Goal: Task Accomplishment & Management: Complete application form

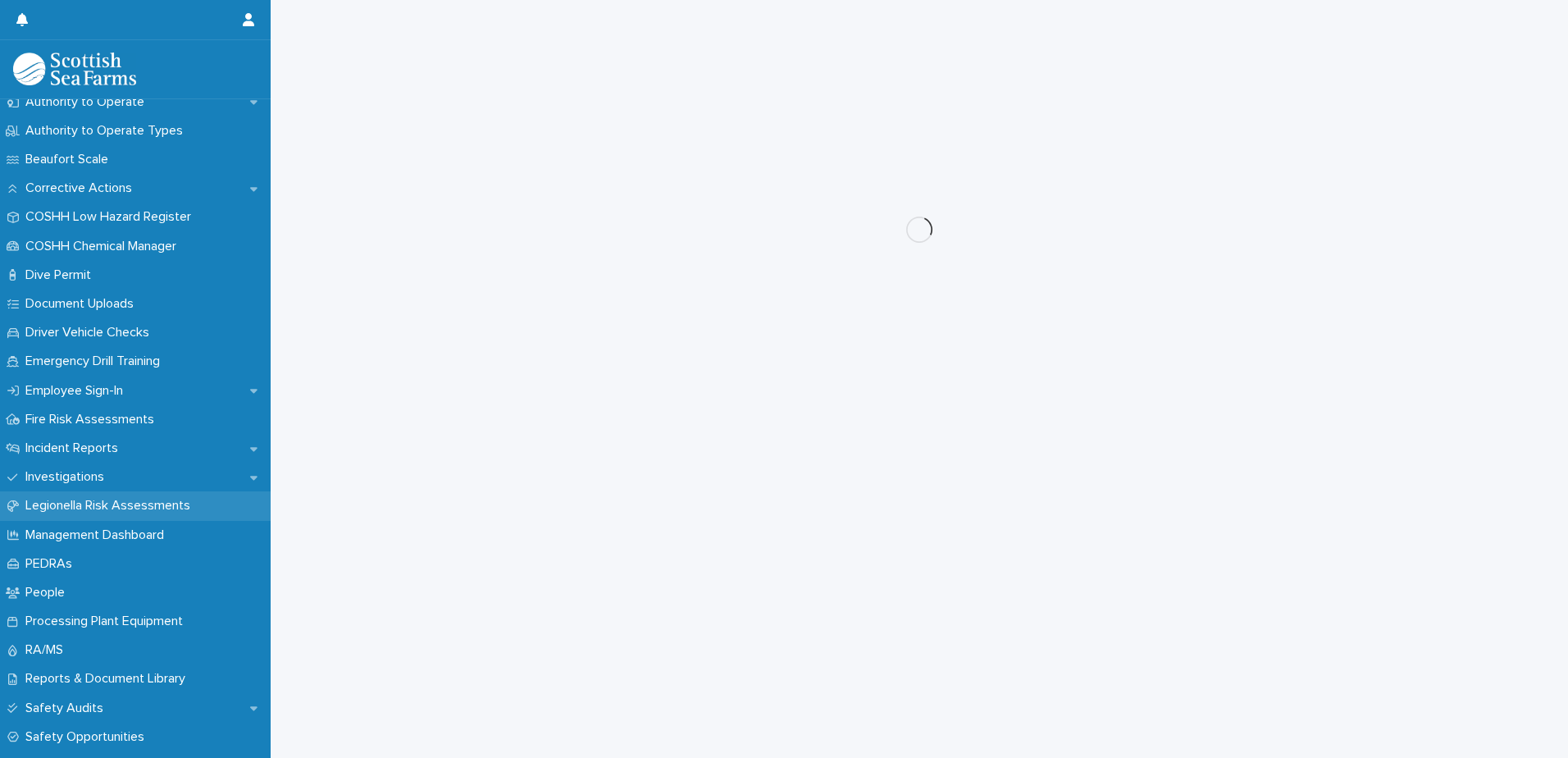
scroll to position [410, 0]
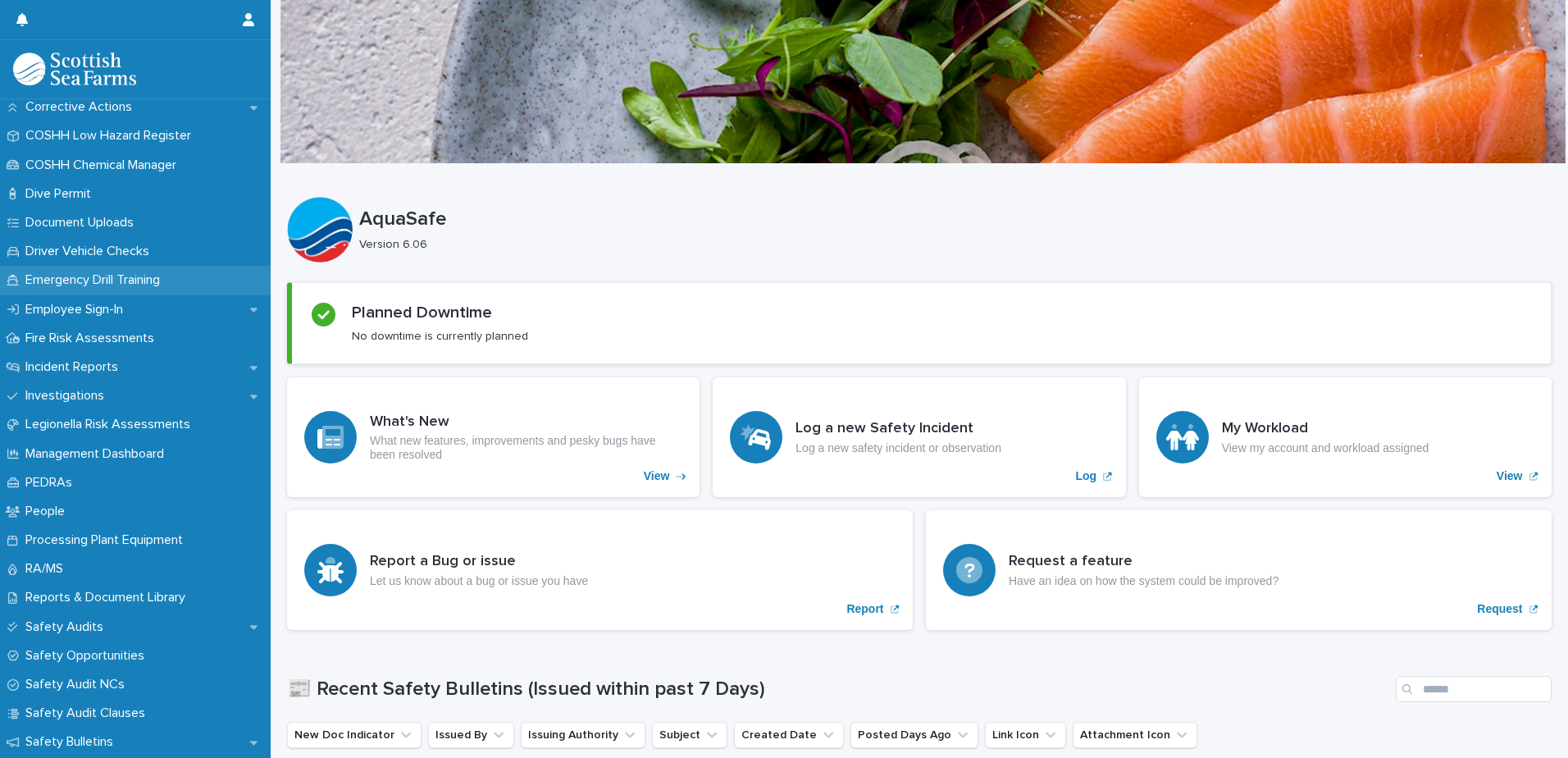
click at [87, 277] on p "Emergency Drill Training" at bounding box center [96, 280] width 155 height 16
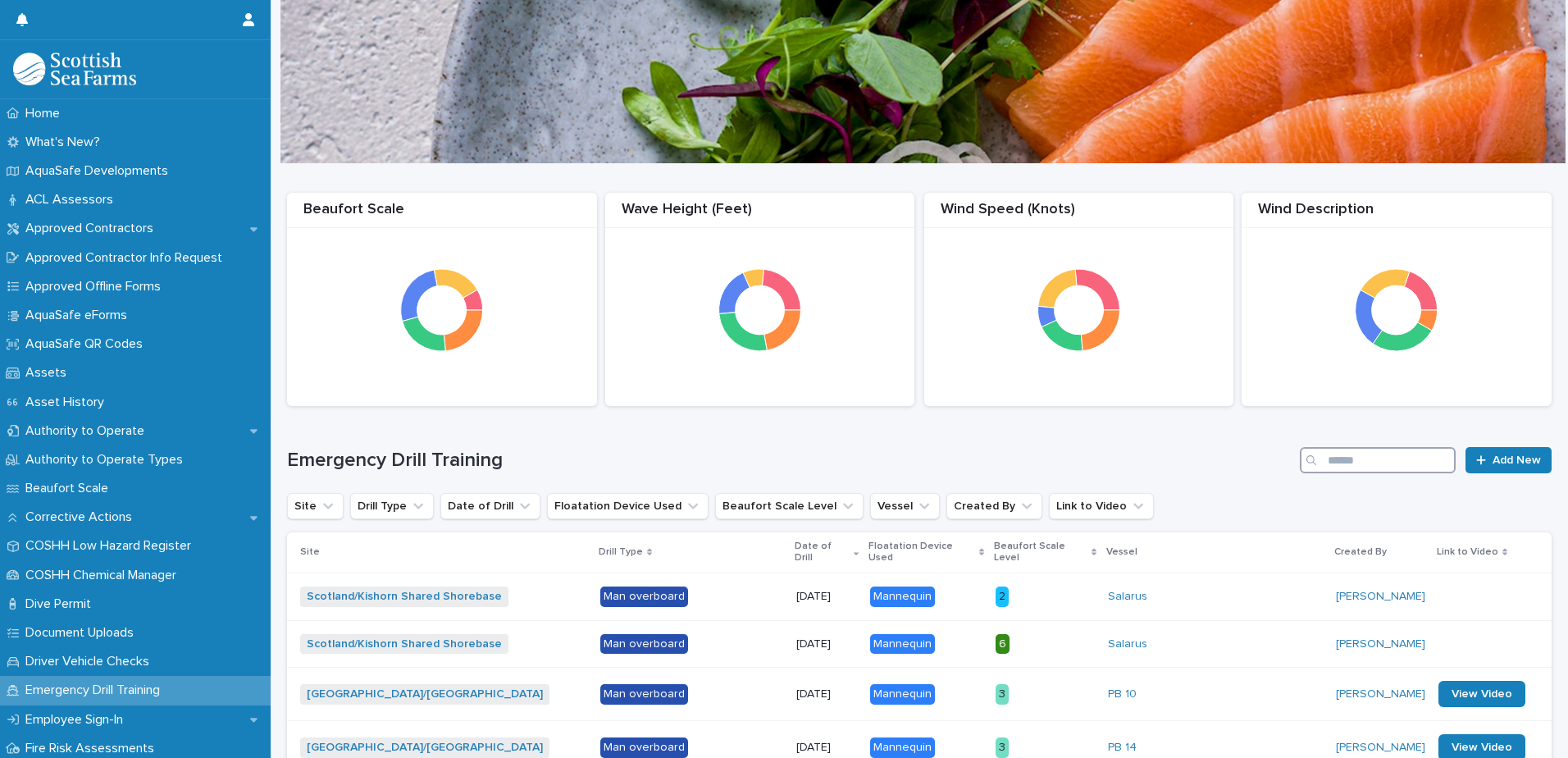
click at [1340, 458] on input "Search" at bounding box center [1378, 460] width 156 height 26
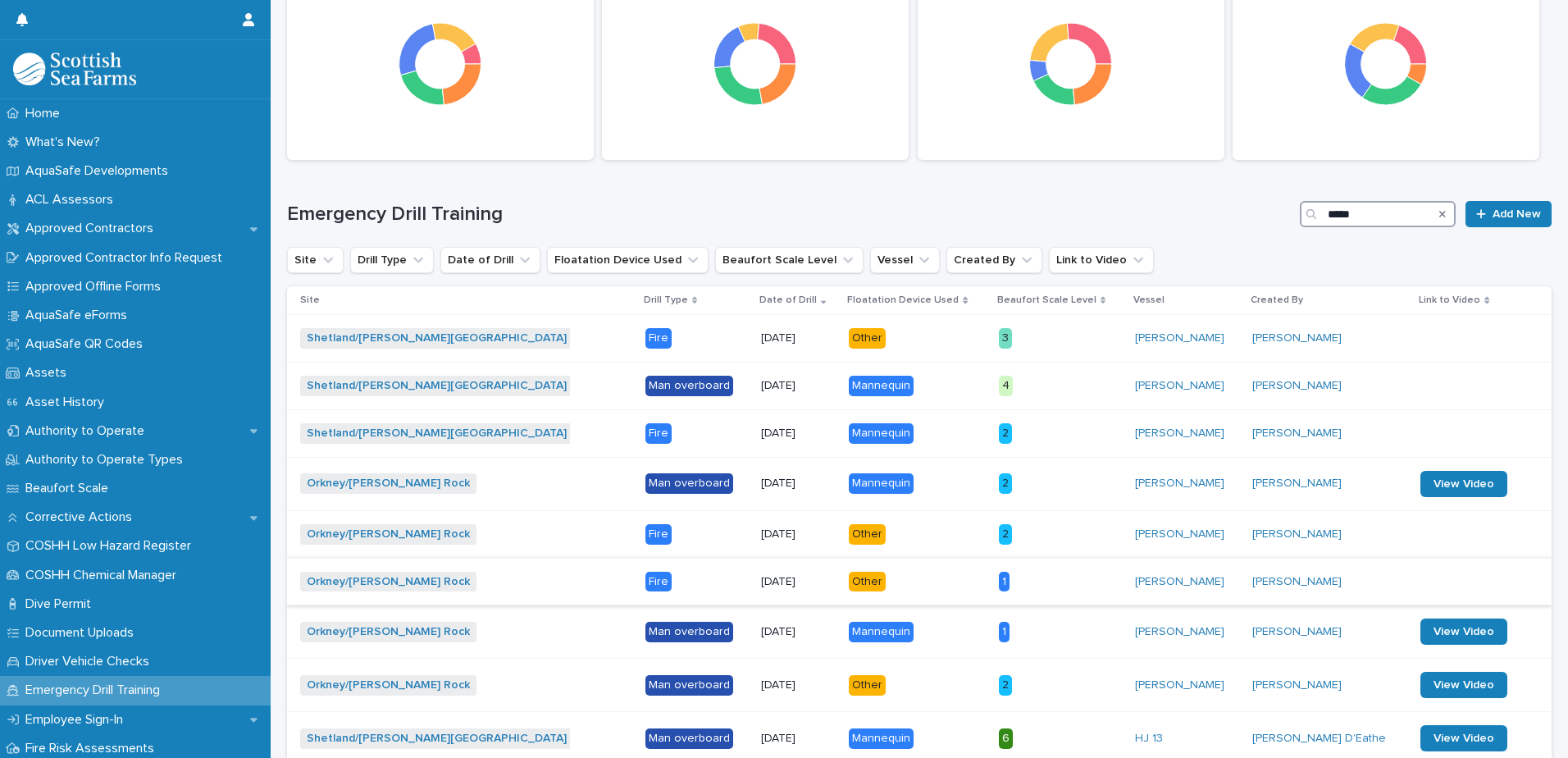
scroll to position [164, 0]
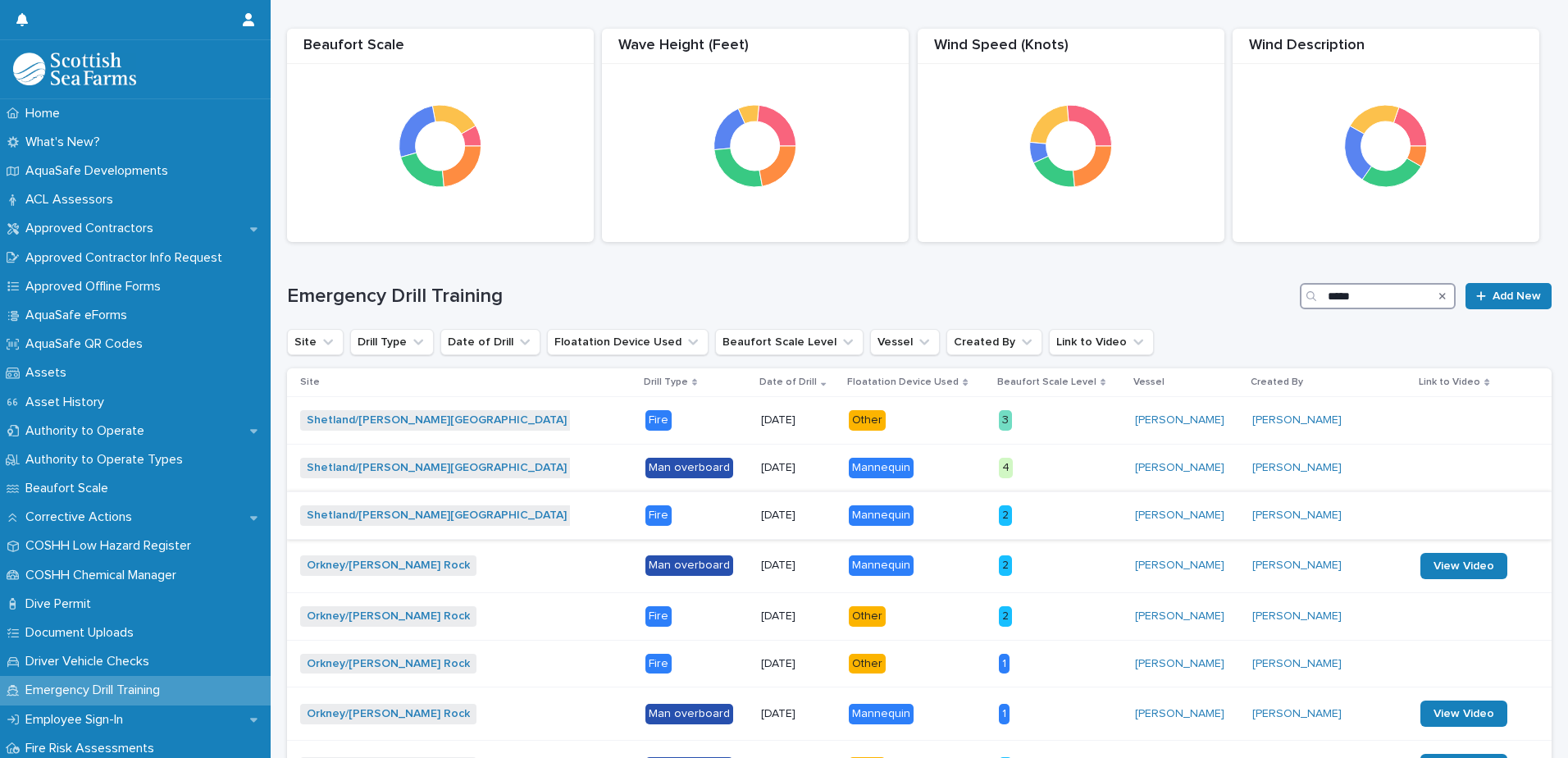
type input "*****"
click at [1071, 520] on p "2" at bounding box center [1060, 515] width 123 height 20
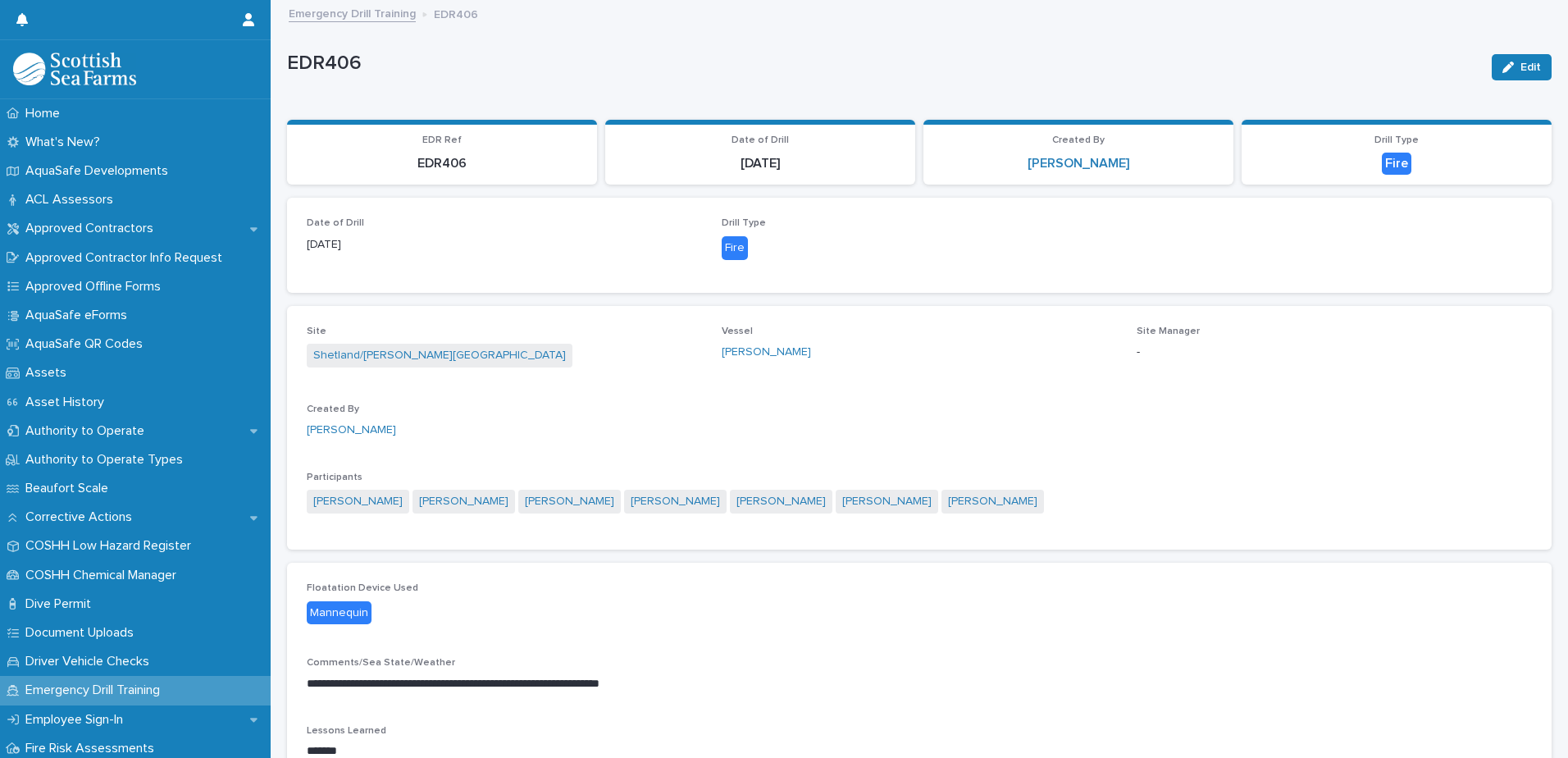
click at [360, 15] on link "Emergency Drill Training" at bounding box center [353, 13] width 127 height 19
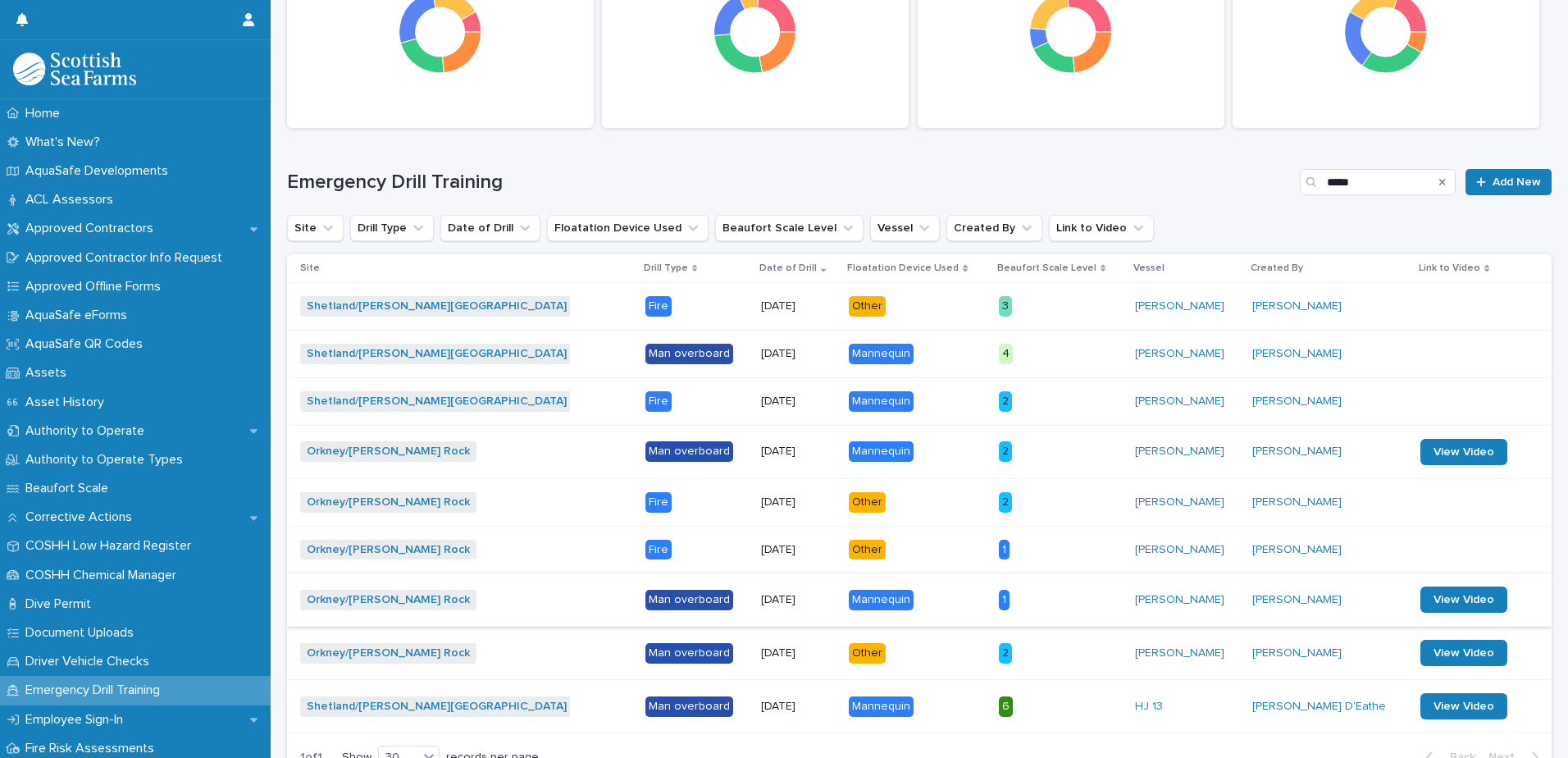
scroll to position [246, 0]
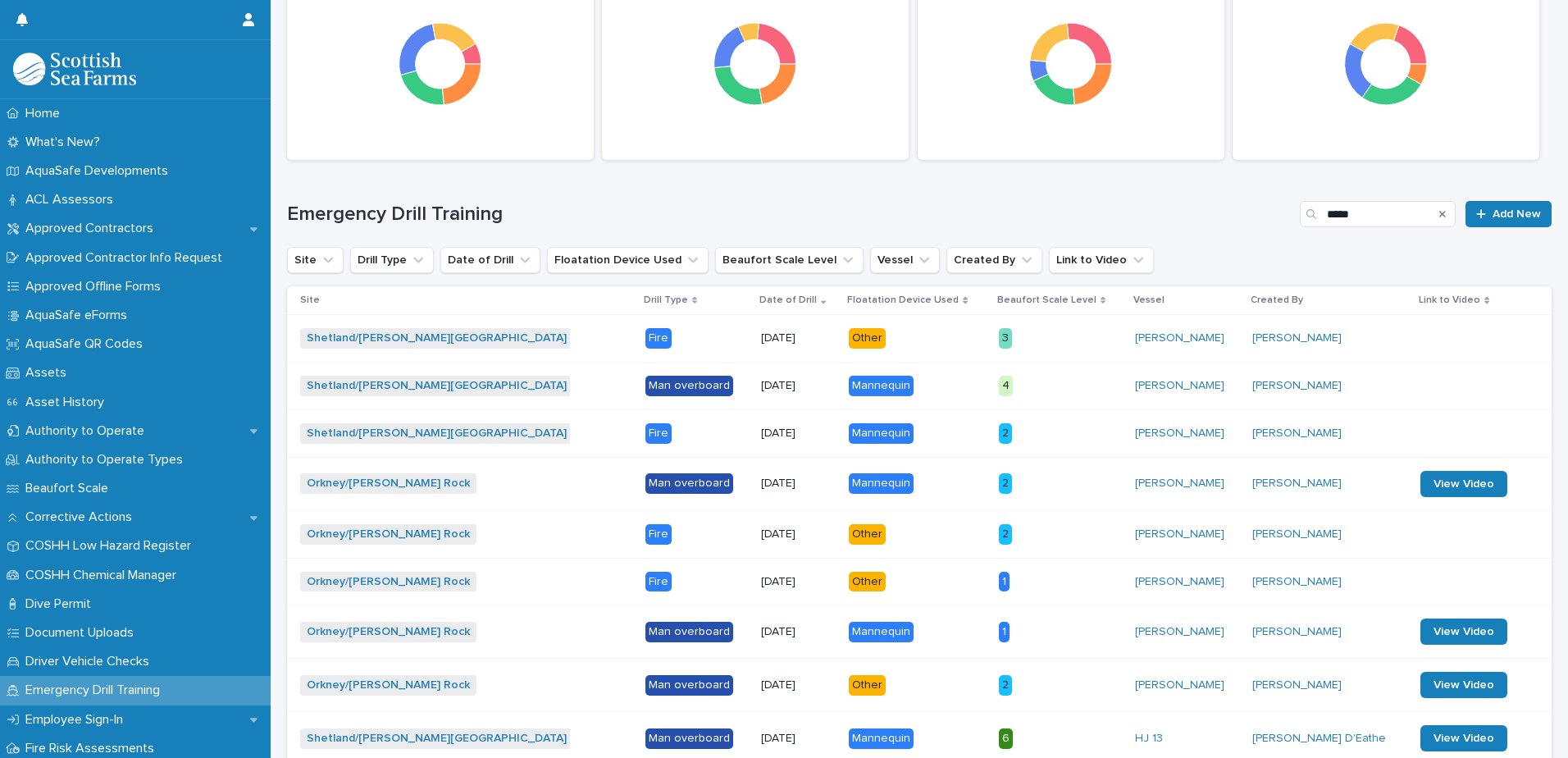
click at [912, 344] on p "Other" at bounding box center [917, 338] width 137 height 20
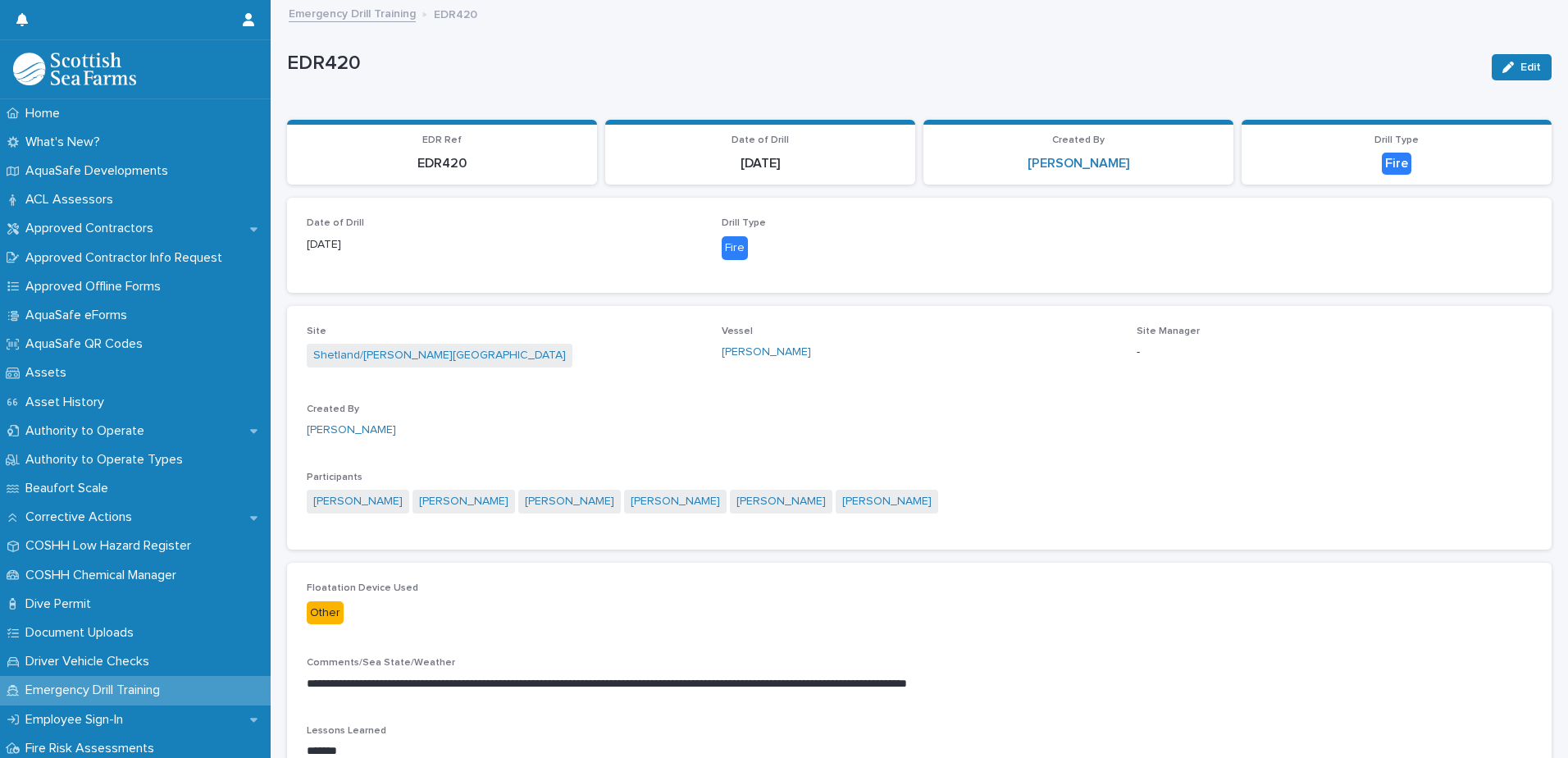
click at [335, 13] on link "Emergency Drill Training" at bounding box center [353, 13] width 127 height 19
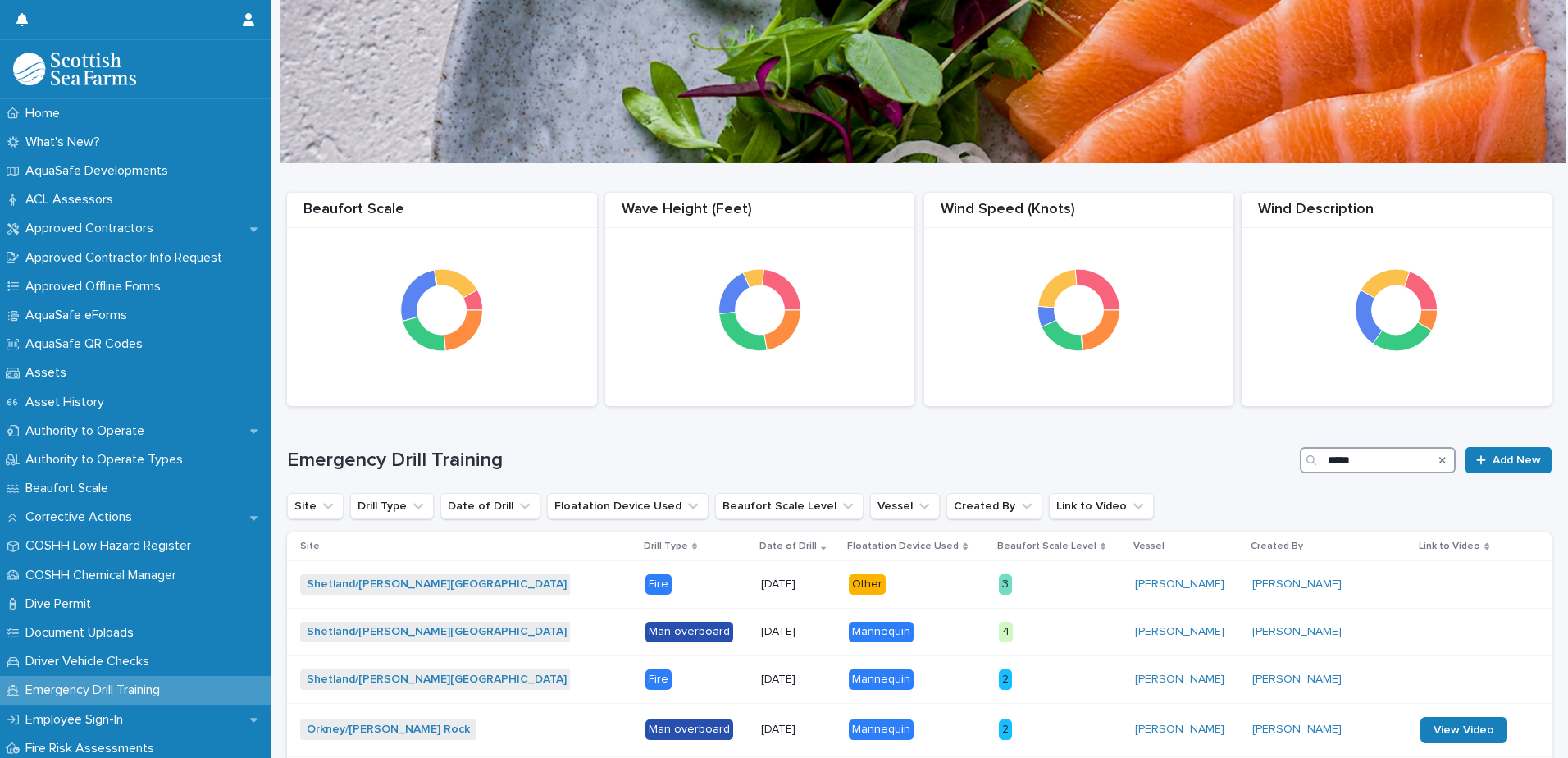
click at [1371, 458] on input "*****" at bounding box center [1378, 460] width 156 height 26
type input "*"
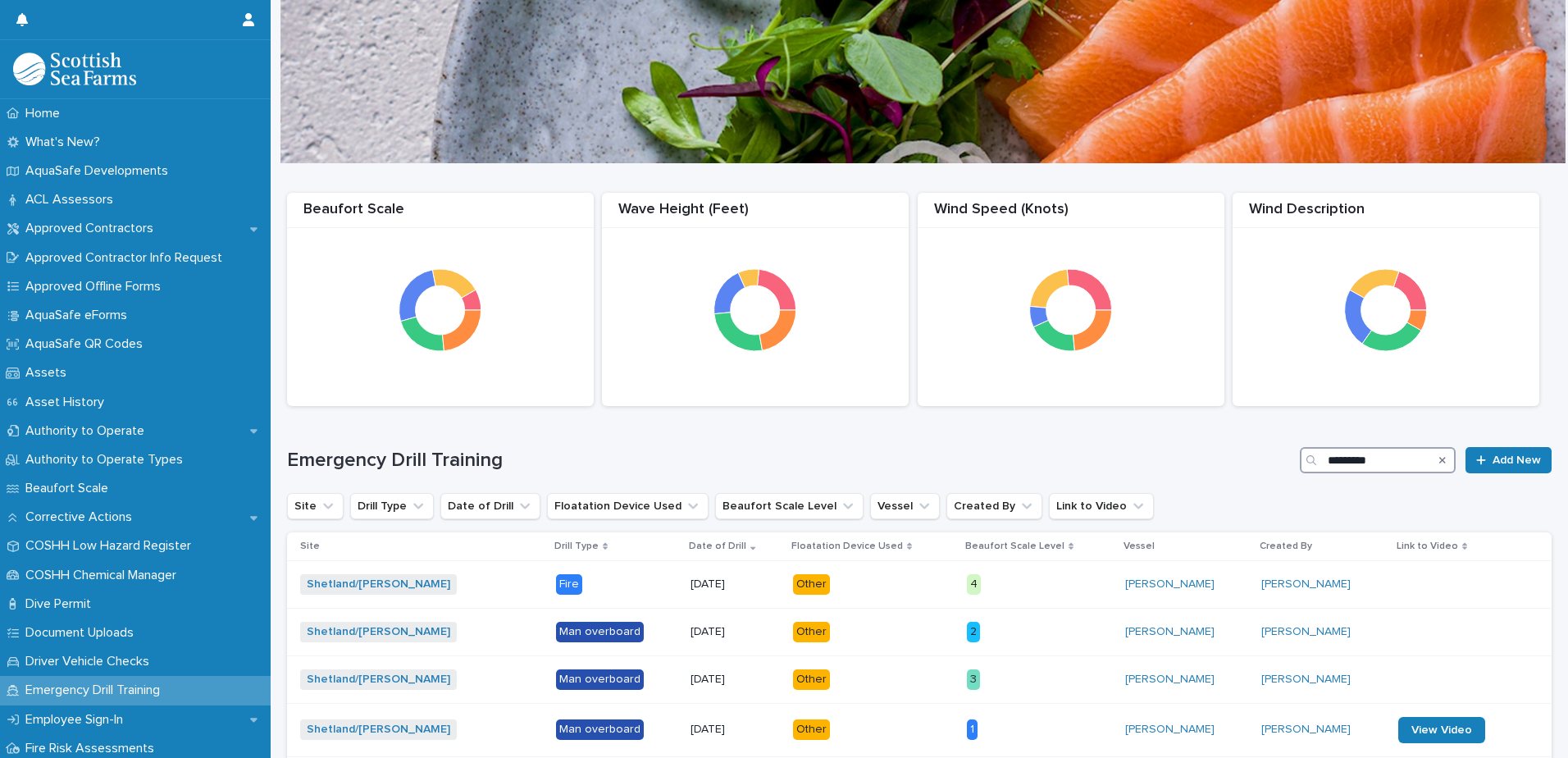
type input "*********"
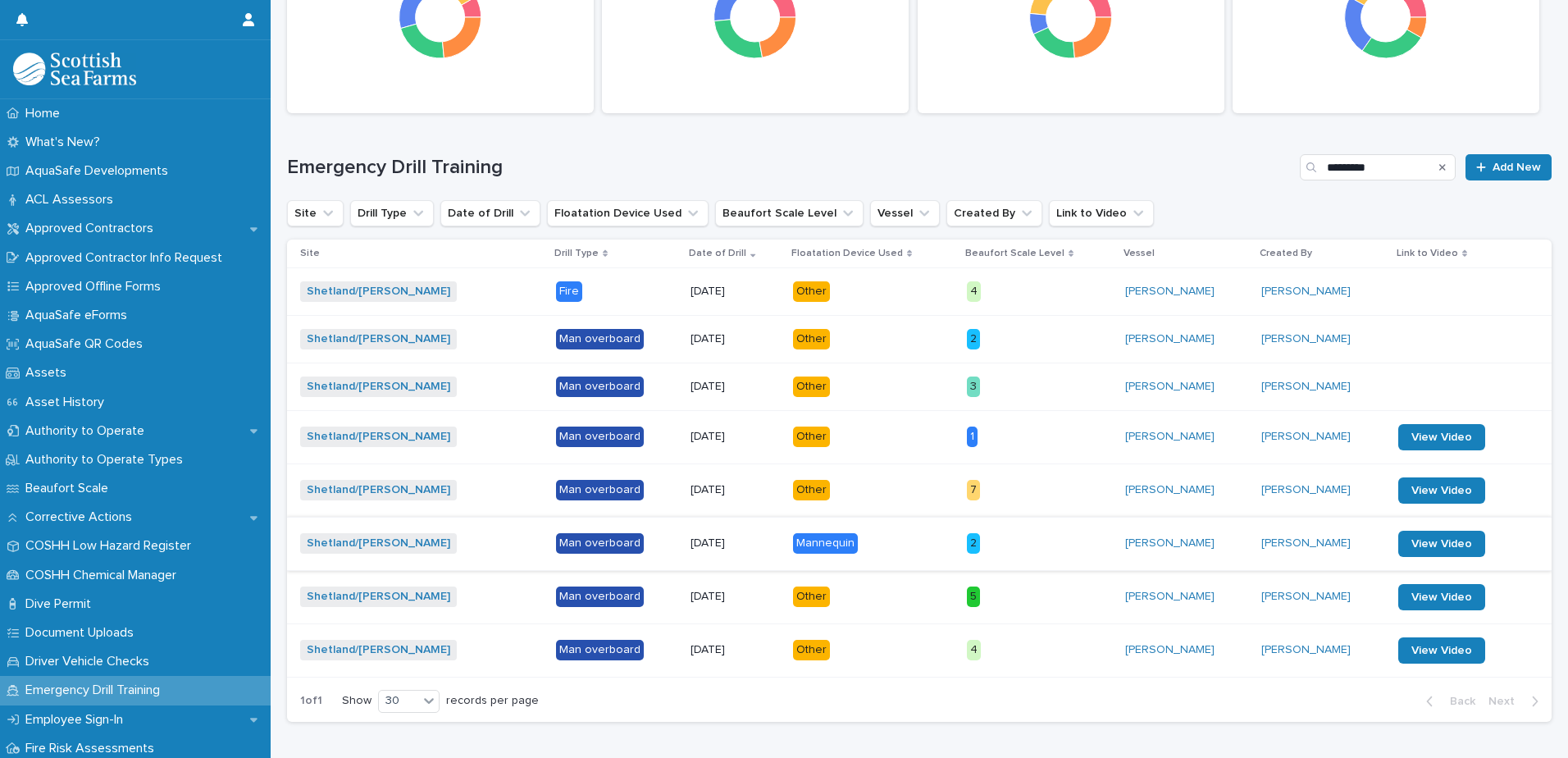
scroll to position [200, 0]
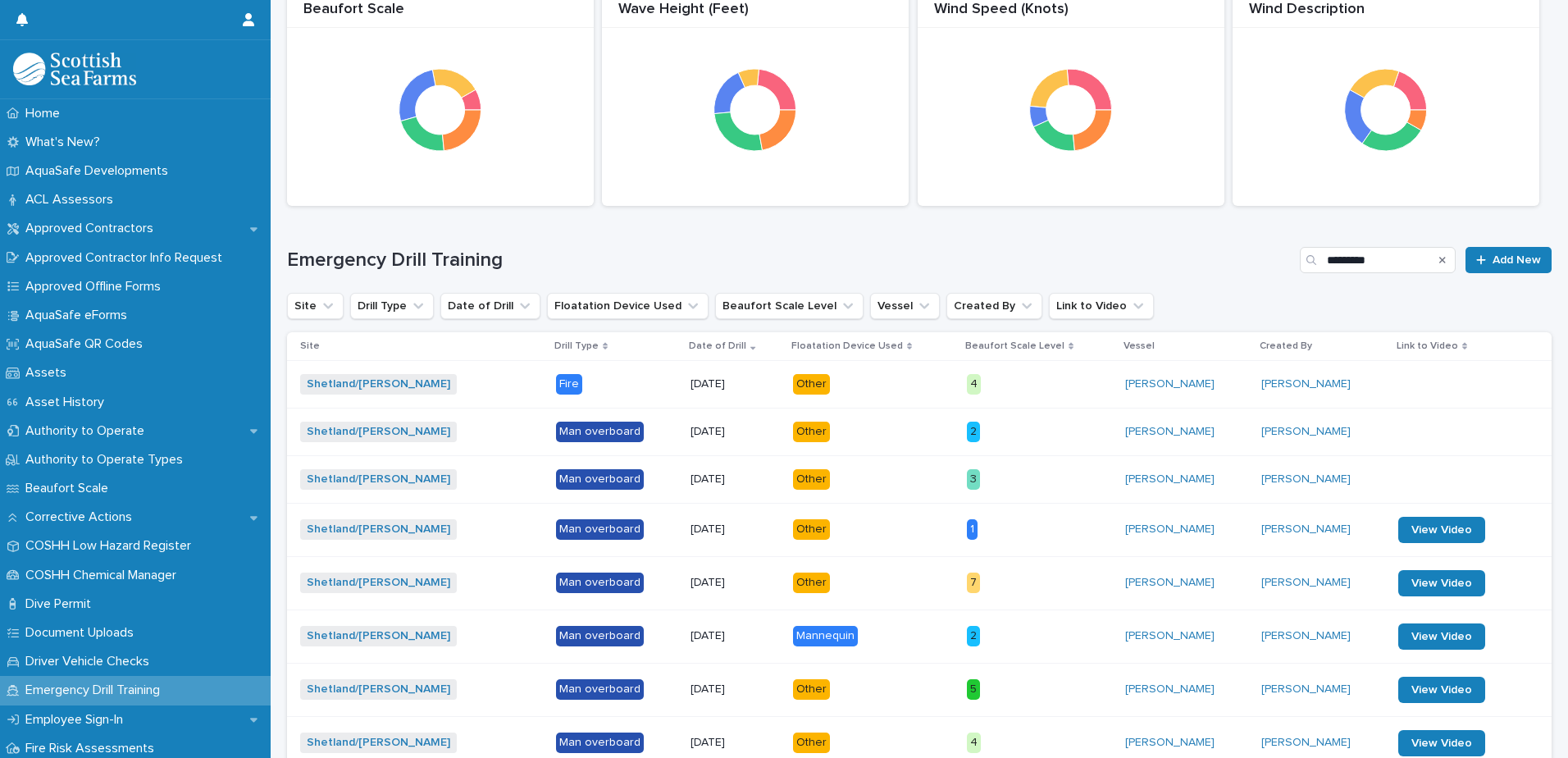
click at [874, 384] on p "Other" at bounding box center [873, 383] width 161 height 20
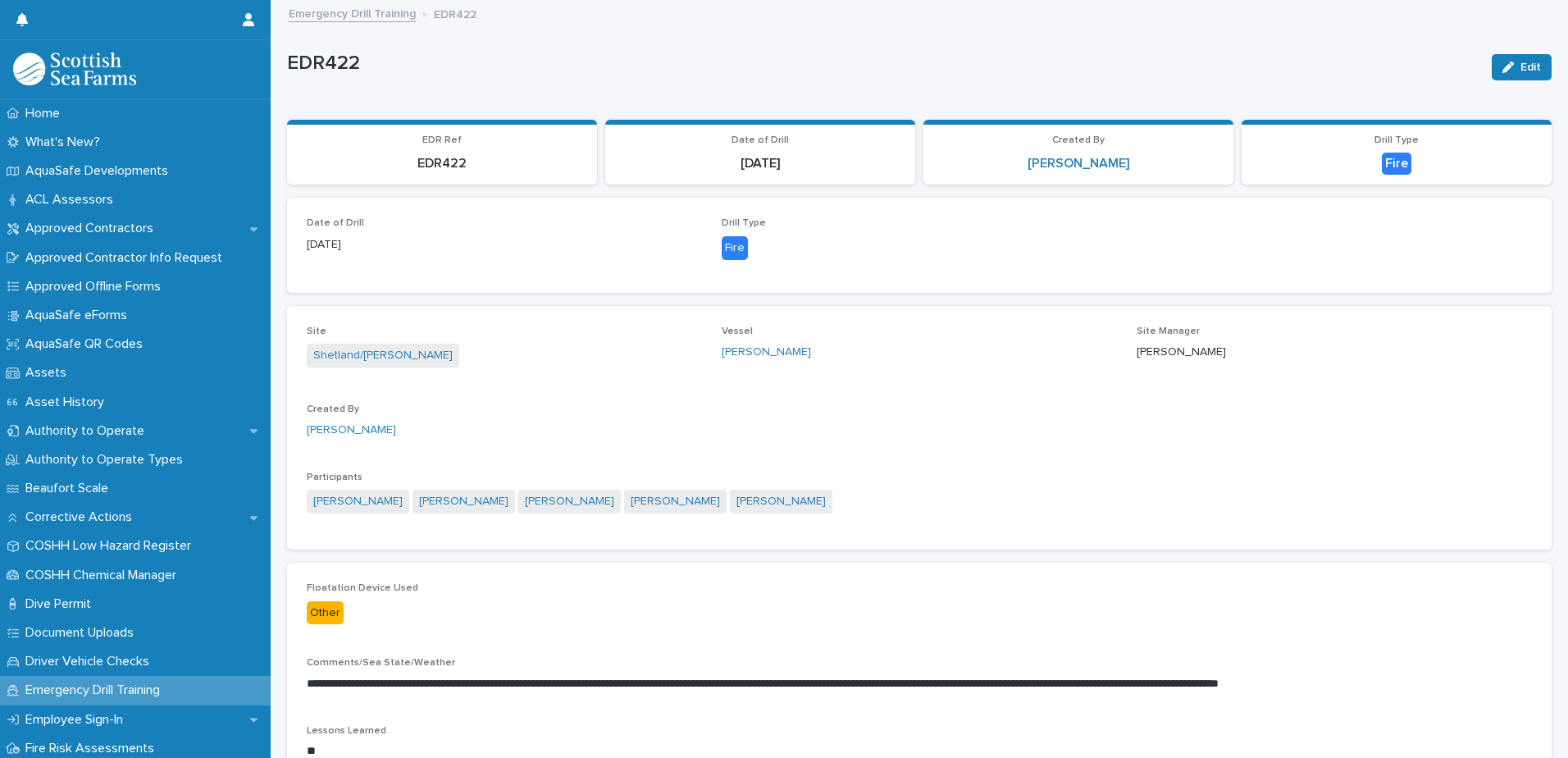
click at [345, 13] on link "Emergency Drill Training" at bounding box center [353, 13] width 127 height 19
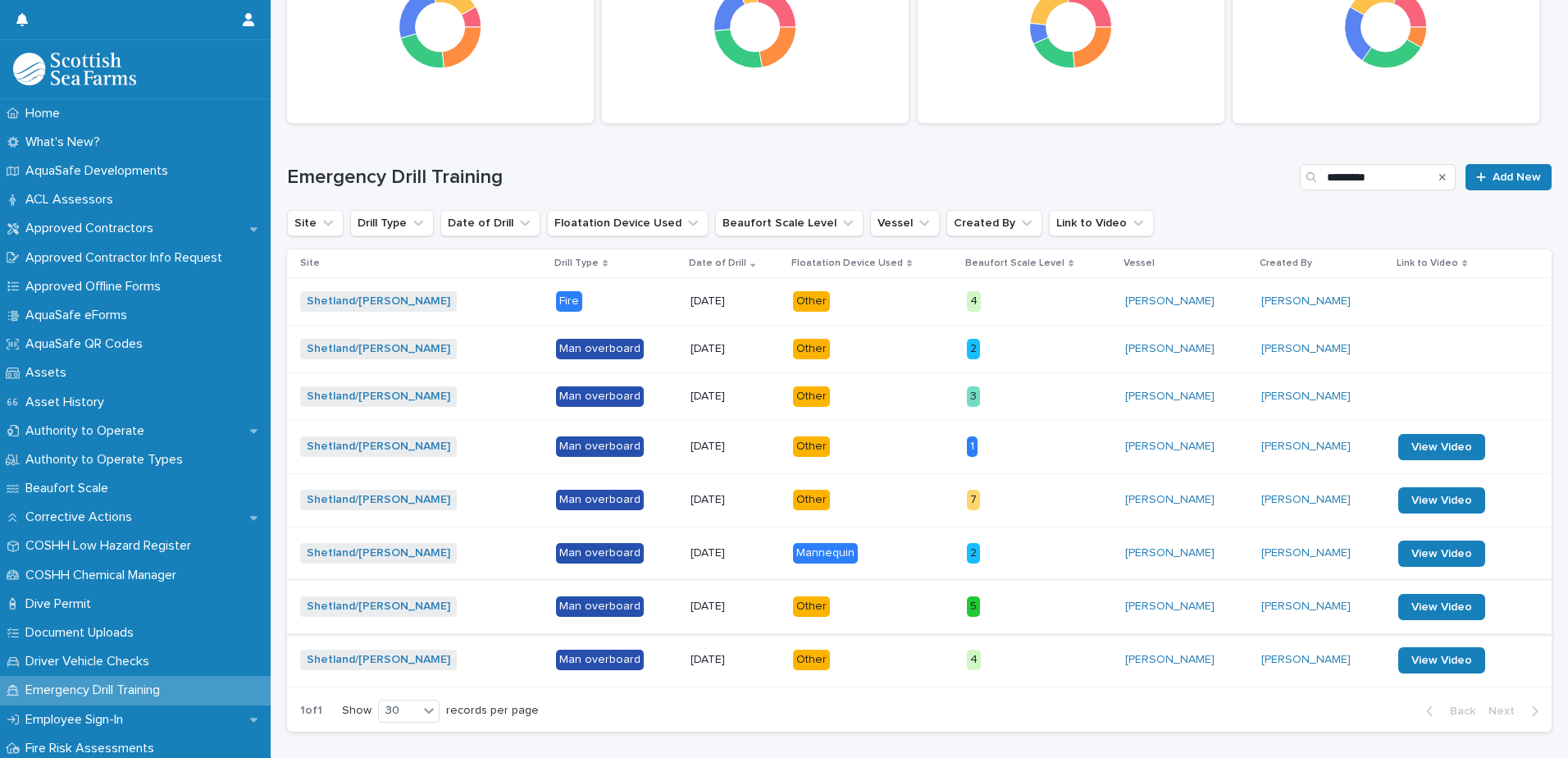
scroll to position [328, 0]
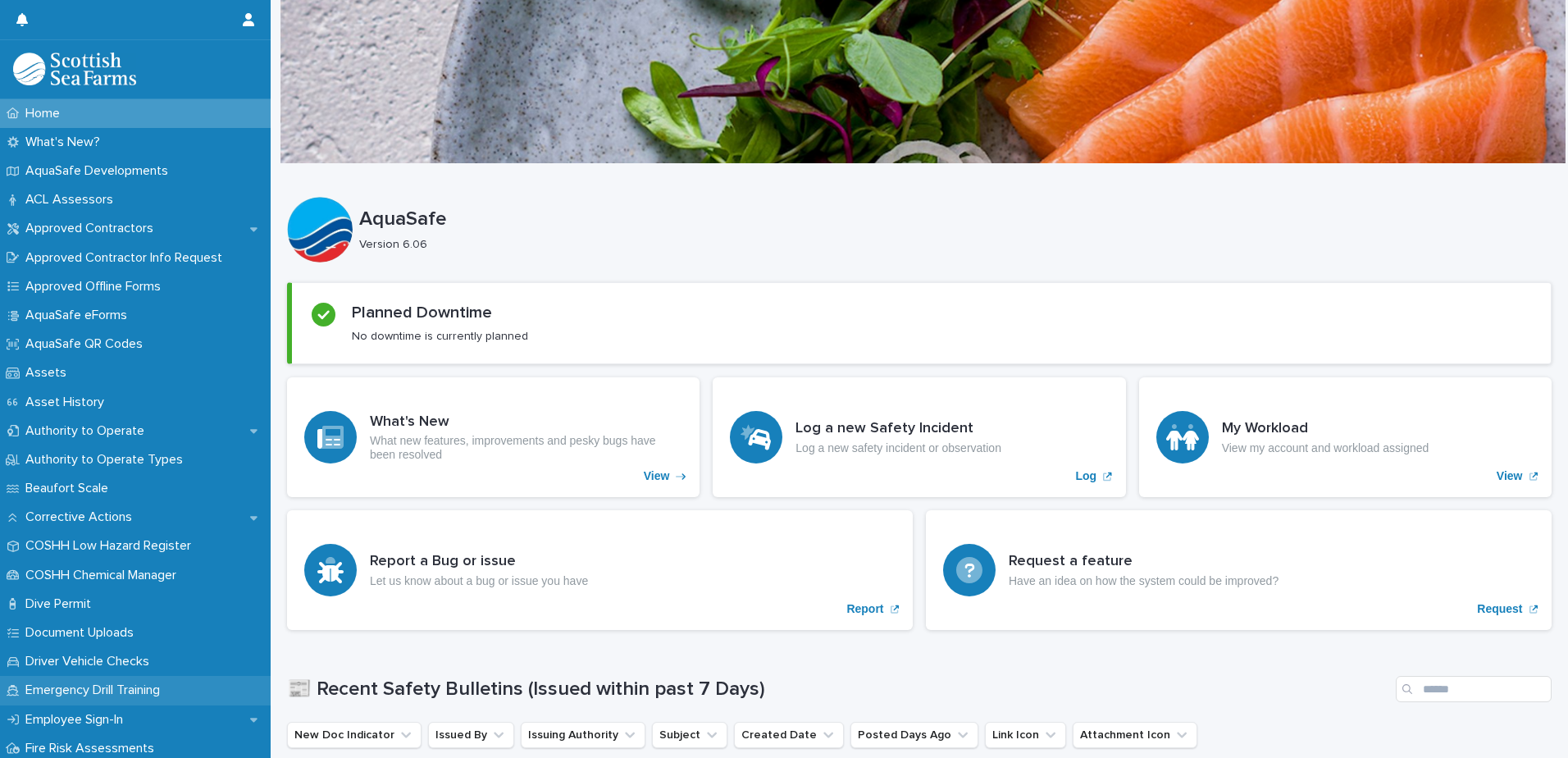
scroll to position [82, 0]
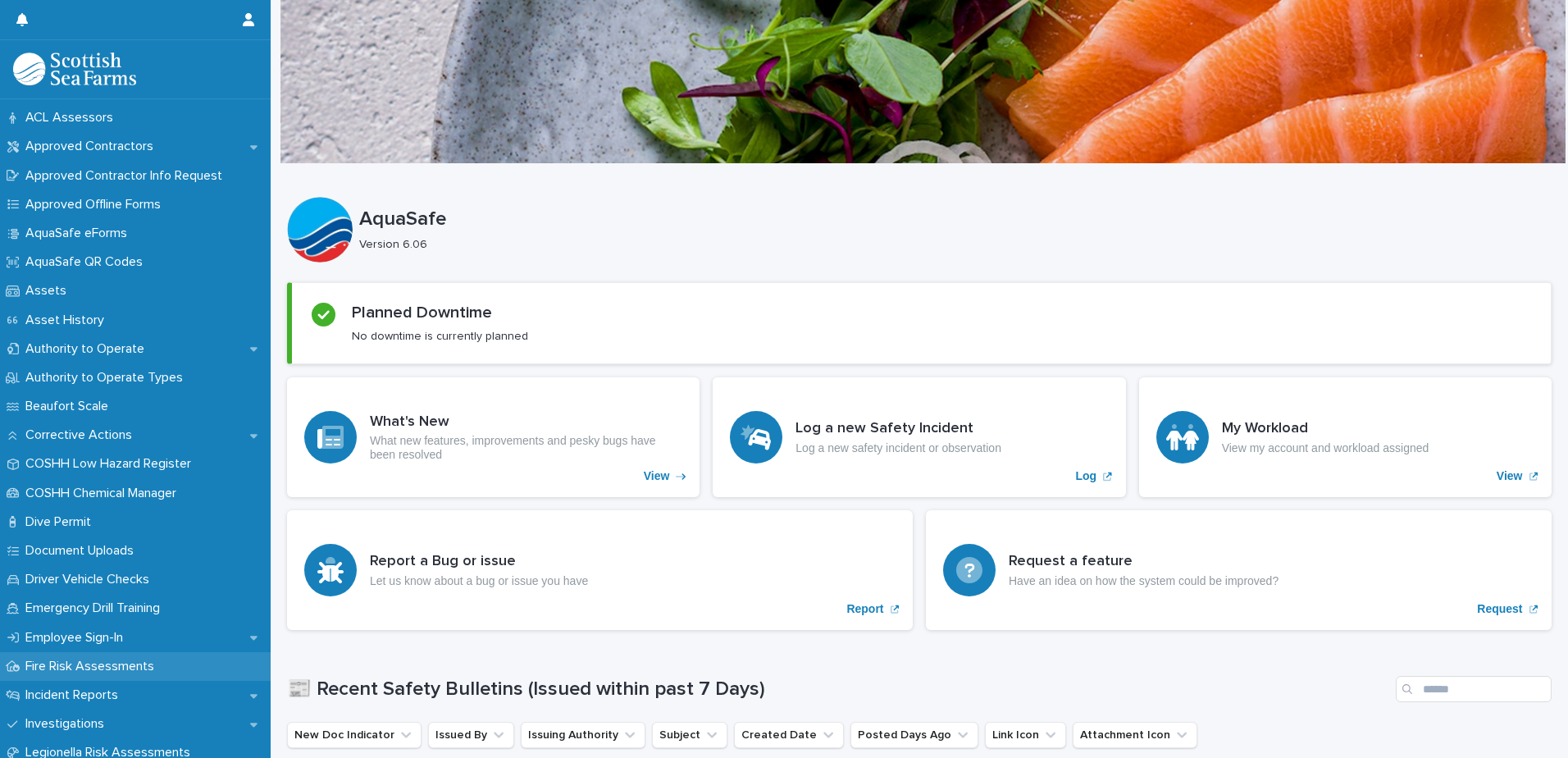
click at [75, 668] on p "Fire Risk Assessments" at bounding box center [93, 666] width 148 height 16
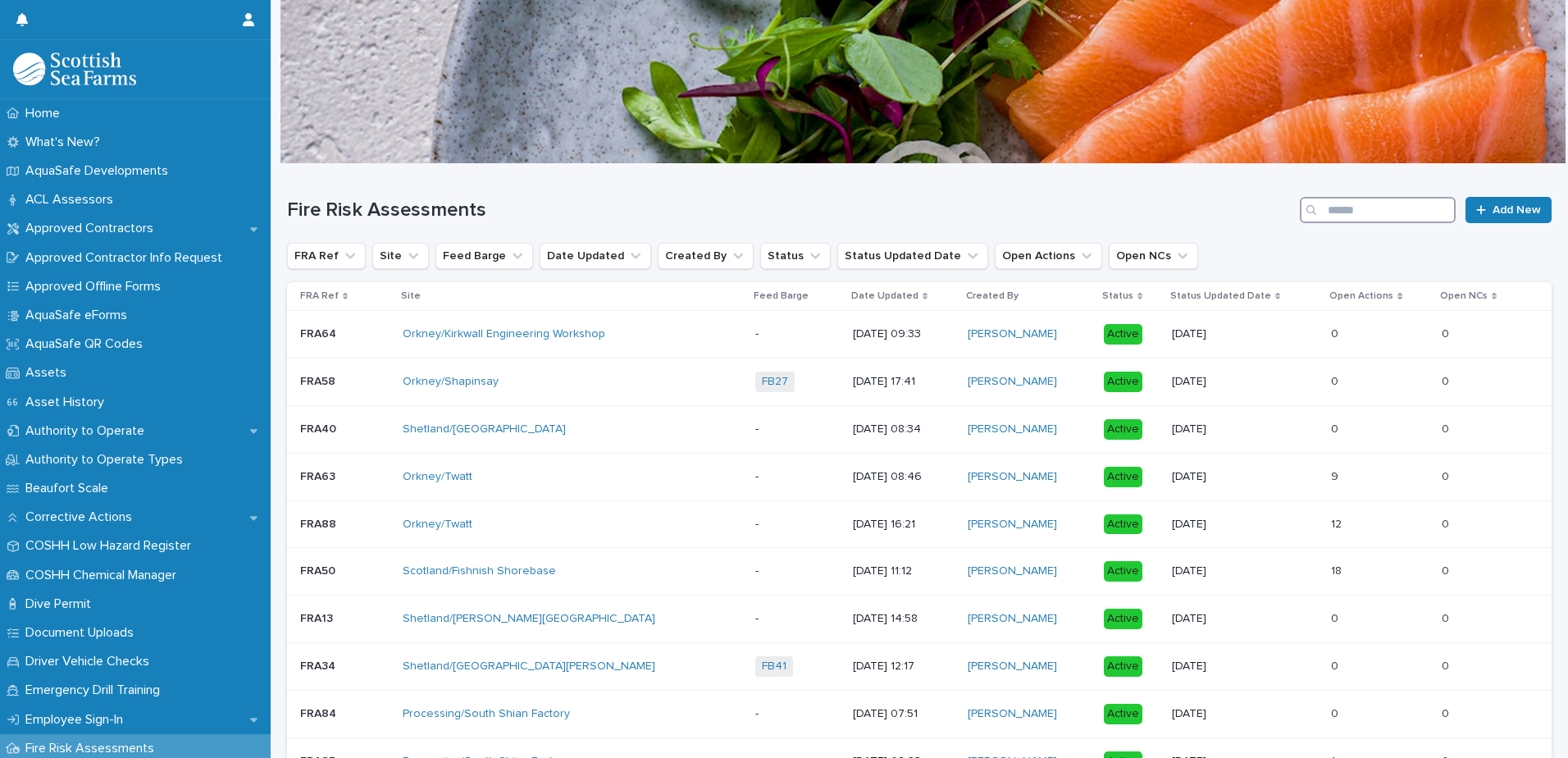
click at [1344, 212] on input "Search" at bounding box center [1378, 210] width 156 height 26
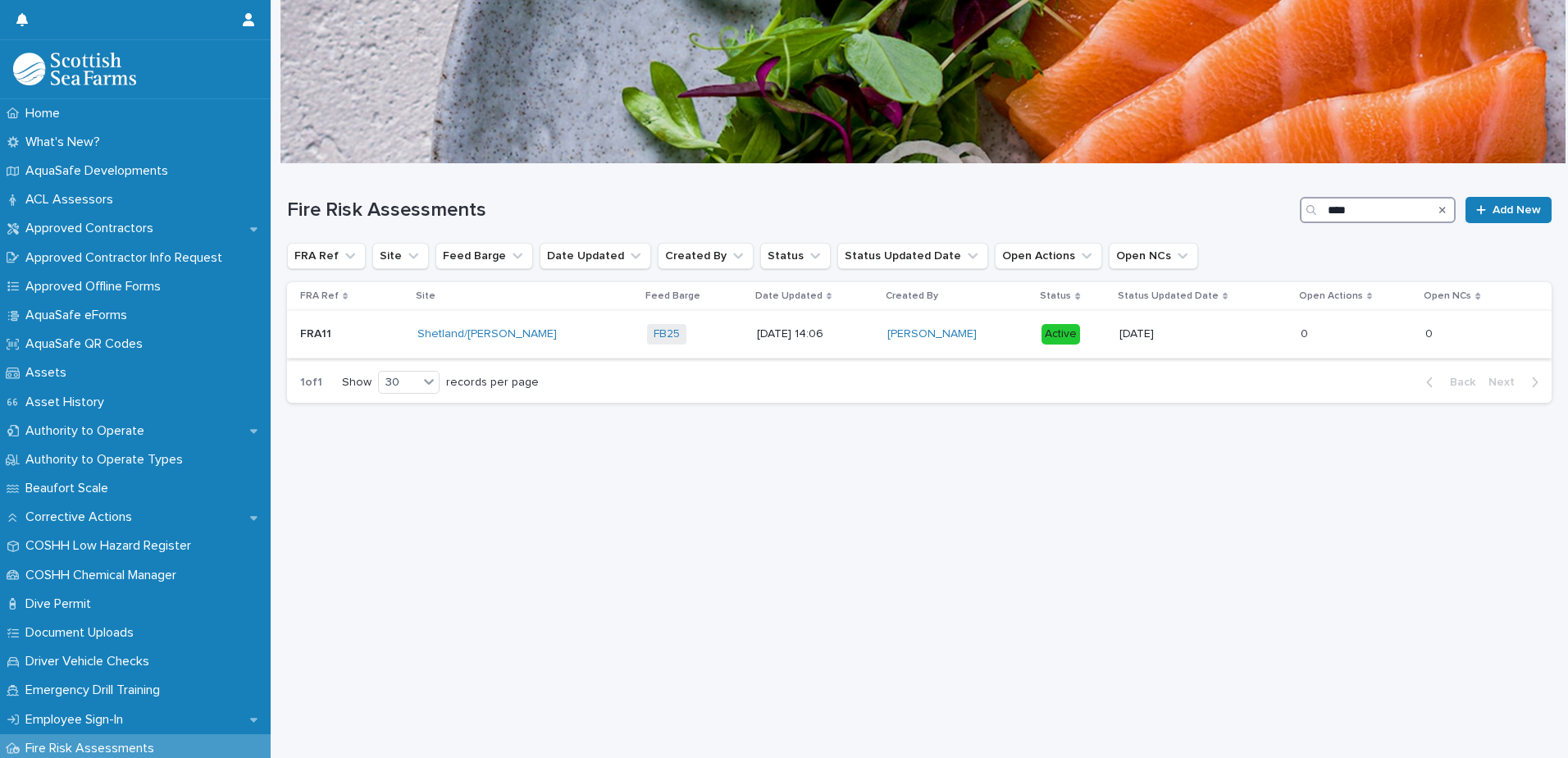
type input "****"
click at [1230, 334] on p "[DATE]" at bounding box center [1203, 334] width 168 height 14
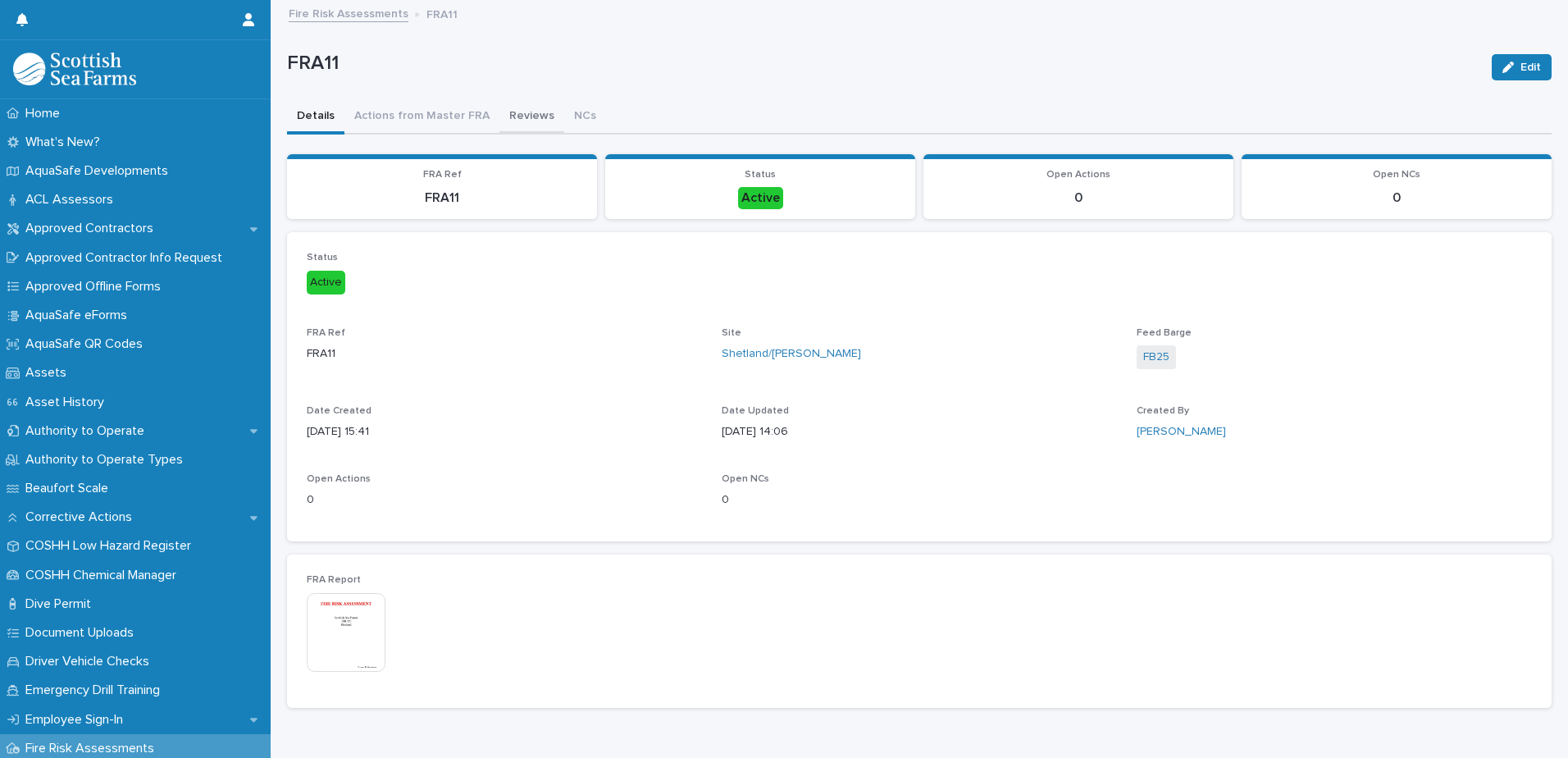
click at [525, 116] on button "Reviews" at bounding box center [532, 117] width 65 height 34
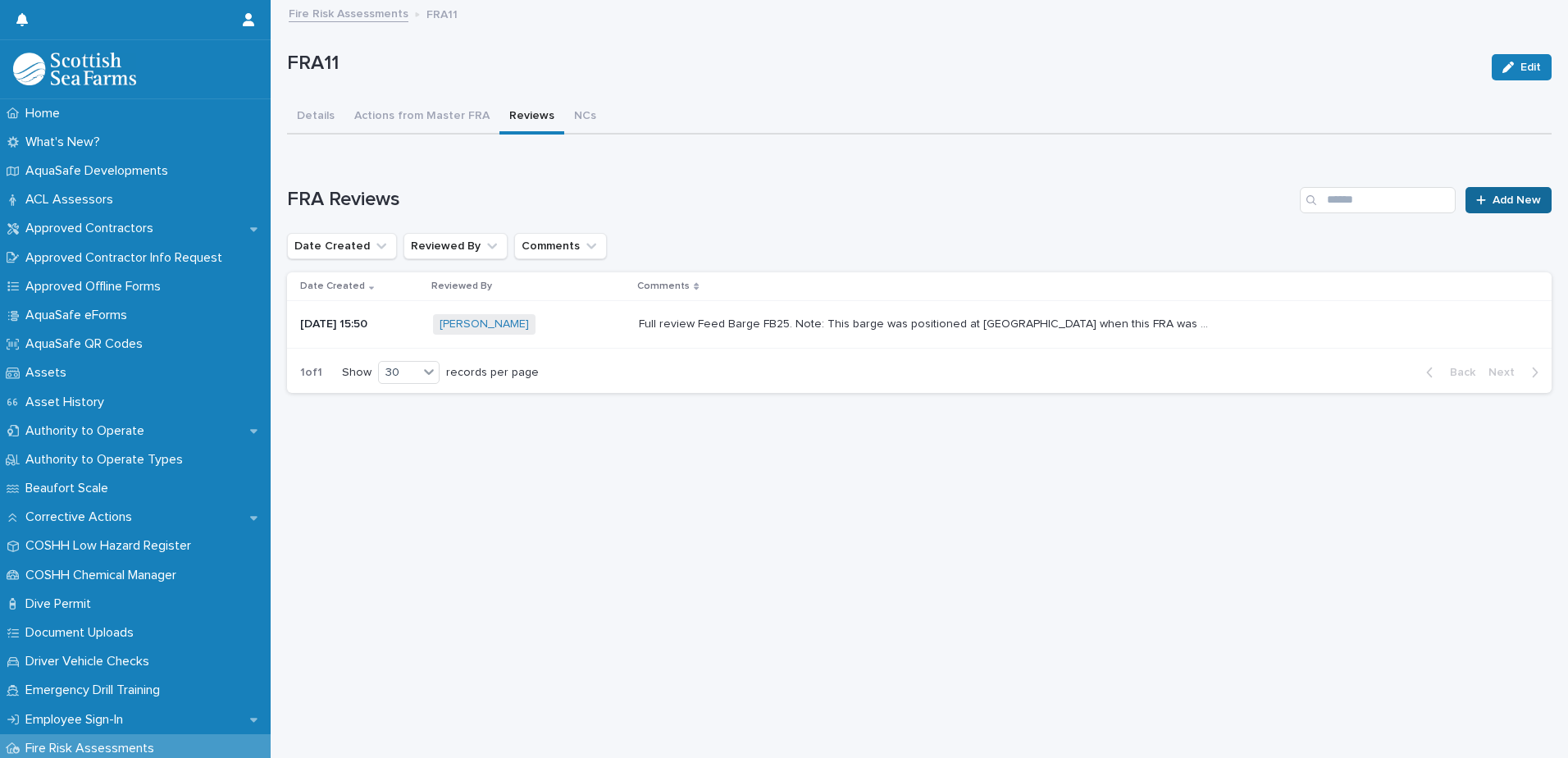
click at [1511, 196] on span "Add New" at bounding box center [1516, 200] width 48 height 11
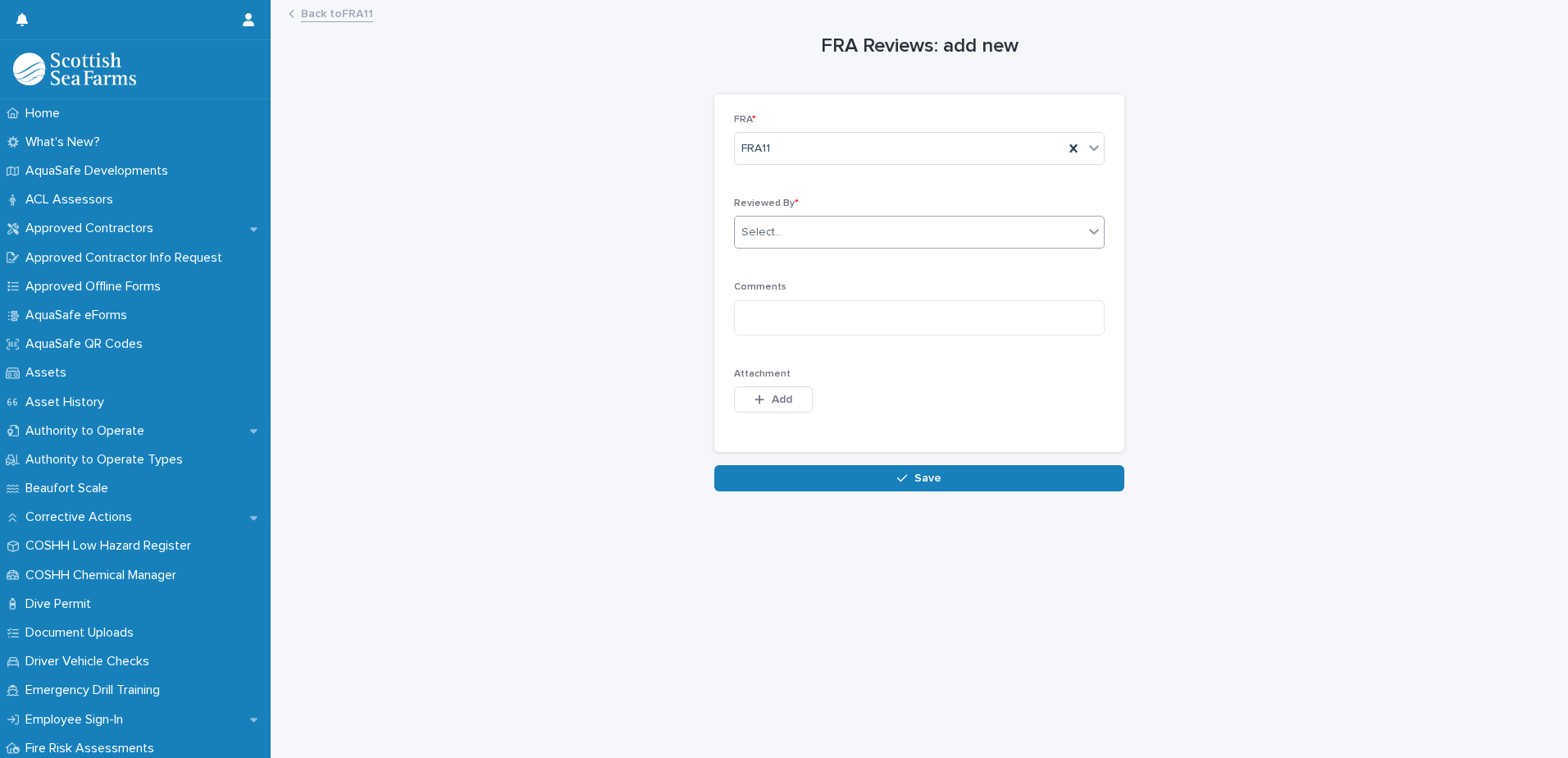
click at [801, 231] on div "Select..." at bounding box center [909, 232] width 348 height 27
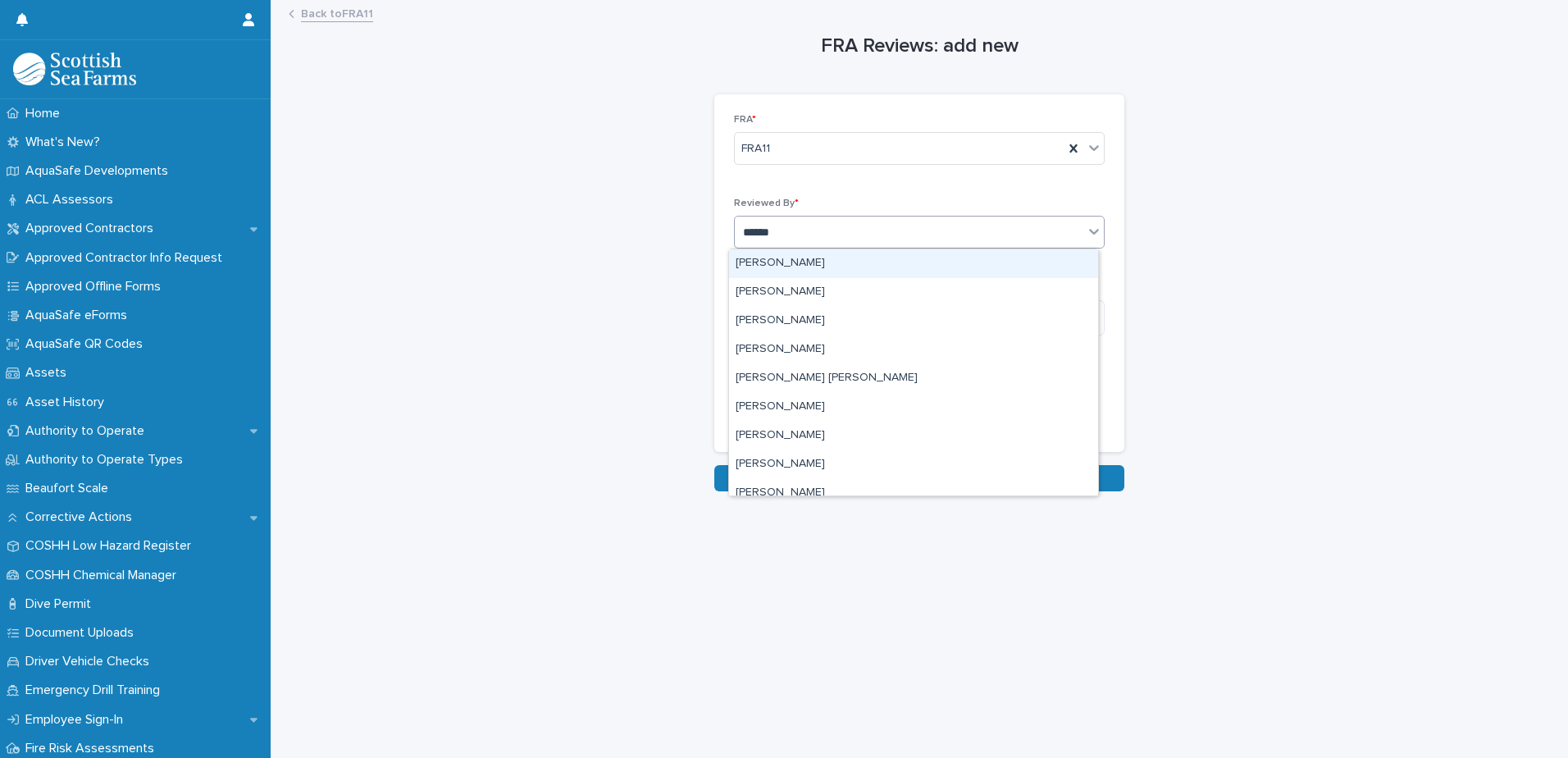
type input "******"
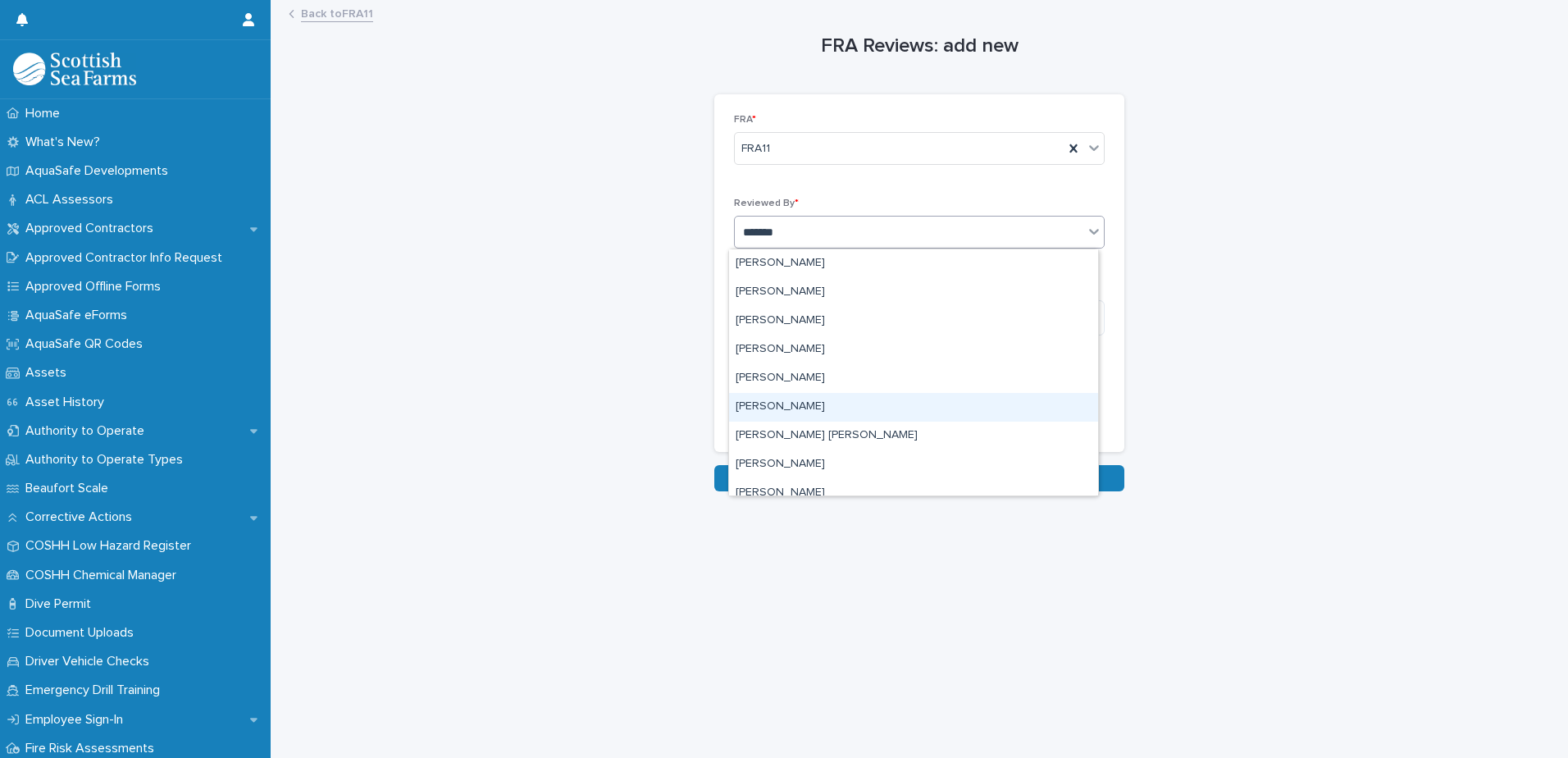
click at [792, 408] on div "[PERSON_NAME]" at bounding box center [913, 407] width 369 height 29
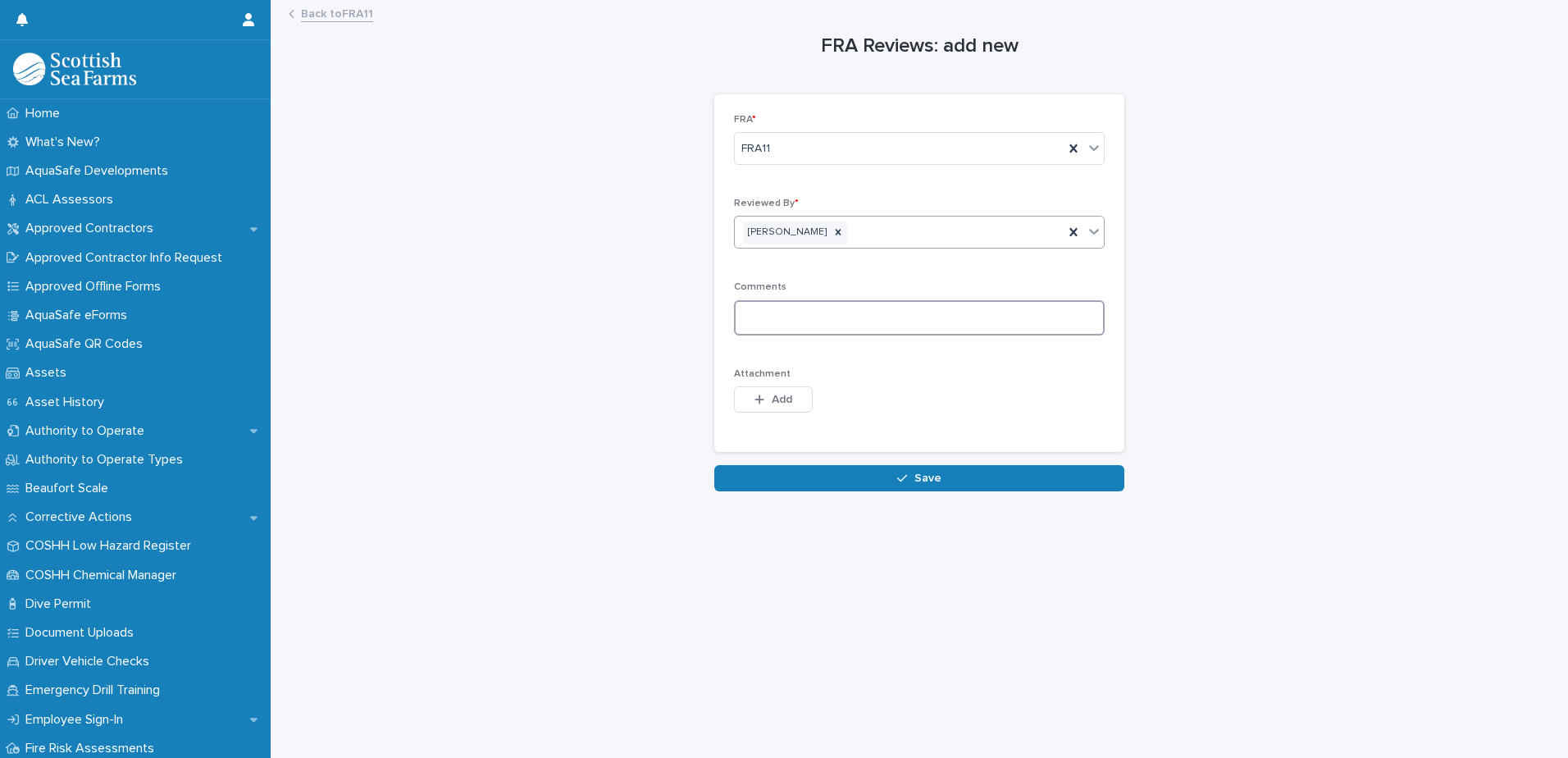
click at [816, 313] on textarea at bounding box center [919, 318] width 371 height 35
type textarea "**********"
click at [777, 398] on span "Add" at bounding box center [781, 399] width 20 height 11
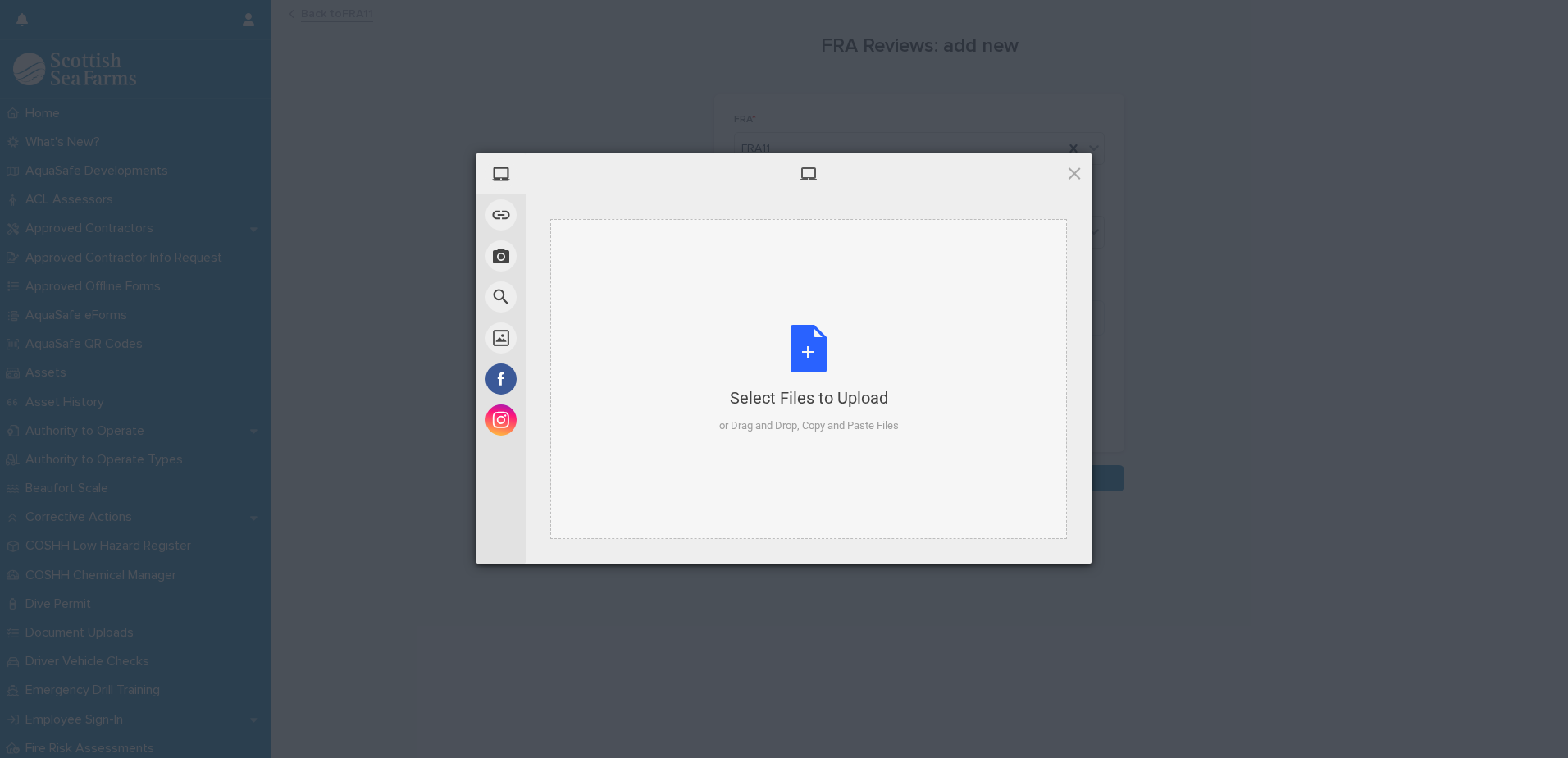
click at [791, 343] on div "Select Files to Upload or Drag and Drop, Copy and Paste Files" at bounding box center [809, 379] width 180 height 109
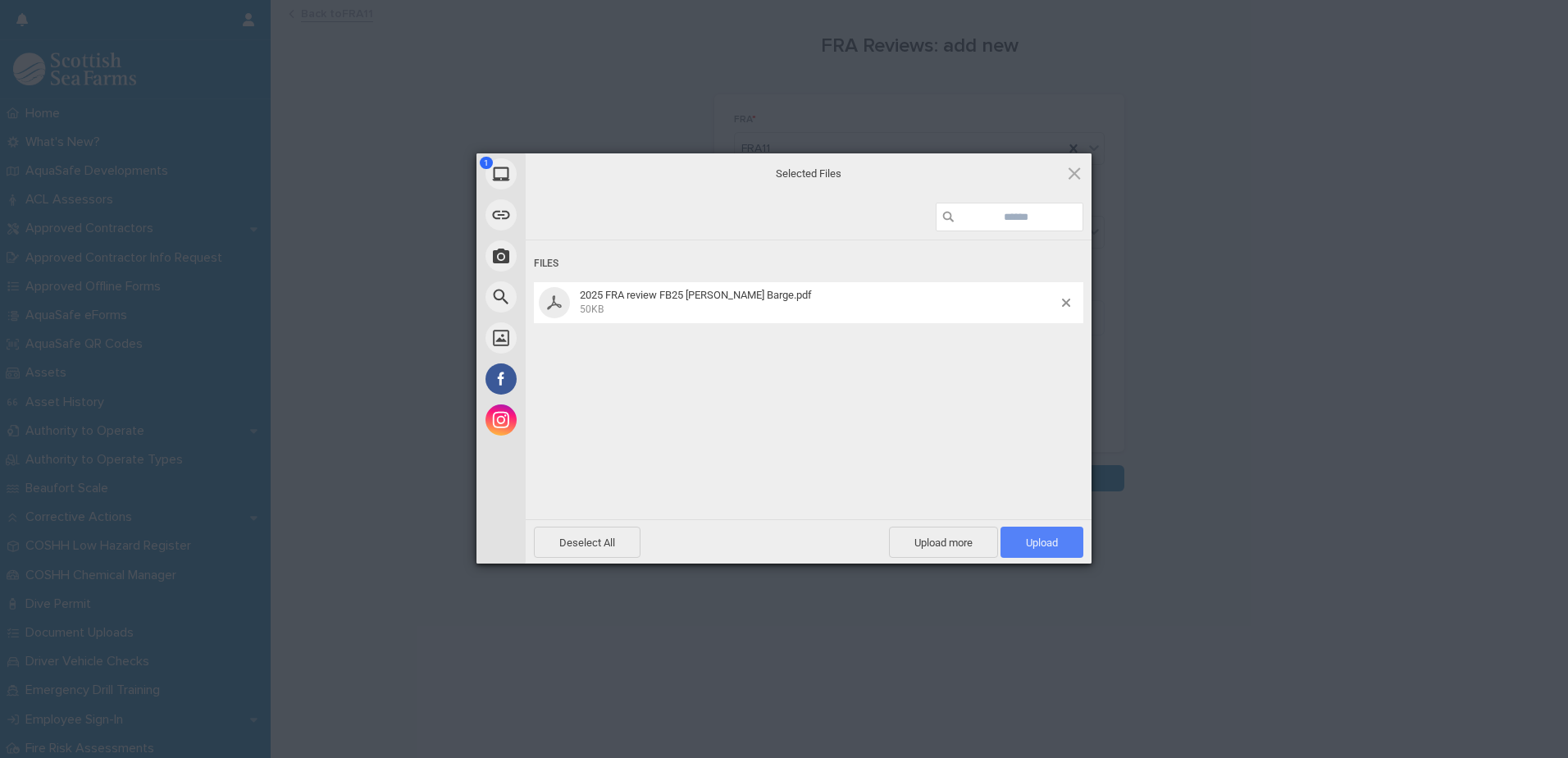
click at [1037, 536] on span "Upload 1" at bounding box center [1042, 542] width 32 height 12
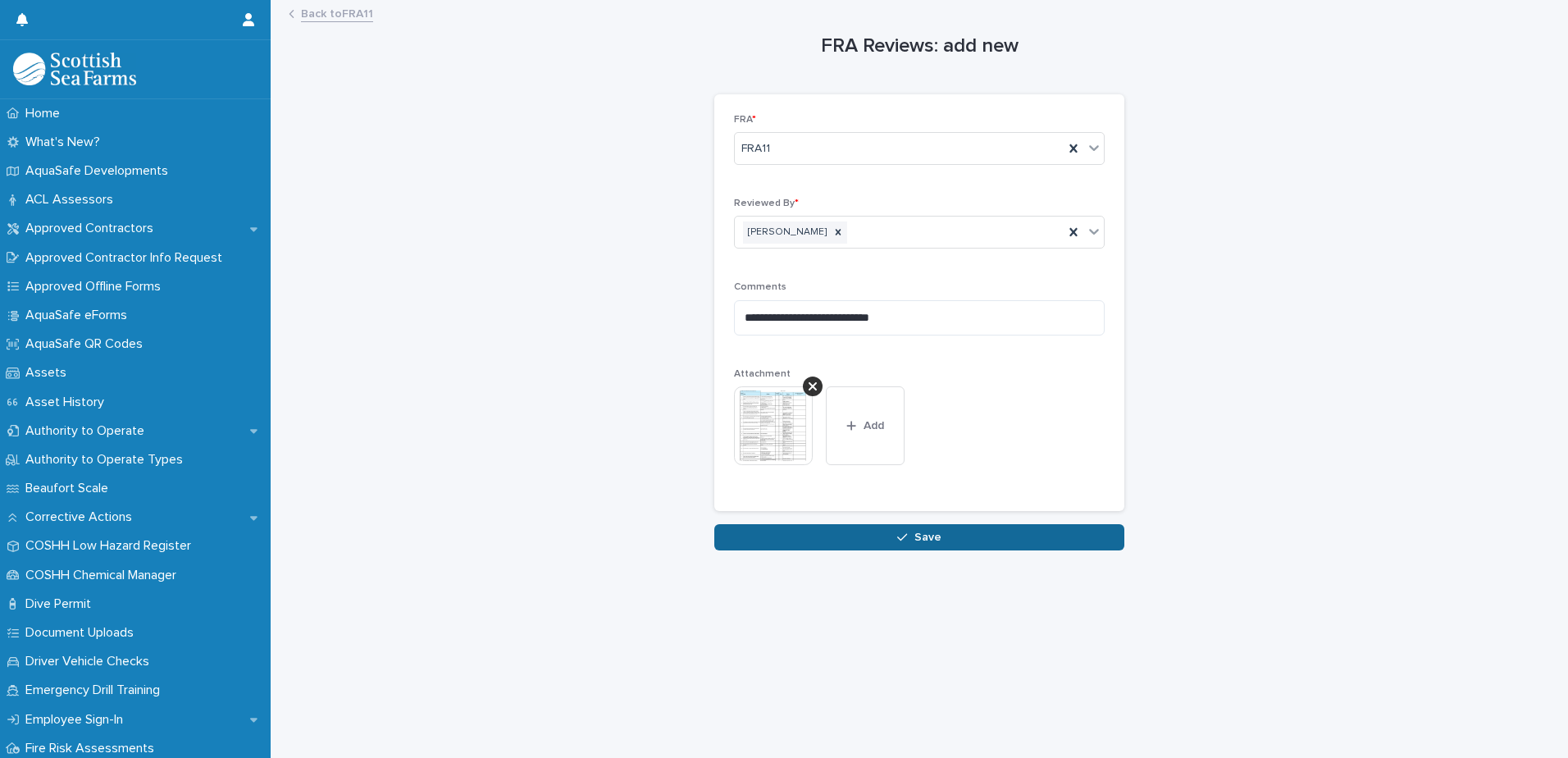
click at [929, 542] on span "Save" at bounding box center [928, 537] width 27 height 11
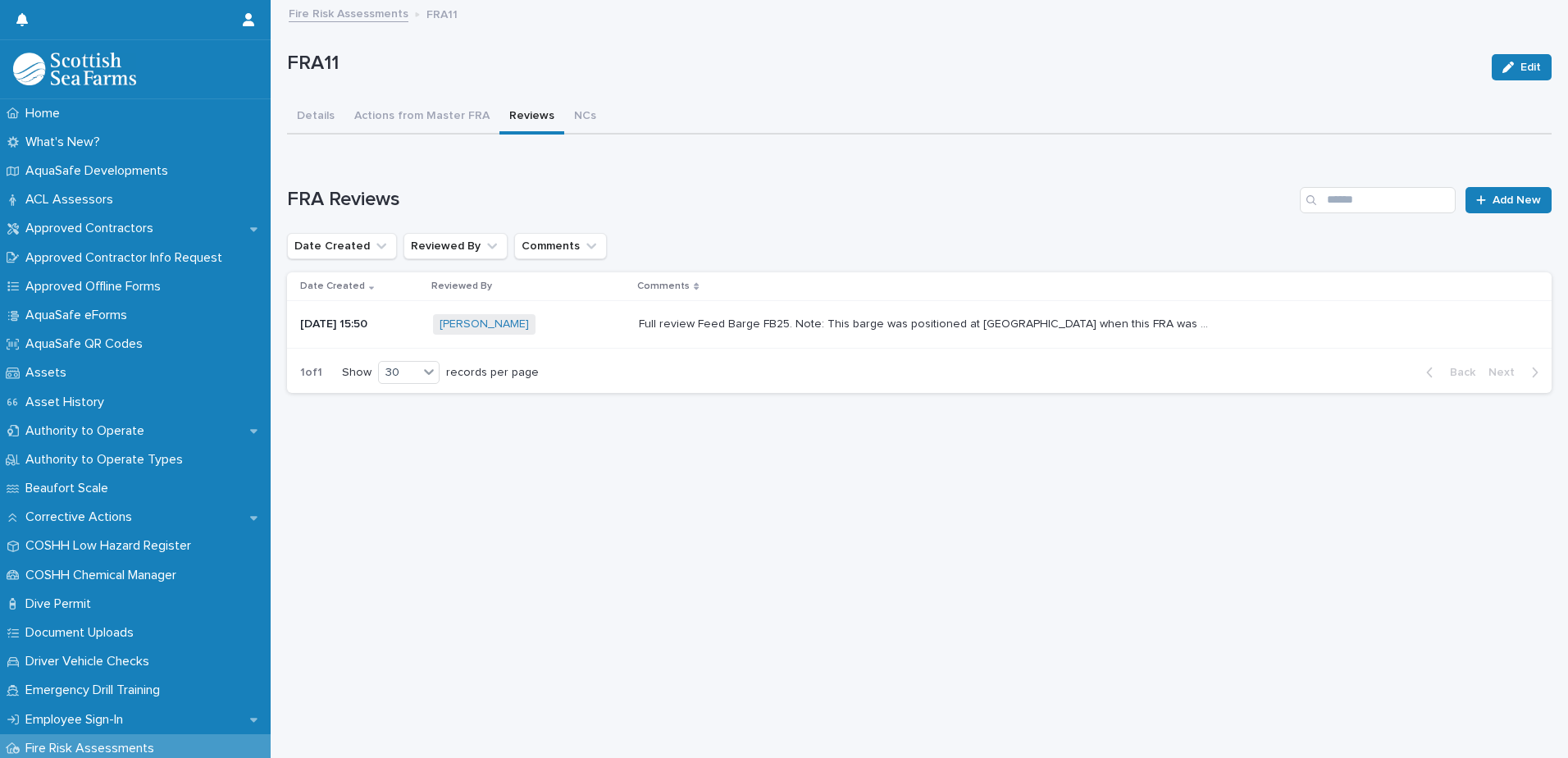
click at [340, 14] on link "Fire Risk Assessments" at bounding box center [348, 13] width 120 height 19
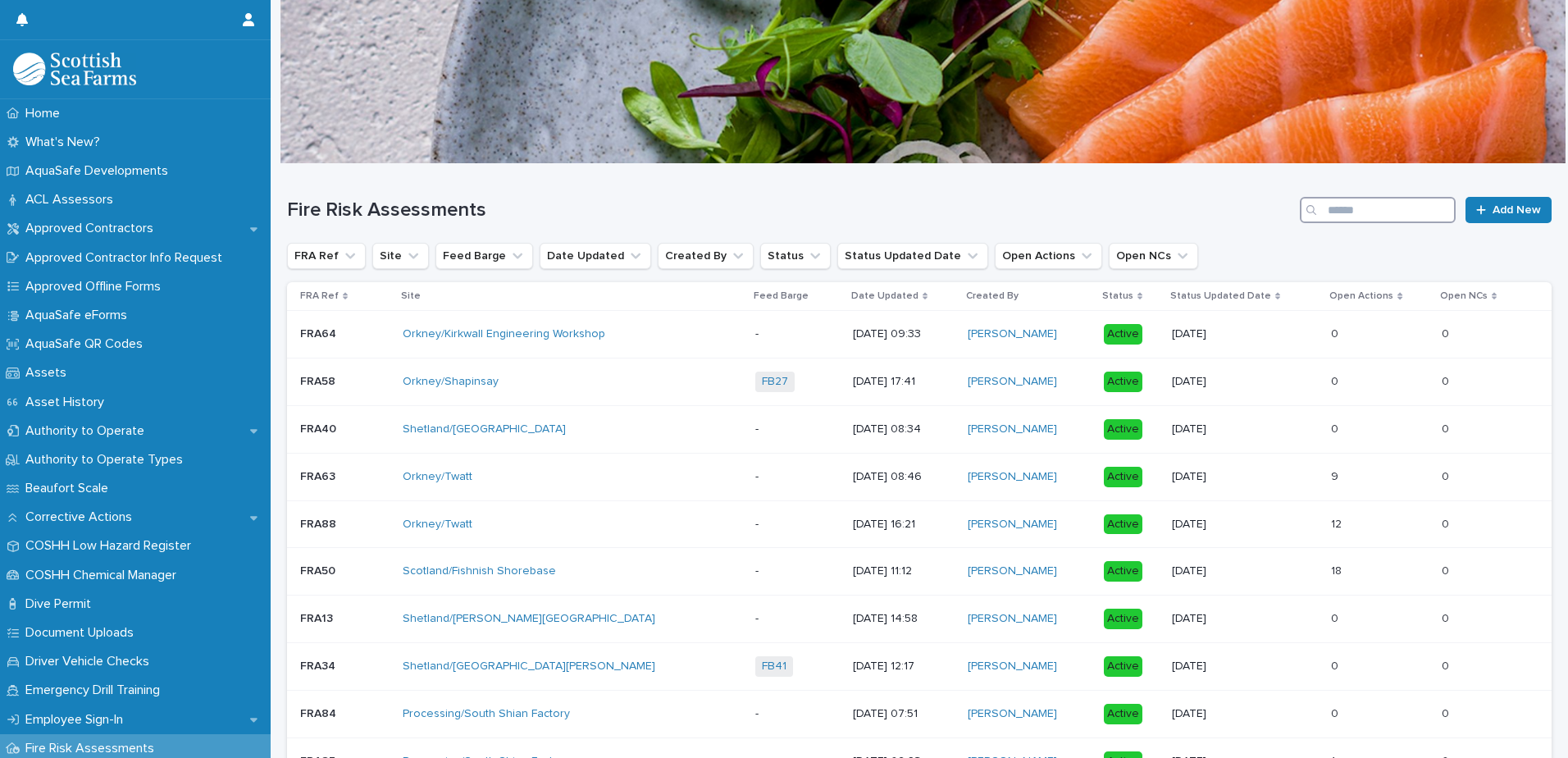
click at [1349, 211] on input "Search" at bounding box center [1378, 210] width 156 height 26
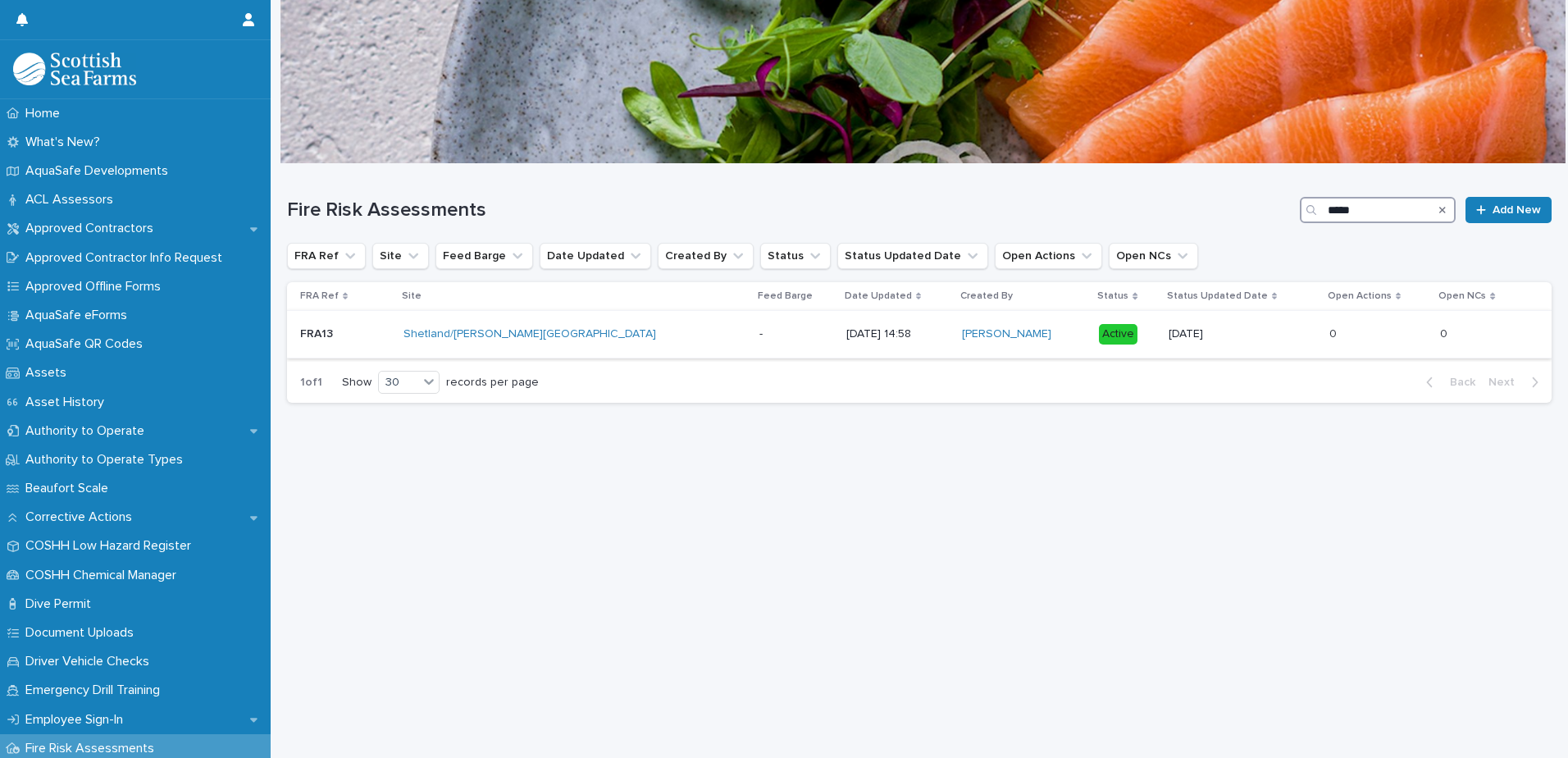
type input "*****"
click at [1013, 335] on div "[PERSON_NAME]" at bounding box center [1024, 334] width 124 height 14
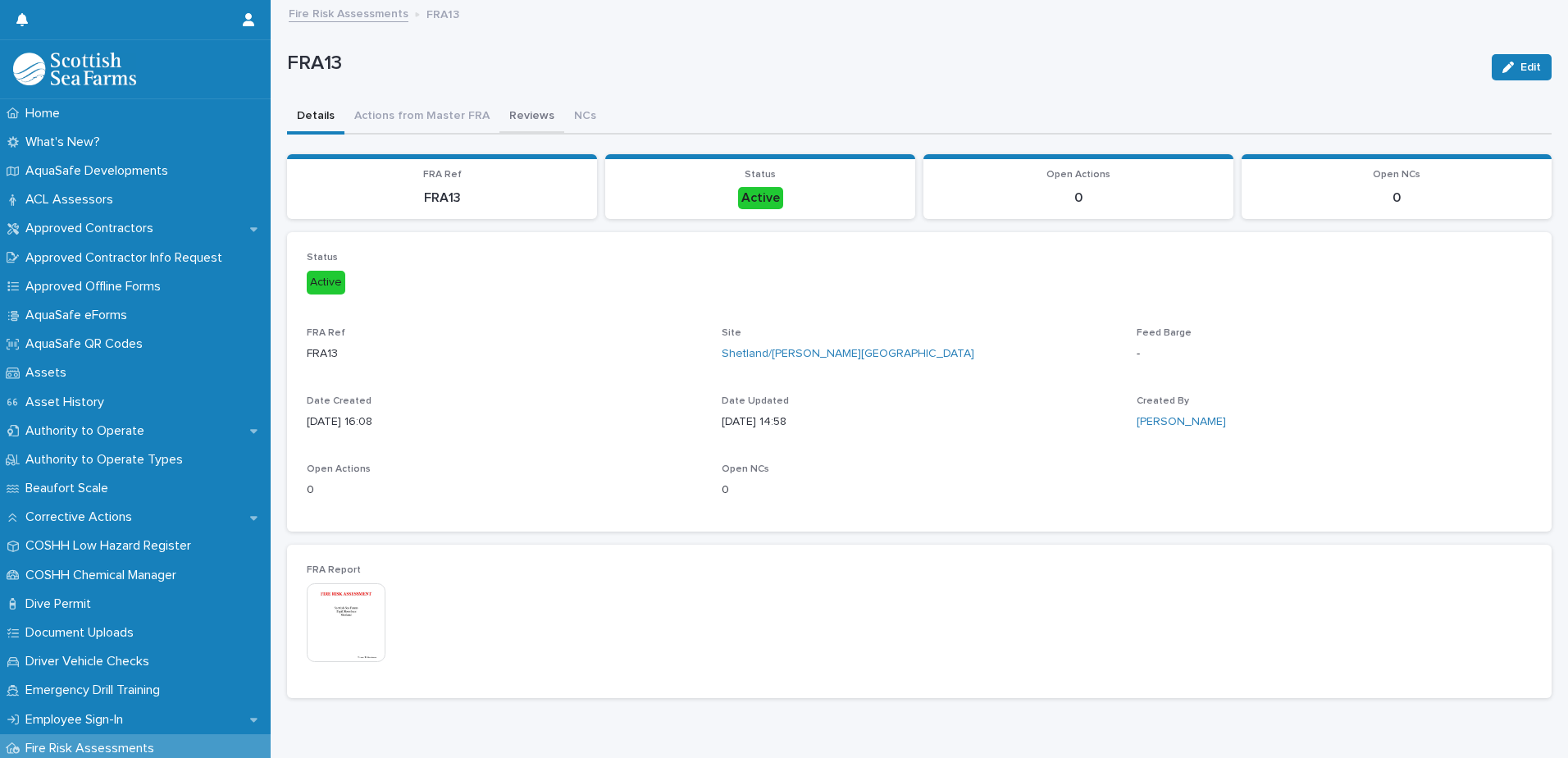
click at [518, 109] on button "Reviews" at bounding box center [532, 117] width 65 height 34
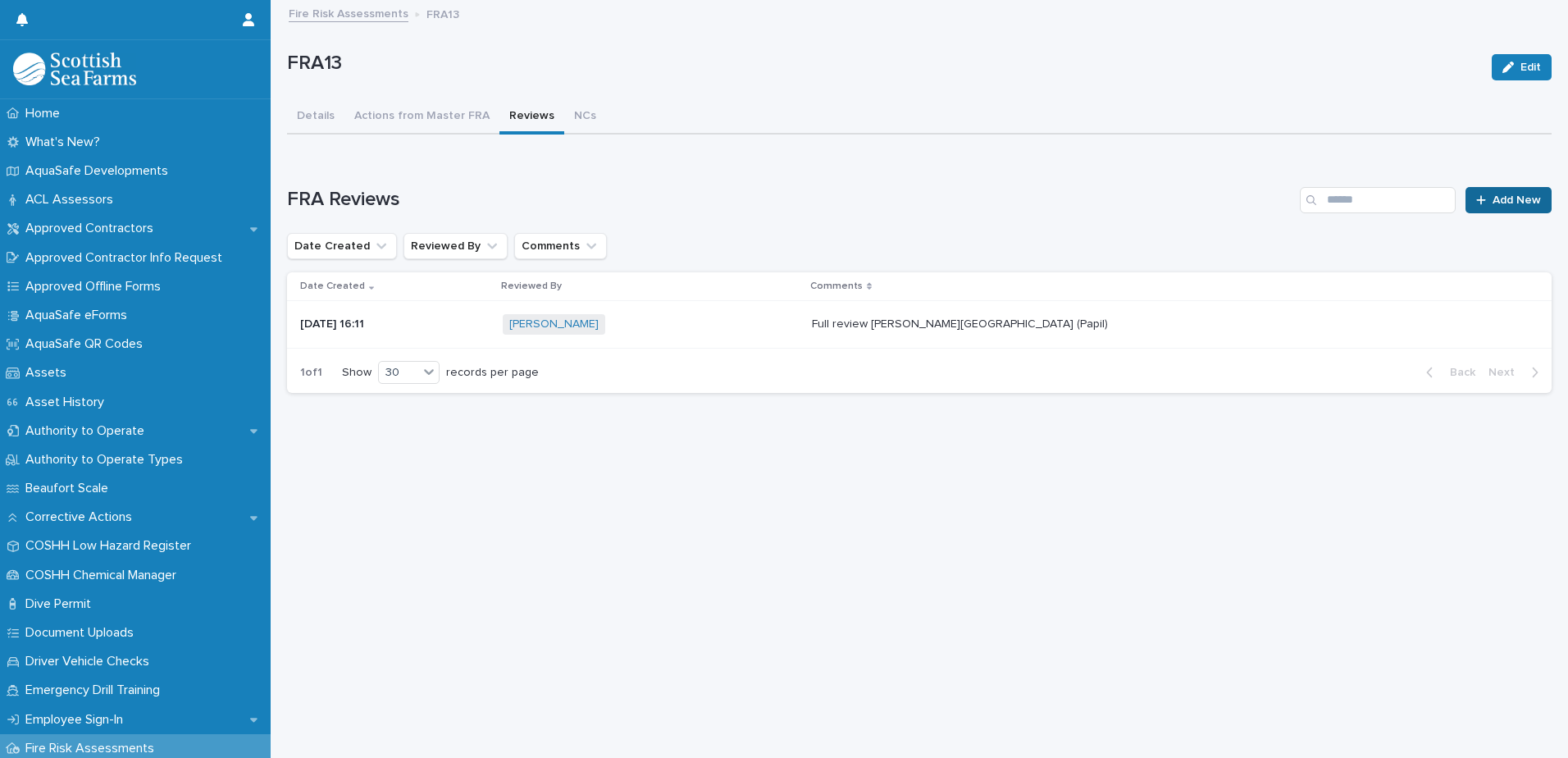
click at [1499, 196] on span "Add New" at bounding box center [1516, 200] width 48 height 11
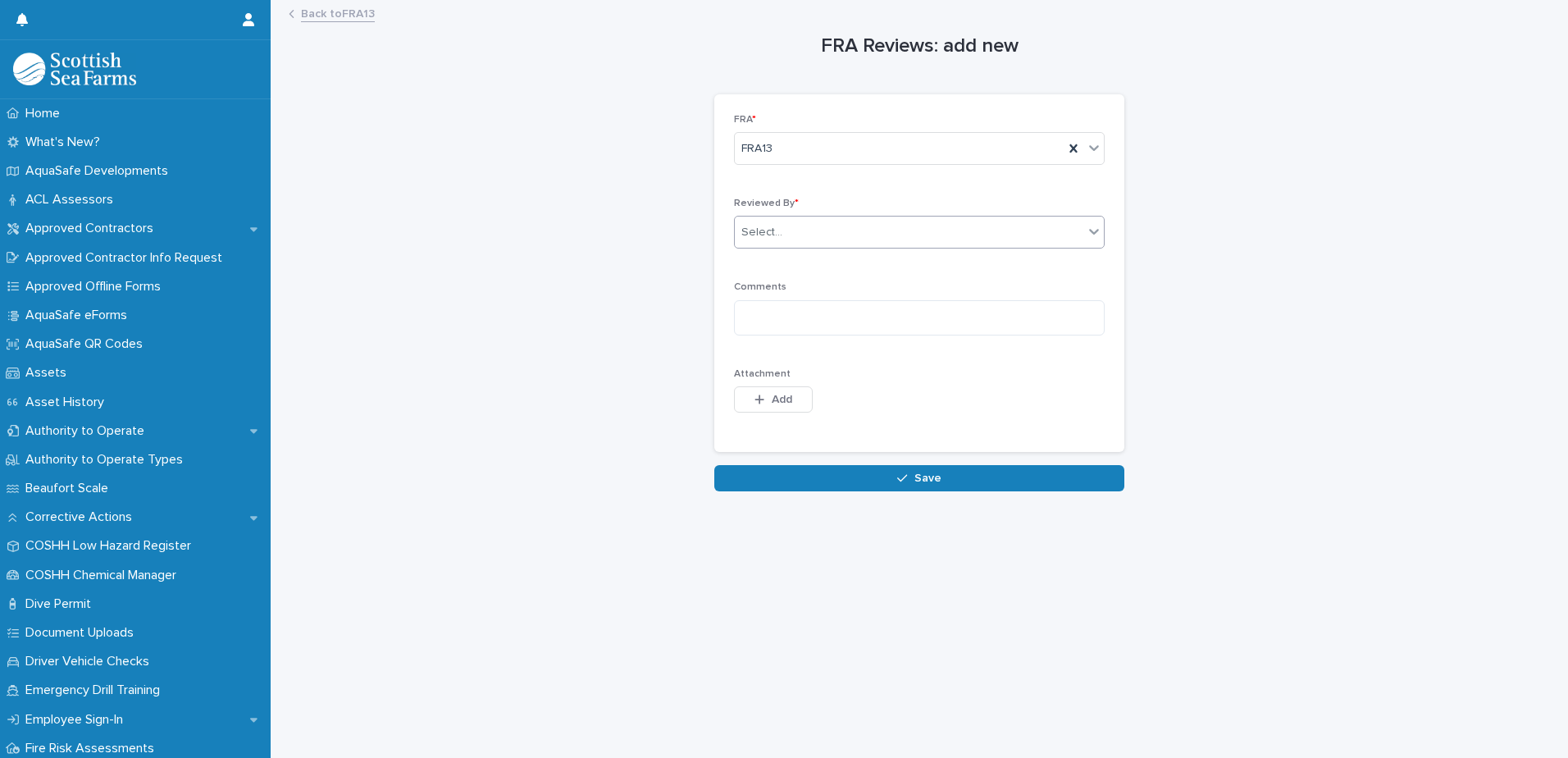
click at [835, 234] on div "Select..." at bounding box center [909, 232] width 348 height 27
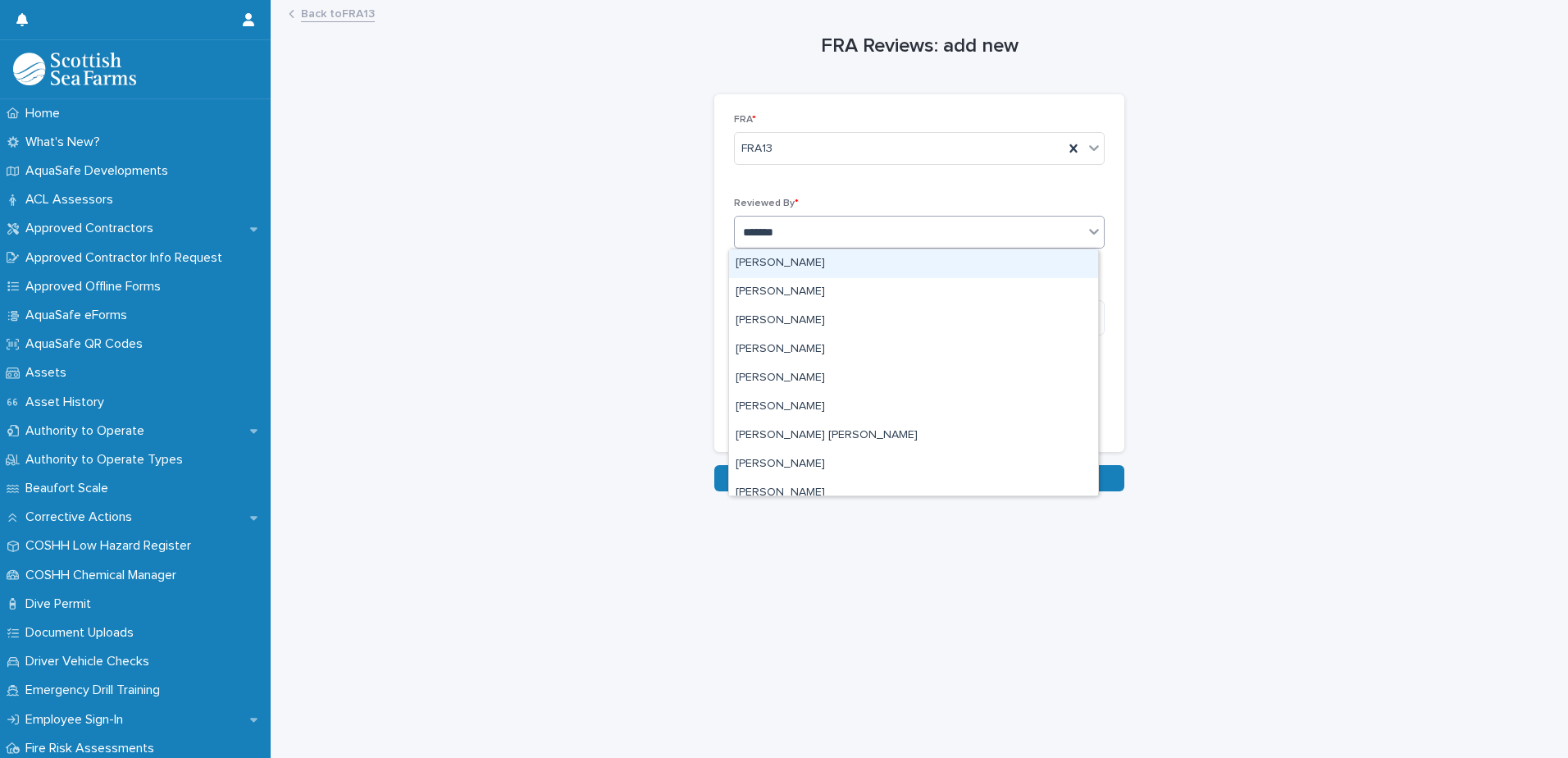
type input "********"
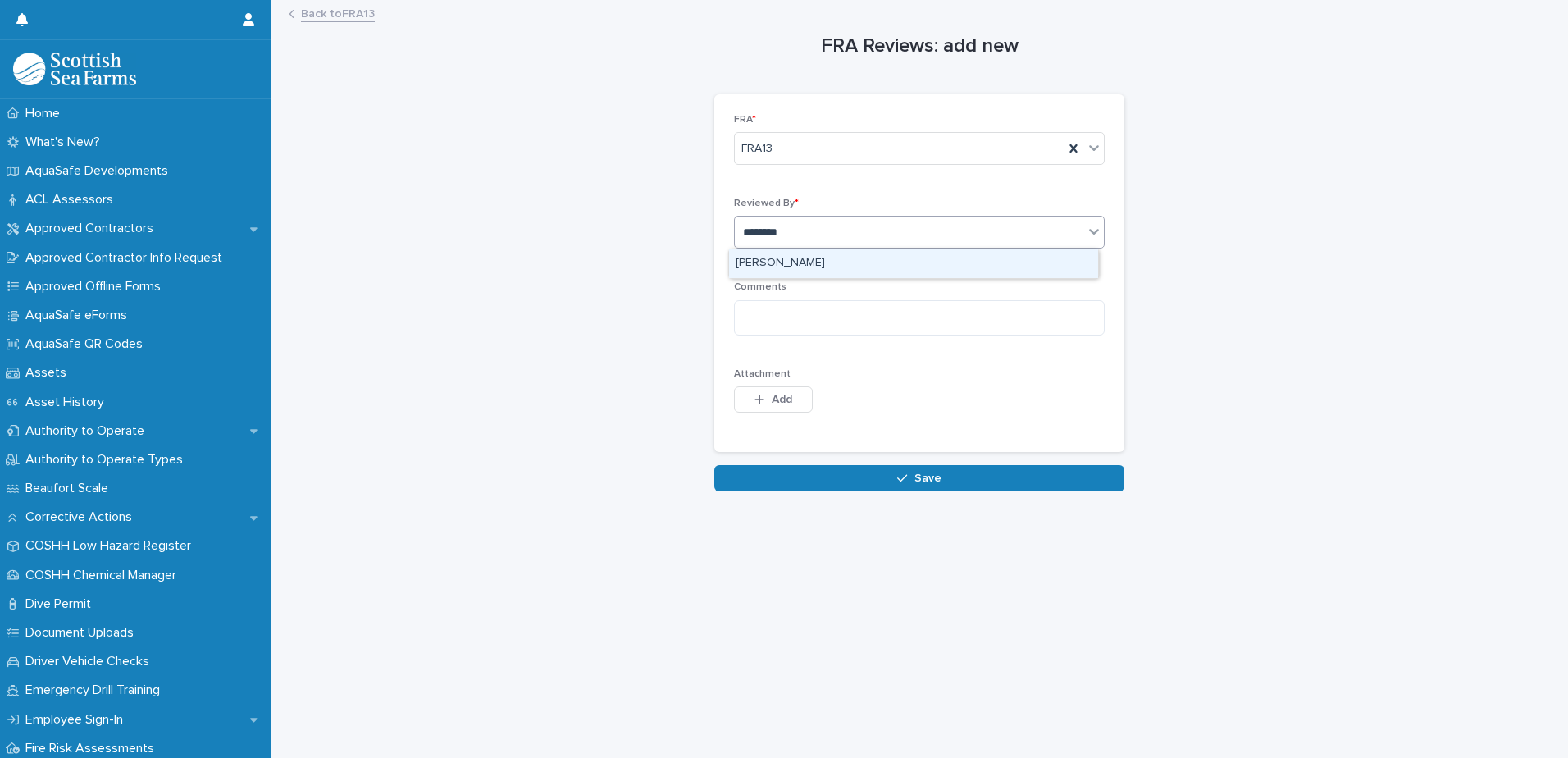
click at [798, 256] on div "[PERSON_NAME]" at bounding box center [913, 264] width 369 height 29
click at [789, 318] on textarea at bounding box center [919, 318] width 371 height 35
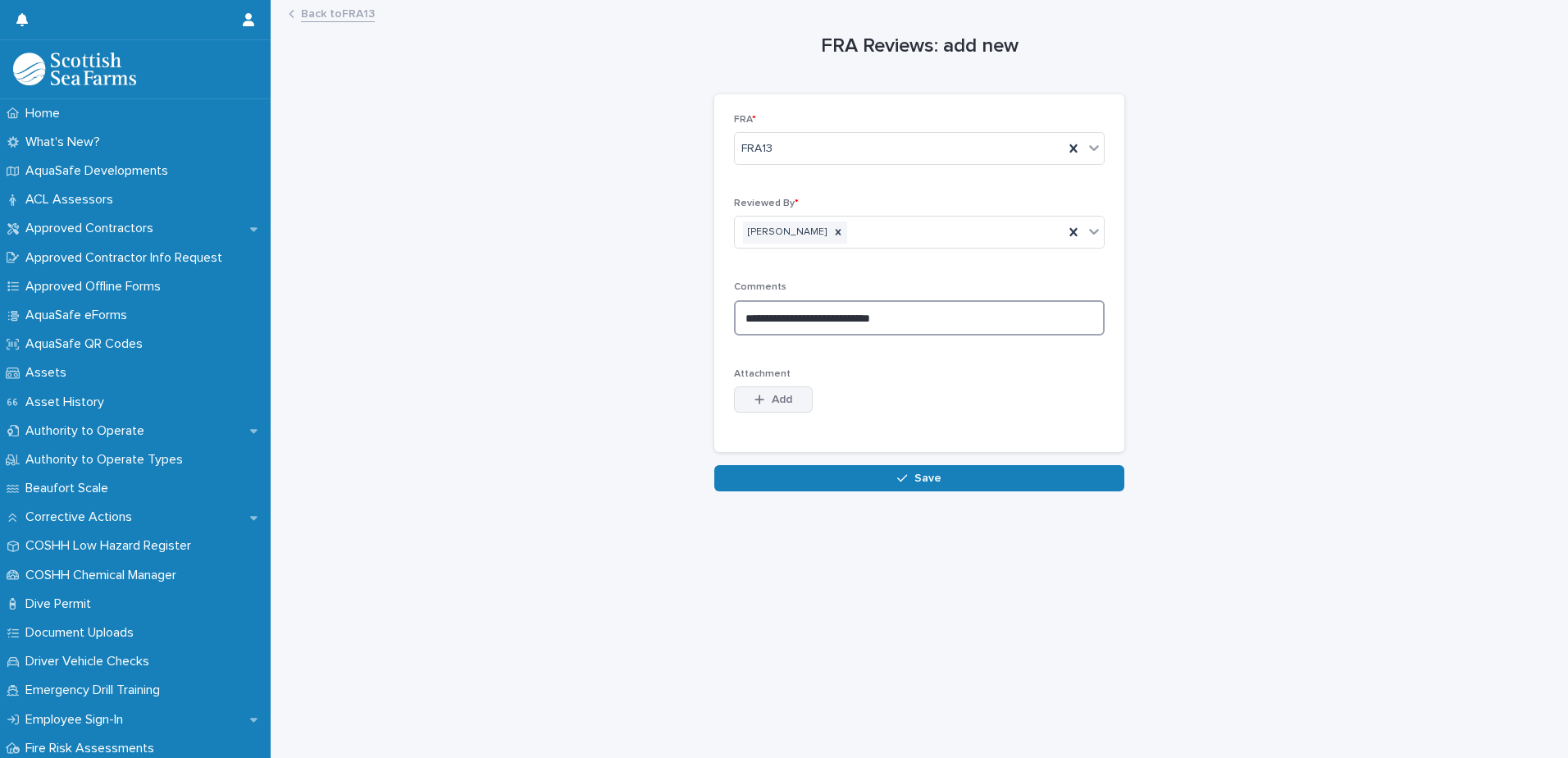
type textarea "**********"
click at [772, 401] on span "Add" at bounding box center [781, 399] width 20 height 11
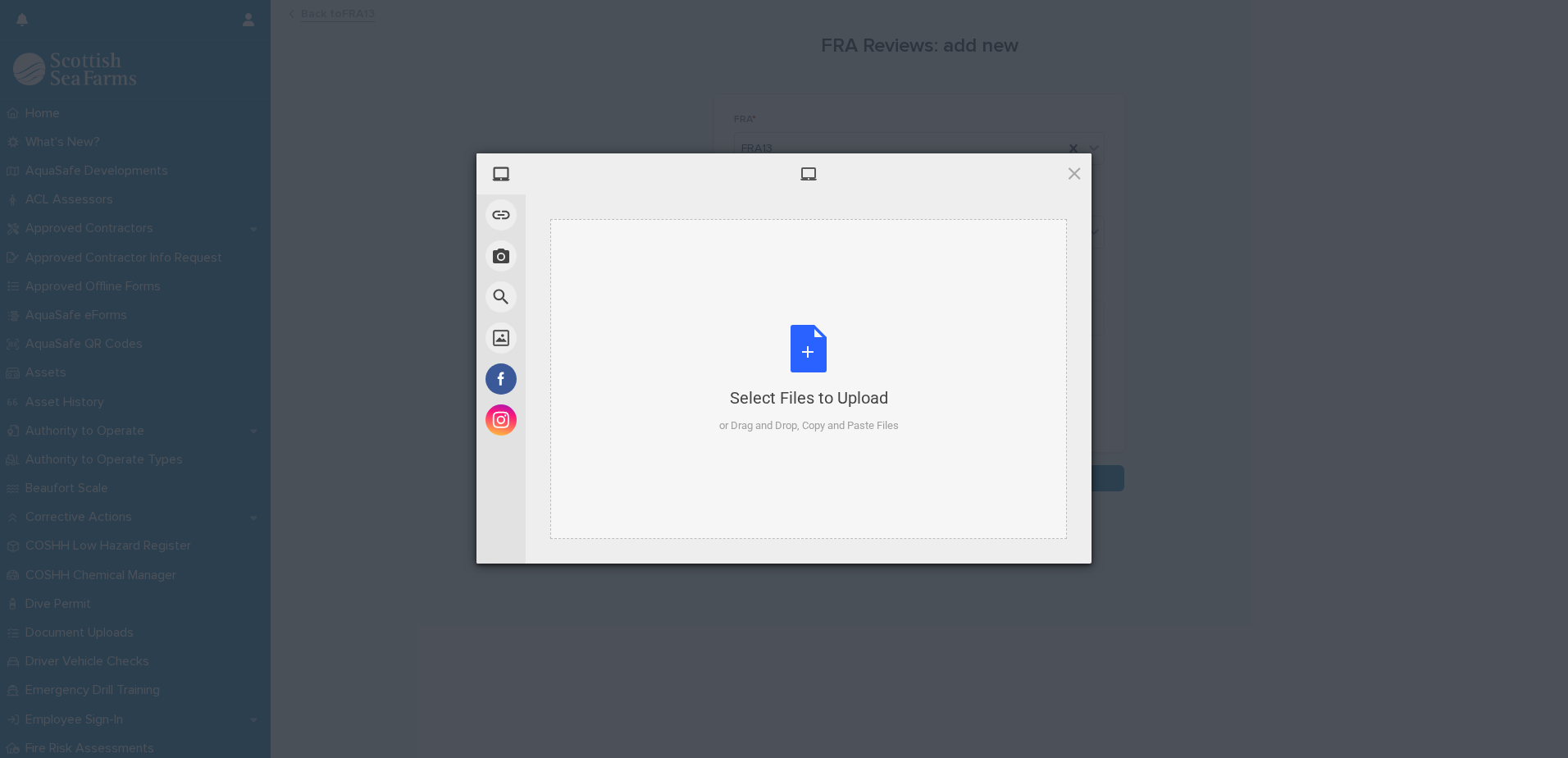
click at [822, 350] on div "Select Files to Upload or Drag and Drop, Copy and Paste Files" at bounding box center [809, 379] width 180 height 109
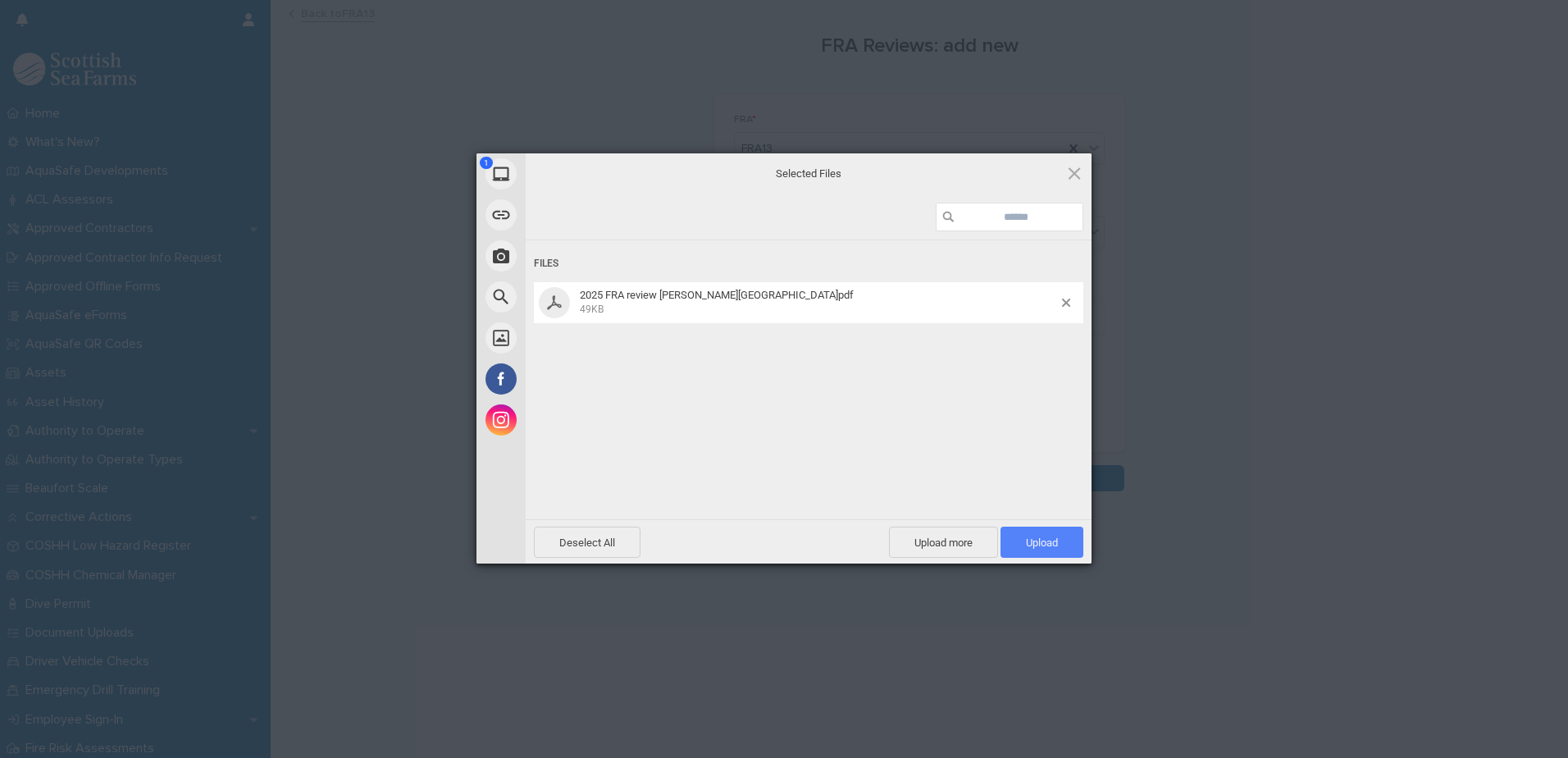
click at [1040, 529] on span "Upload 1" at bounding box center [1042, 542] width 83 height 31
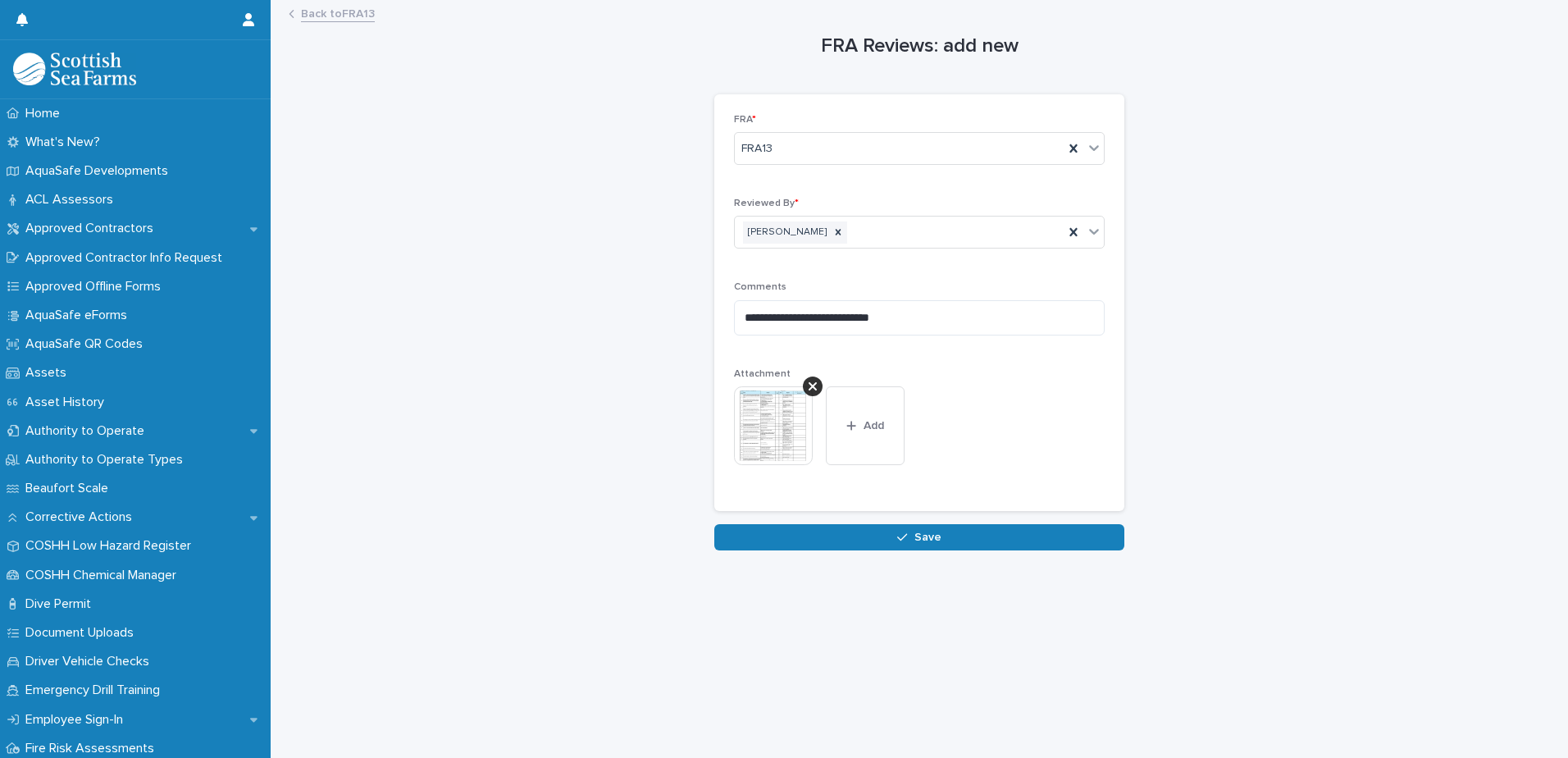
click at [925, 540] on span "Save" at bounding box center [928, 537] width 27 height 11
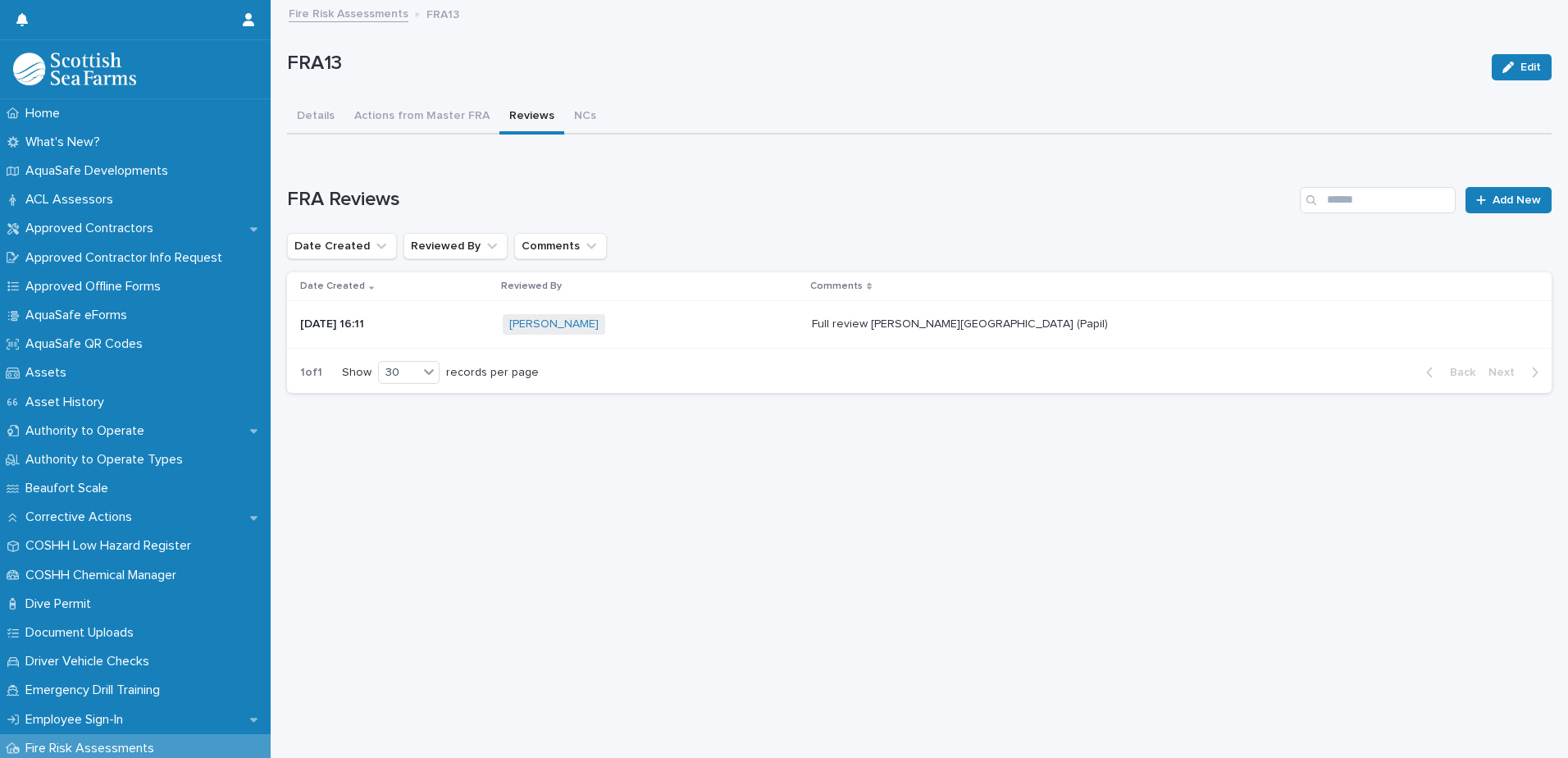
click at [354, 16] on link "Fire Risk Assessments" at bounding box center [348, 13] width 120 height 19
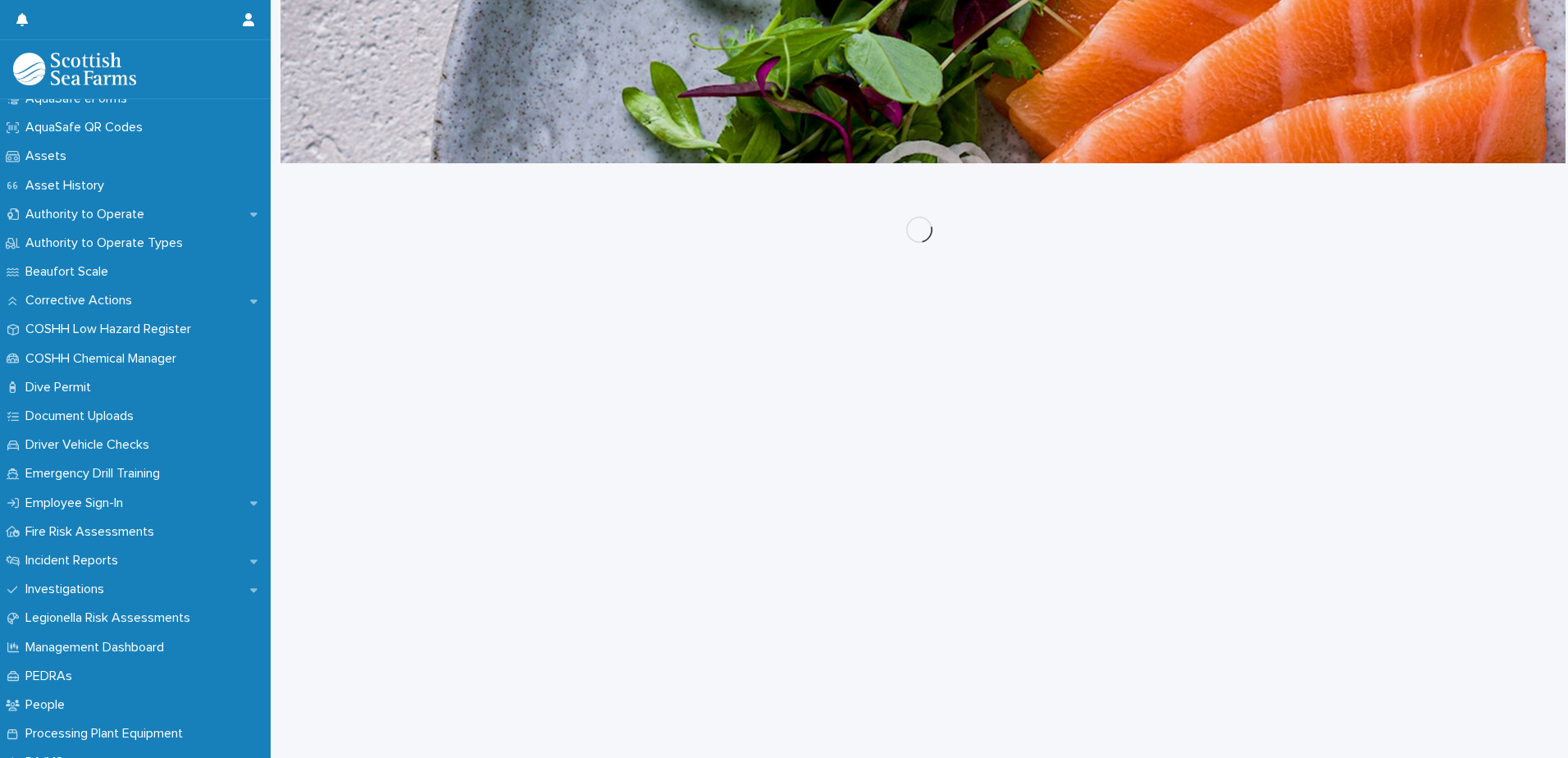
scroll to position [410, 0]
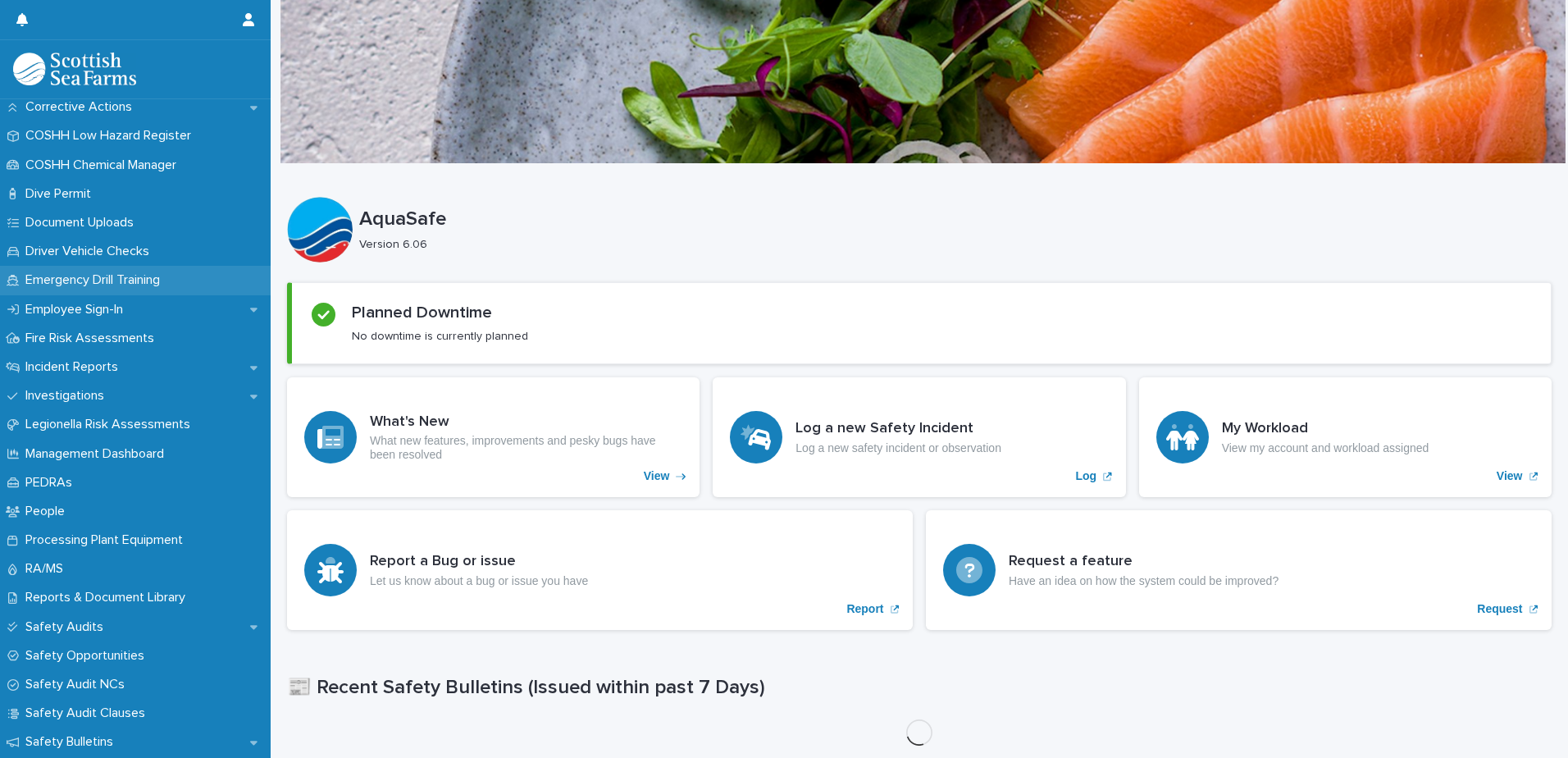
click at [94, 270] on div "Emergency Drill Training" at bounding box center [135, 279] width 271 height 29
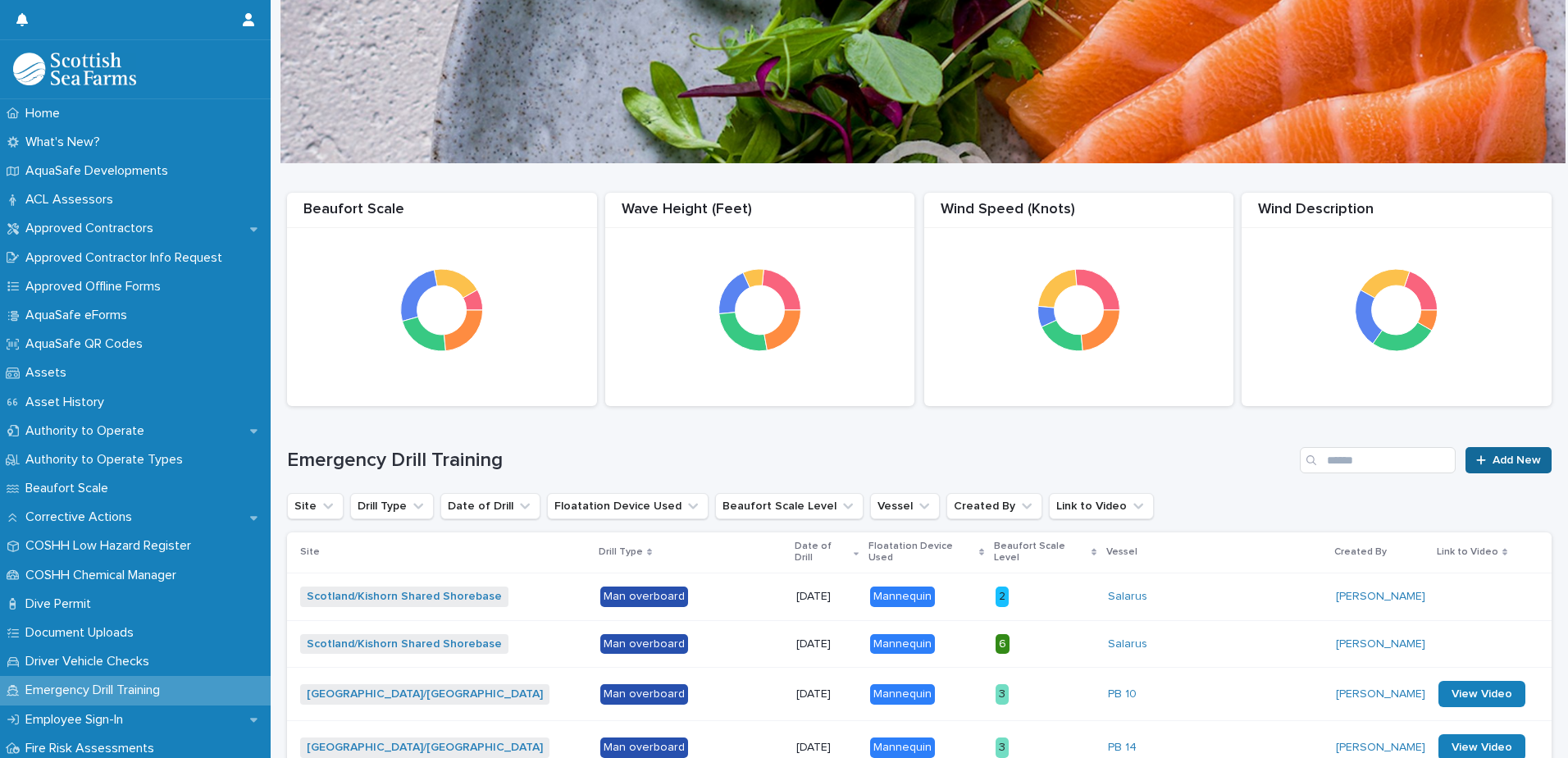
click at [1499, 461] on span "Add New" at bounding box center [1516, 459] width 48 height 11
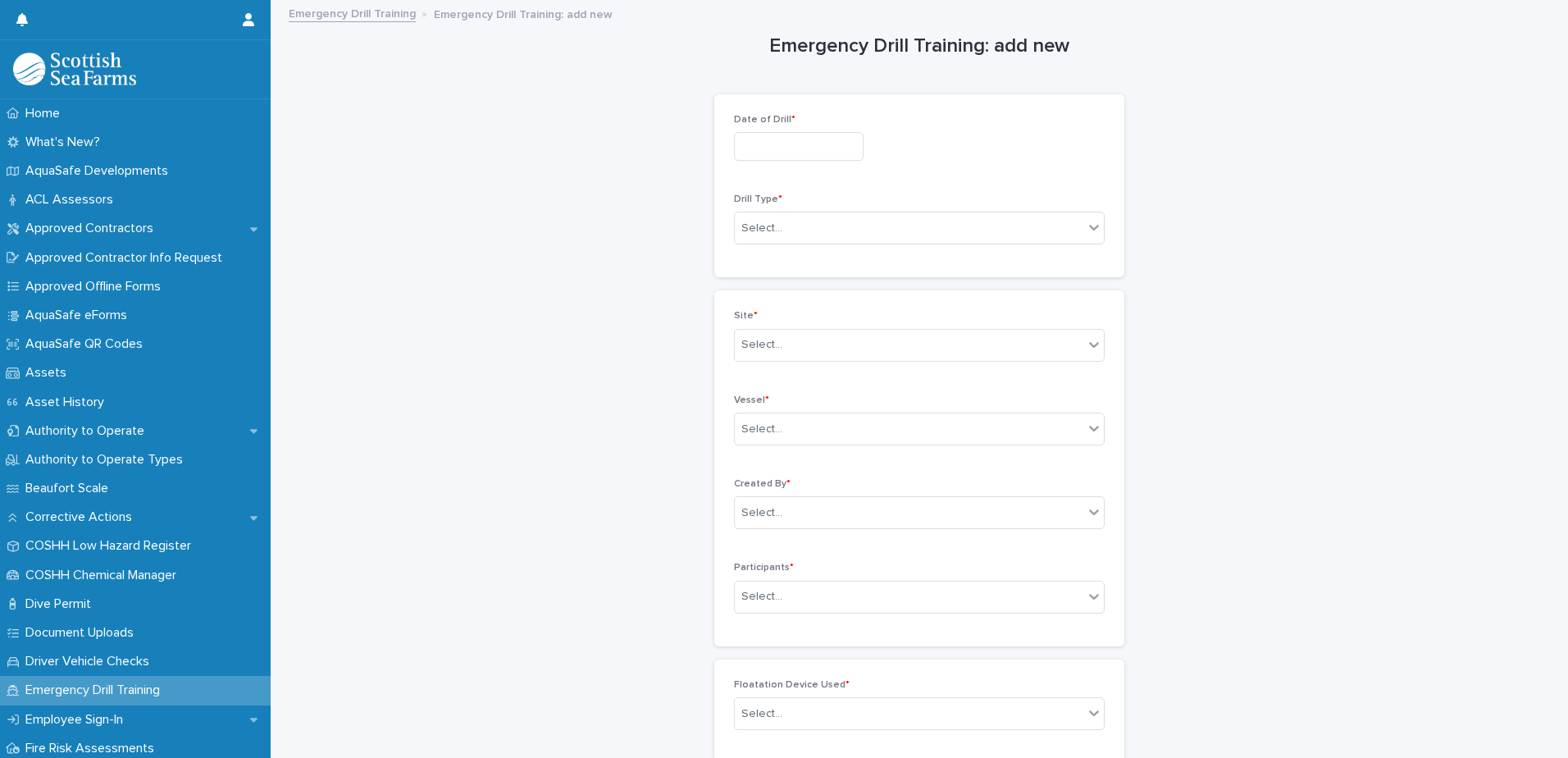
click at [808, 152] on input "text" at bounding box center [799, 146] width 129 height 29
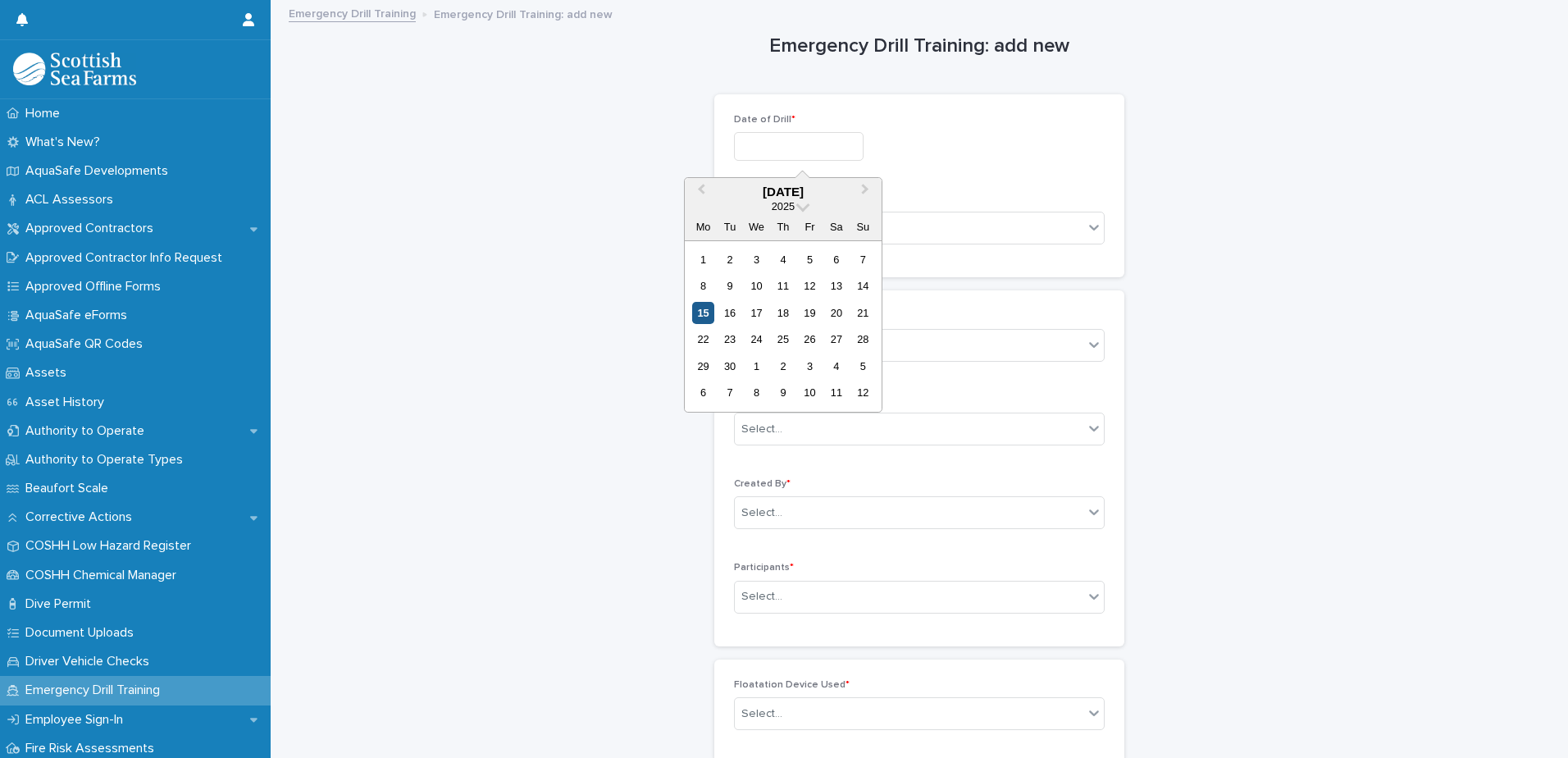
click at [706, 311] on div "15" at bounding box center [703, 313] width 22 height 22
type input "**********"
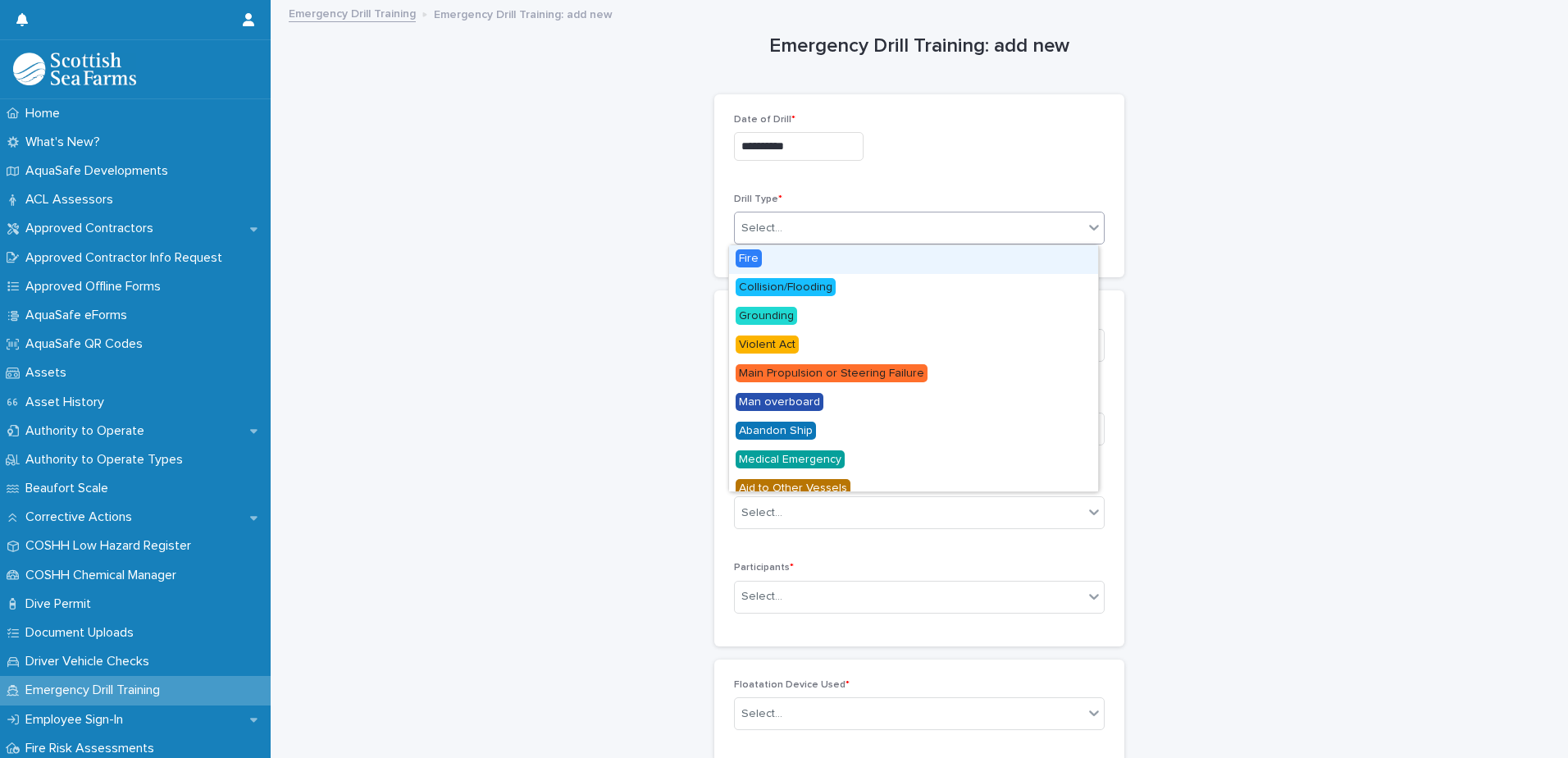
click at [810, 224] on div "Select..." at bounding box center [909, 228] width 348 height 27
click at [752, 258] on span "Fire" at bounding box center [749, 258] width 26 height 18
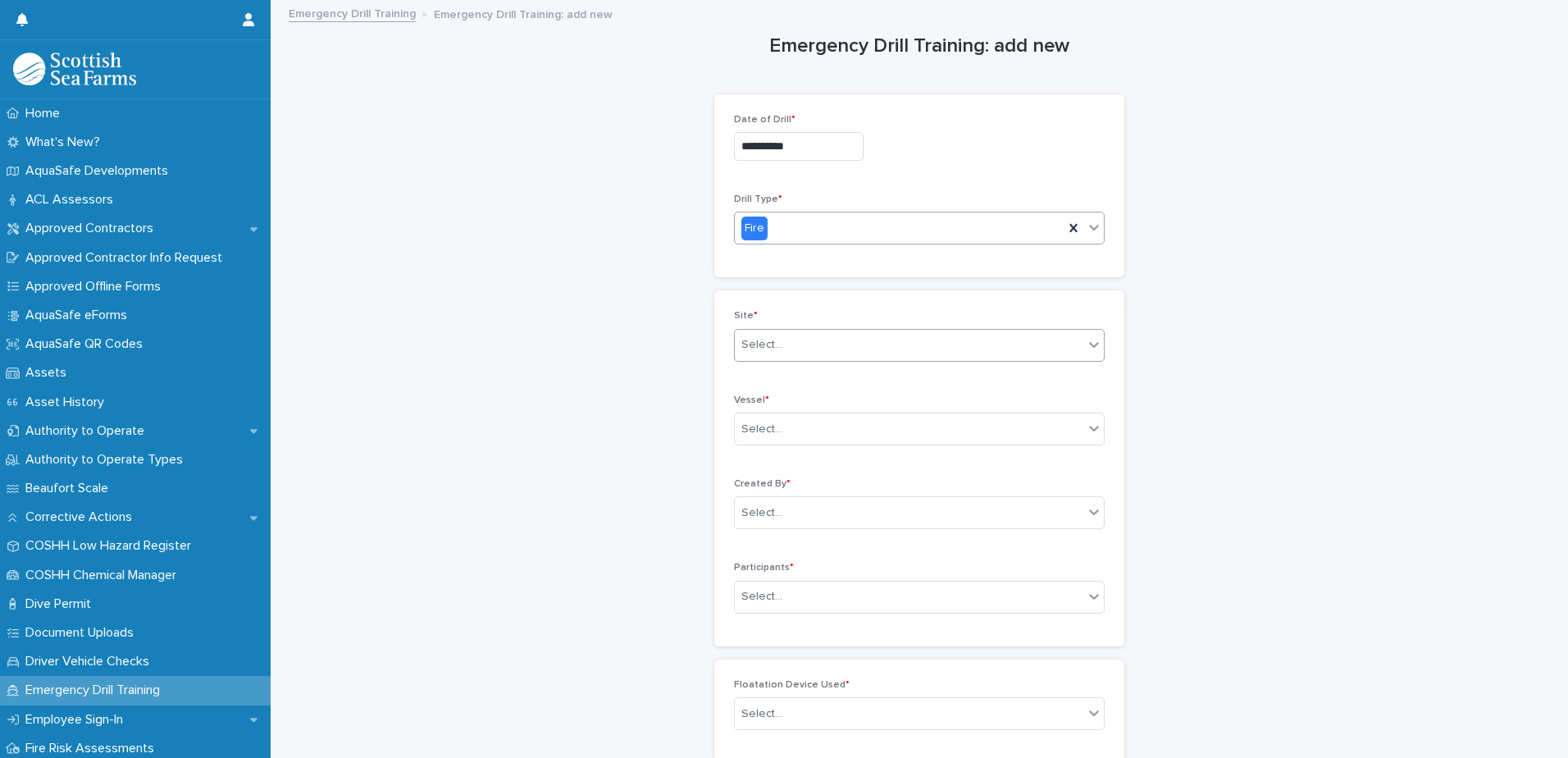
click at [790, 350] on div "Select..." at bounding box center [909, 345] width 348 height 27
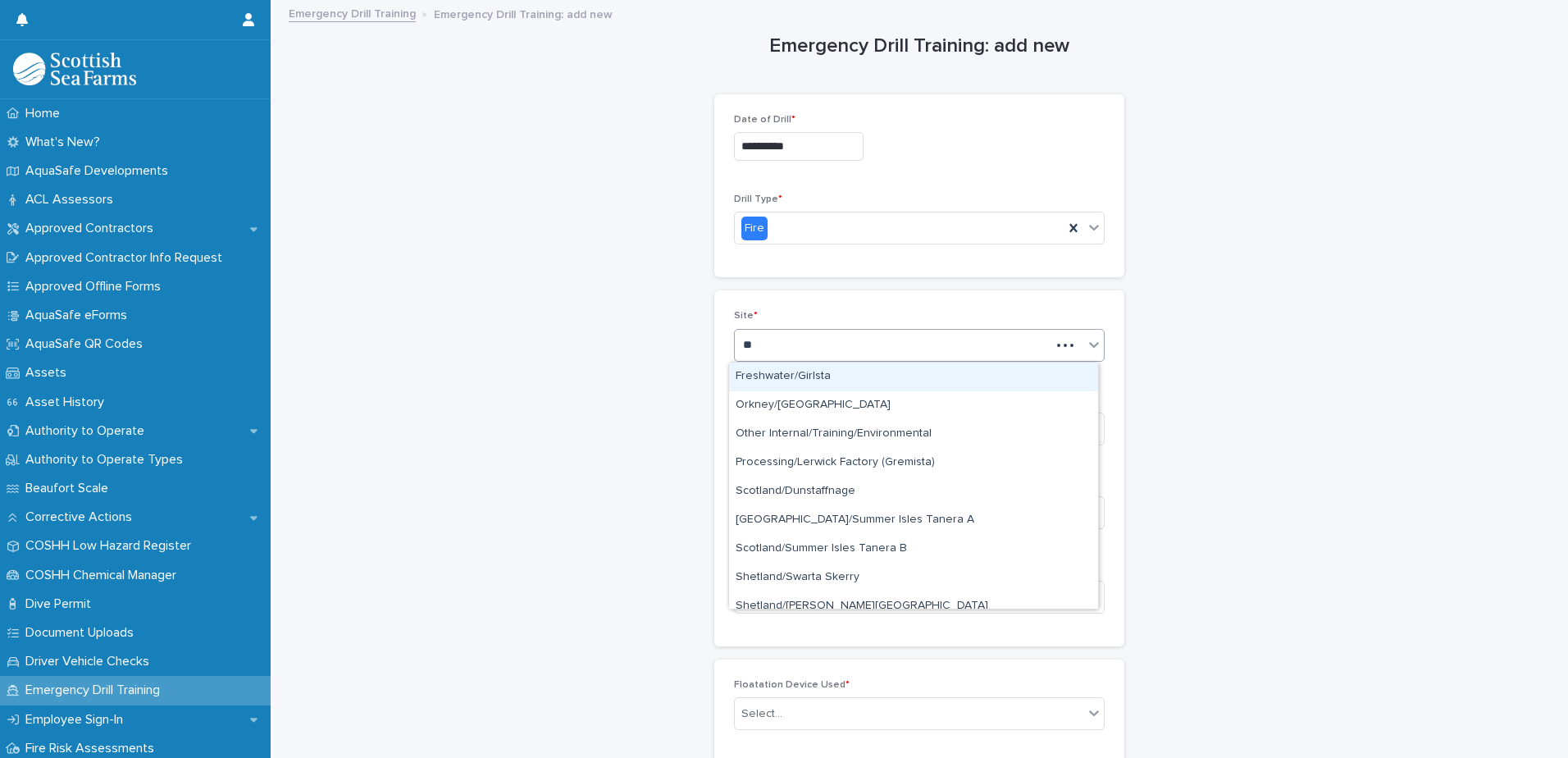
type input "*"
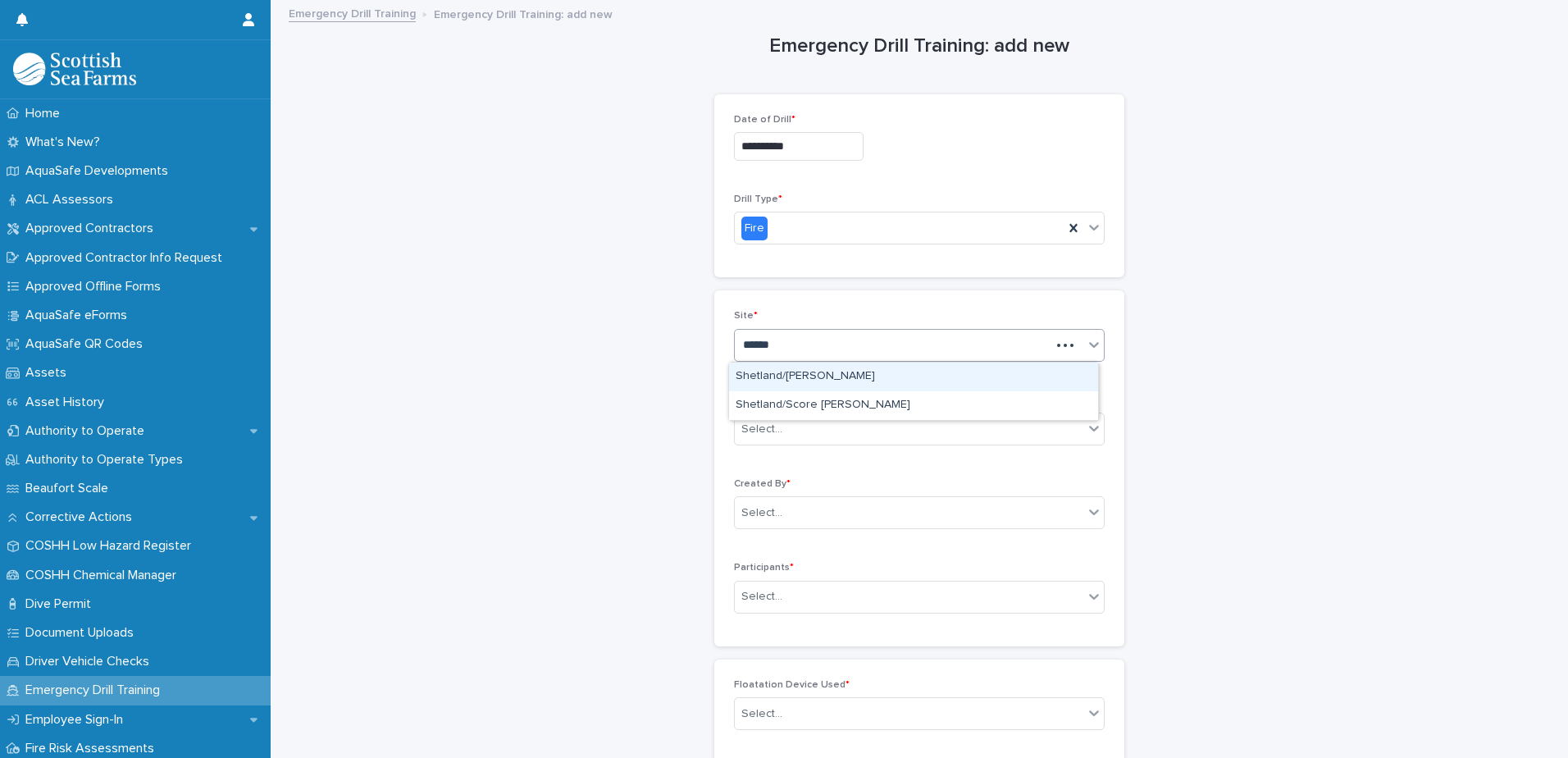
type input "*******"
click at [815, 368] on div "Shetland/[PERSON_NAME]" at bounding box center [913, 376] width 369 height 29
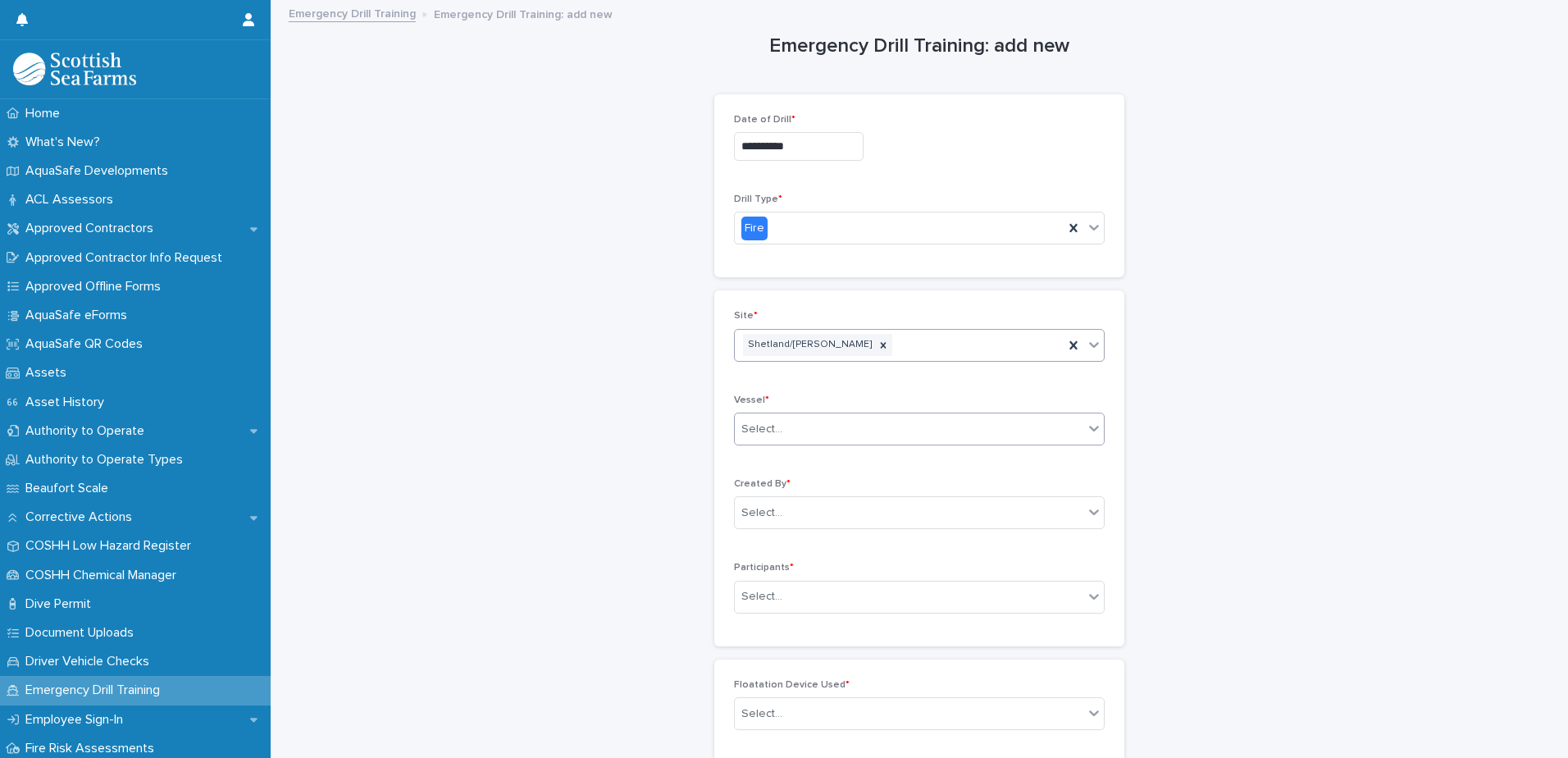
click at [798, 423] on div "Select..." at bounding box center [909, 429] width 348 height 27
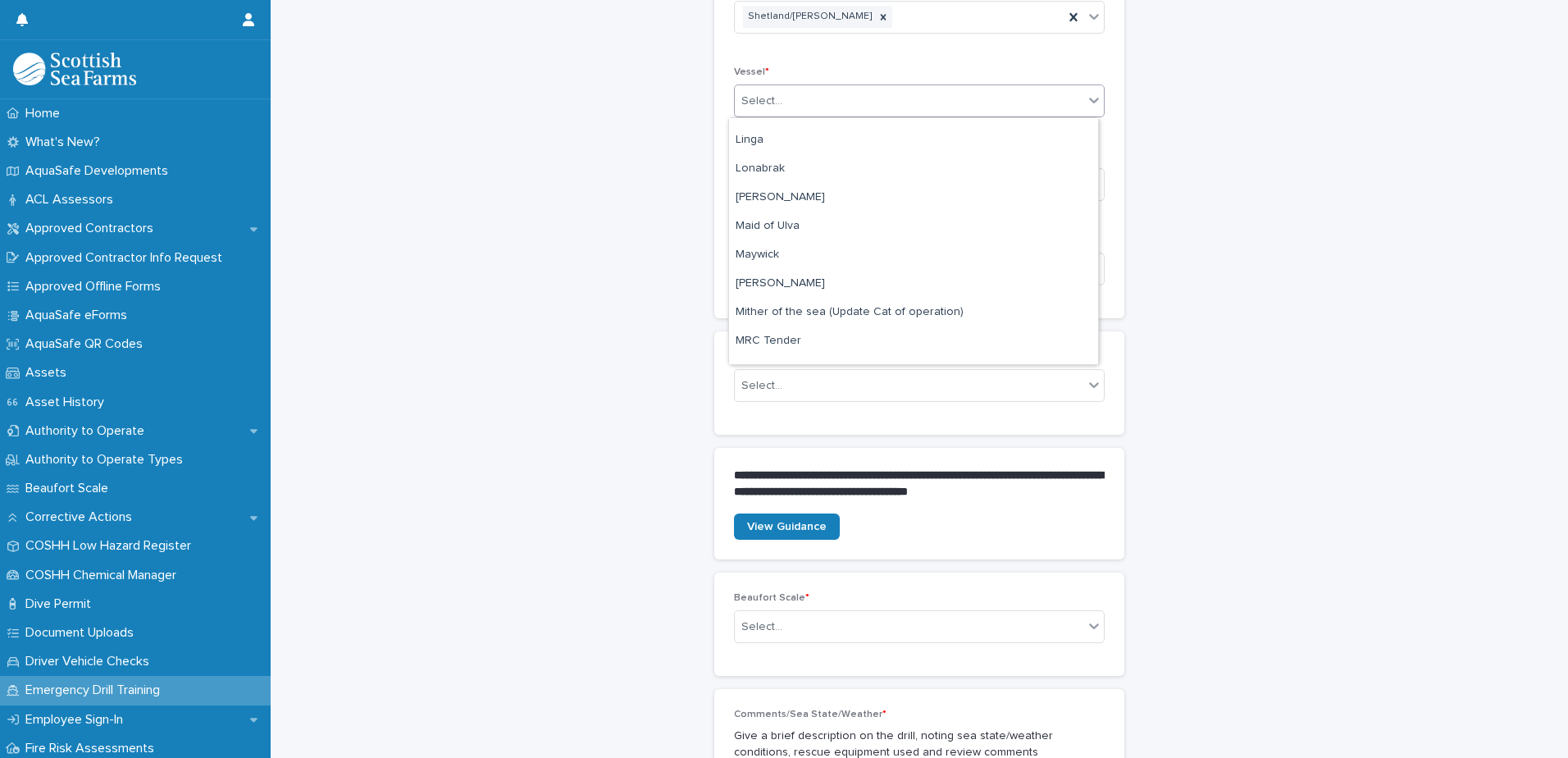
scroll to position [1766, 0]
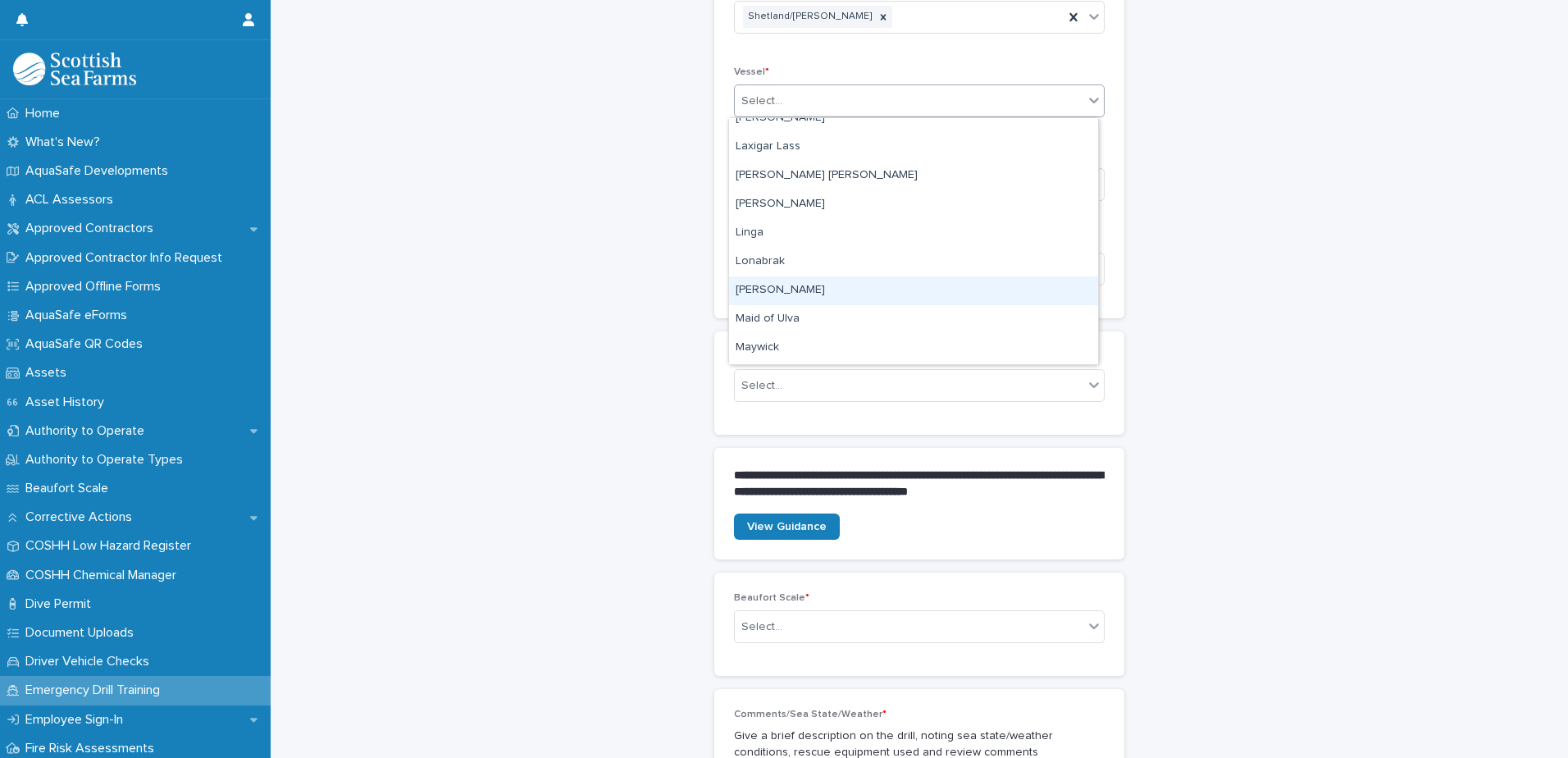
click at [779, 288] on div "Lynn Marie" at bounding box center [913, 291] width 369 height 29
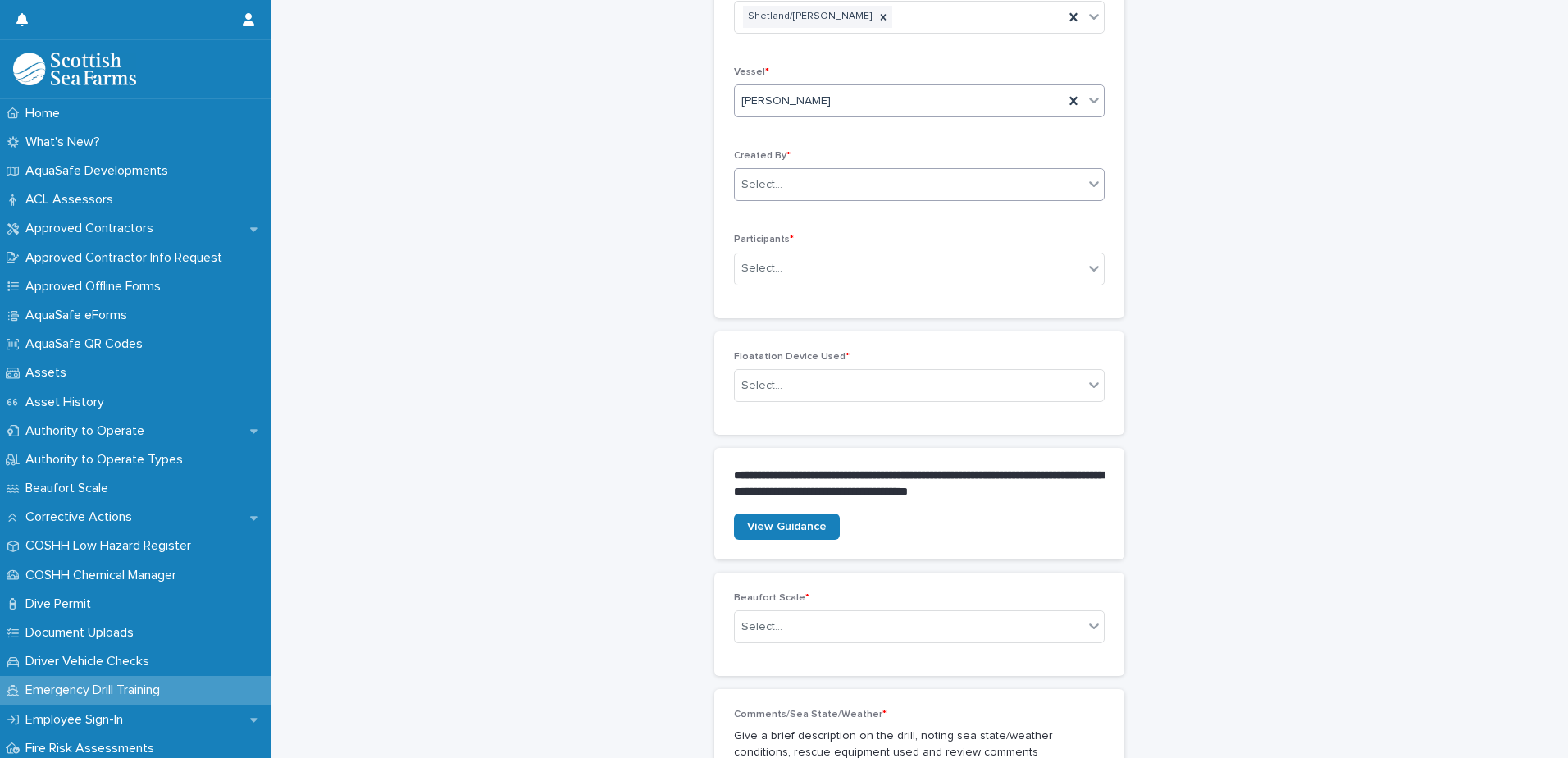
click at [806, 178] on div "Select..." at bounding box center [909, 184] width 348 height 27
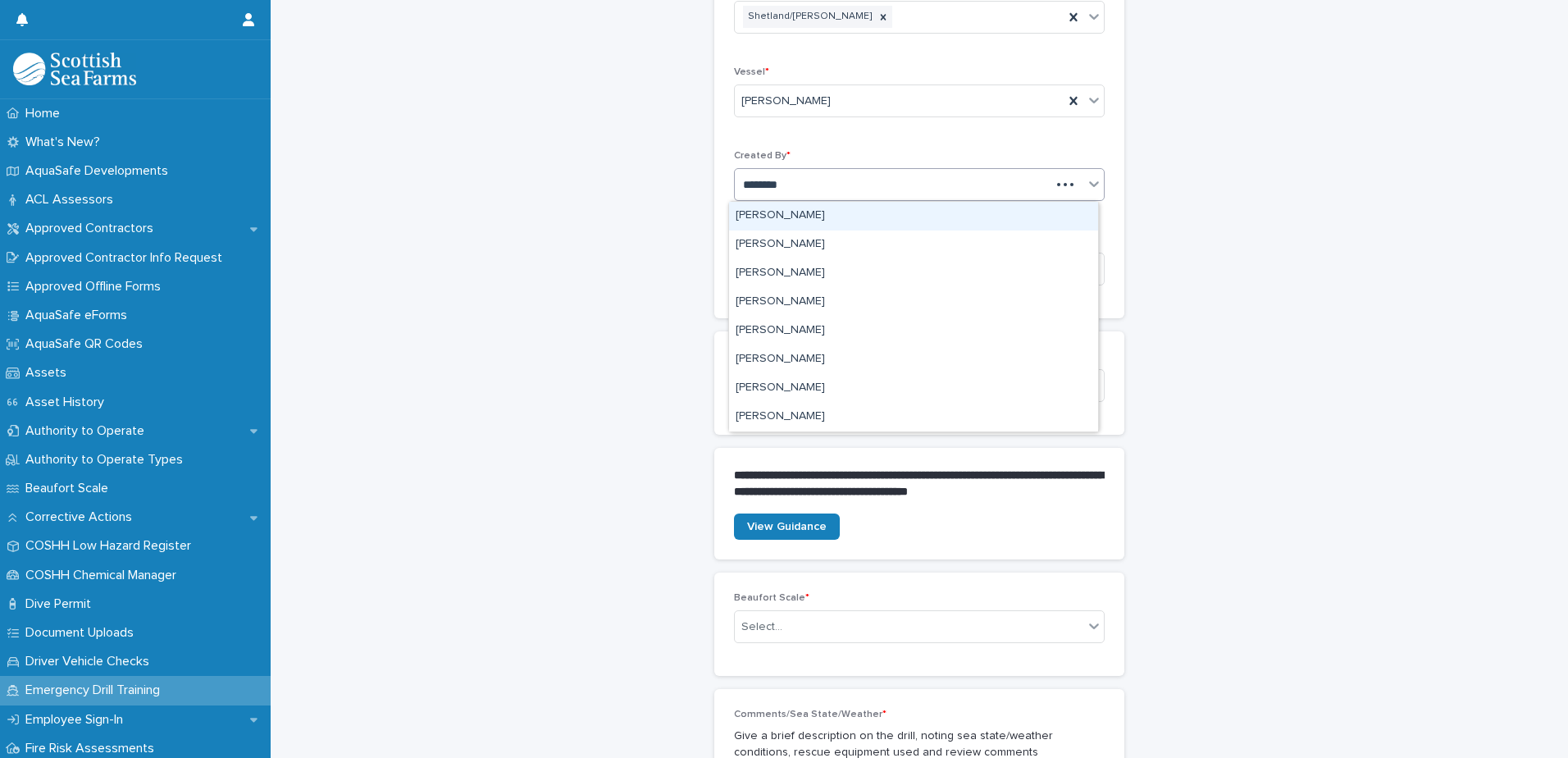
type input "*********"
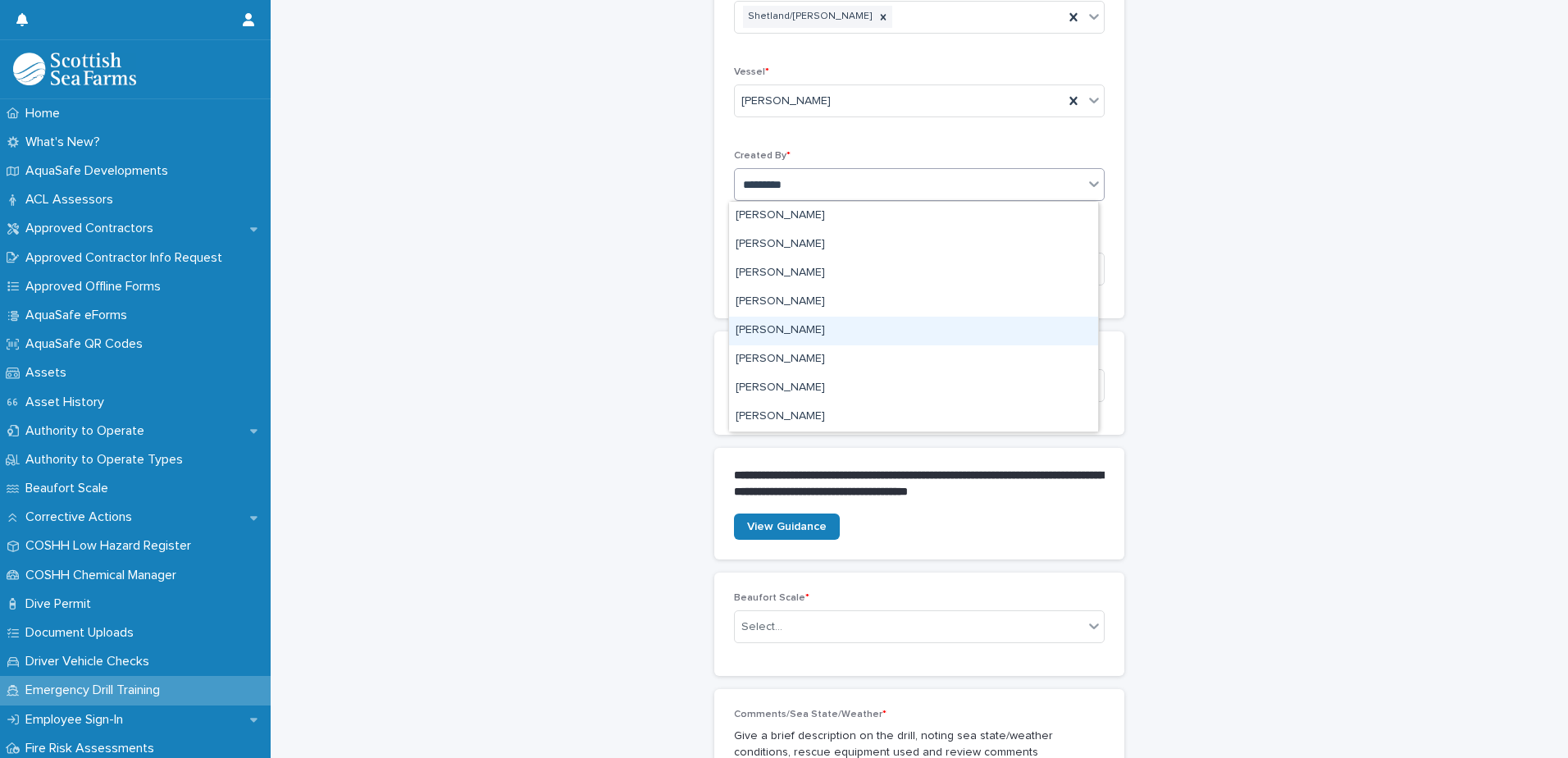
click at [780, 326] on div "John Henderson" at bounding box center [913, 331] width 369 height 29
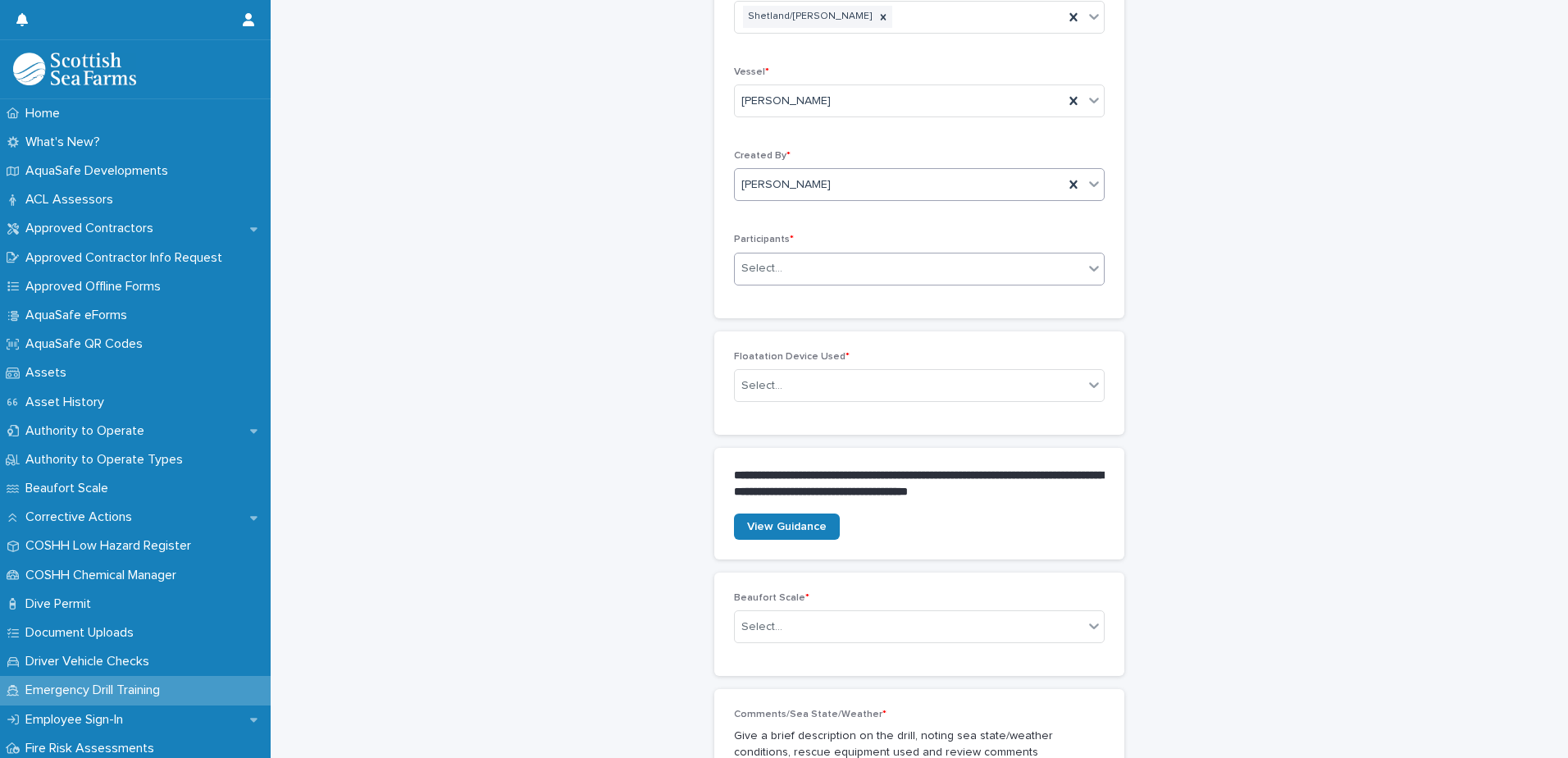
click at [822, 271] on div "Select..." at bounding box center [909, 268] width 348 height 27
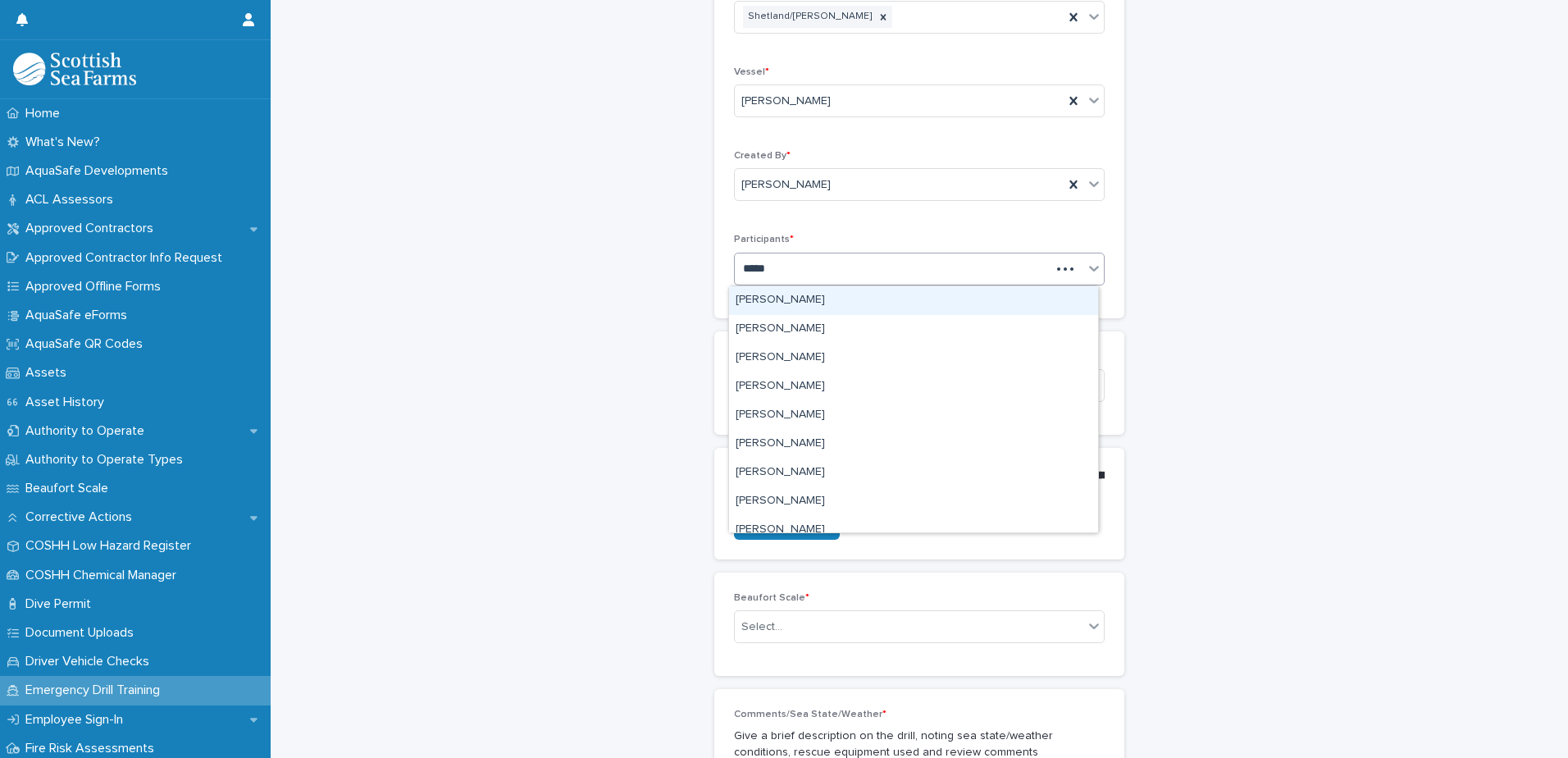
type input "******"
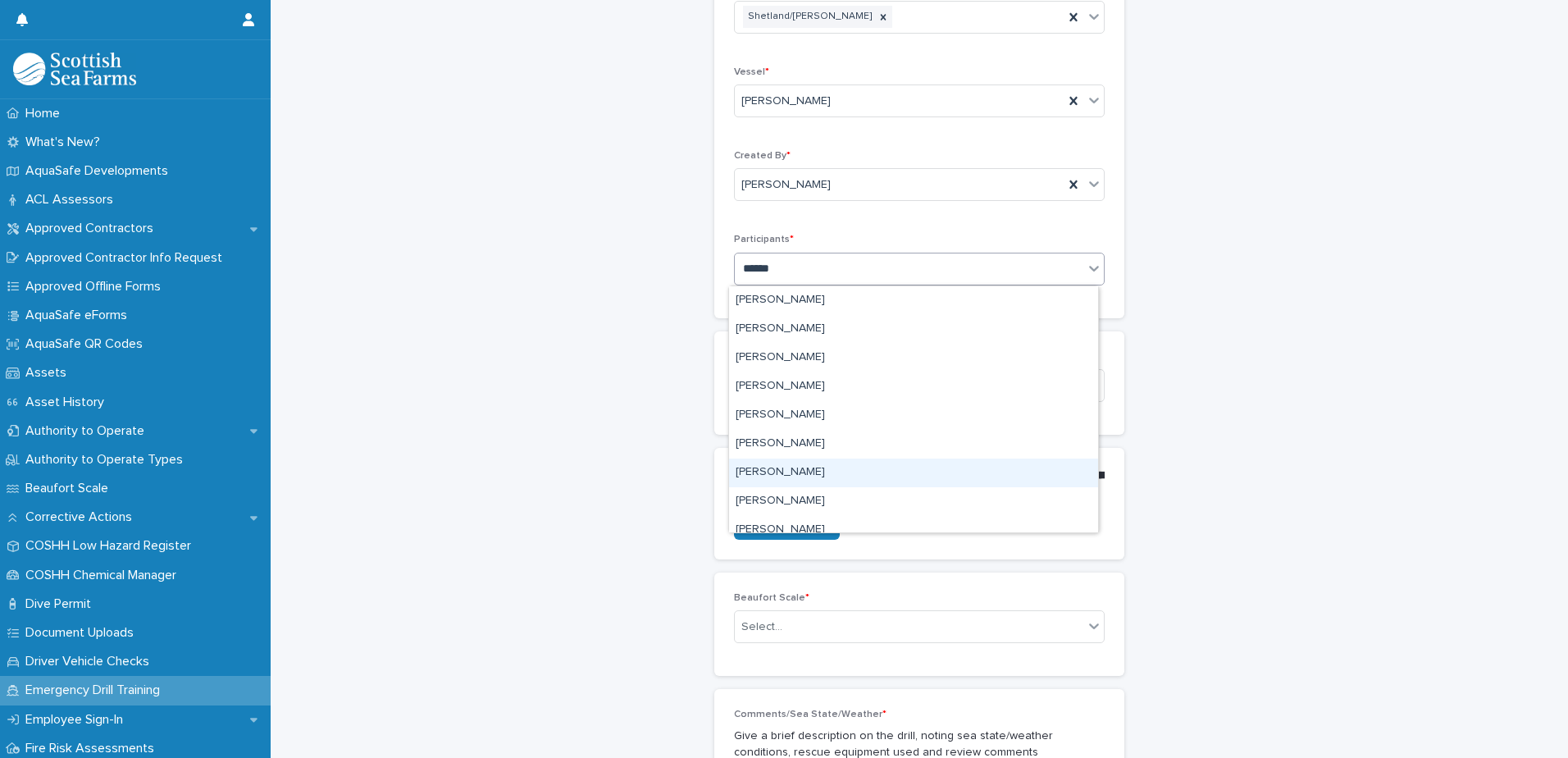
scroll to position [70, 0]
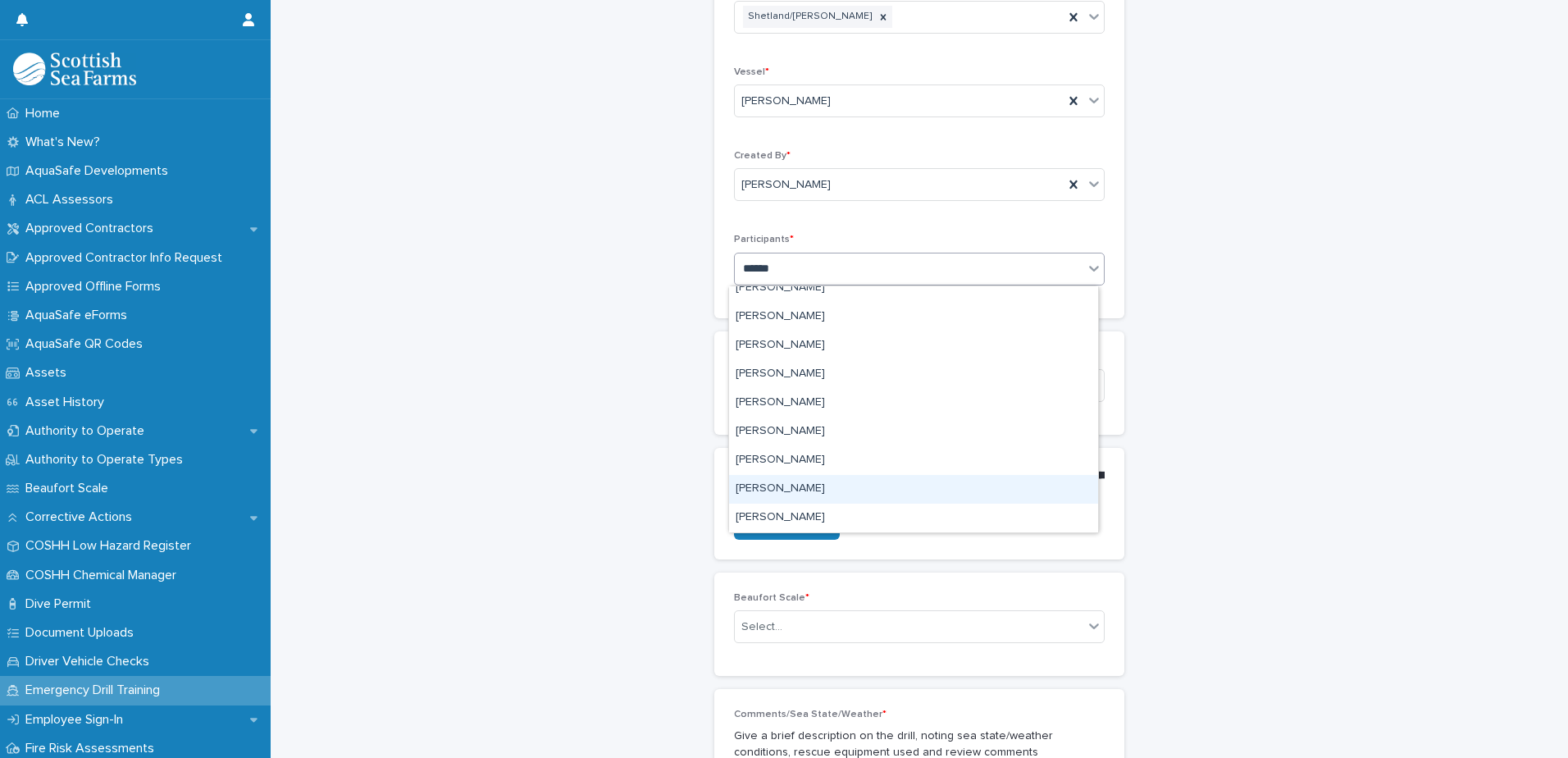
click at [787, 486] on div "John christie" at bounding box center [913, 489] width 369 height 29
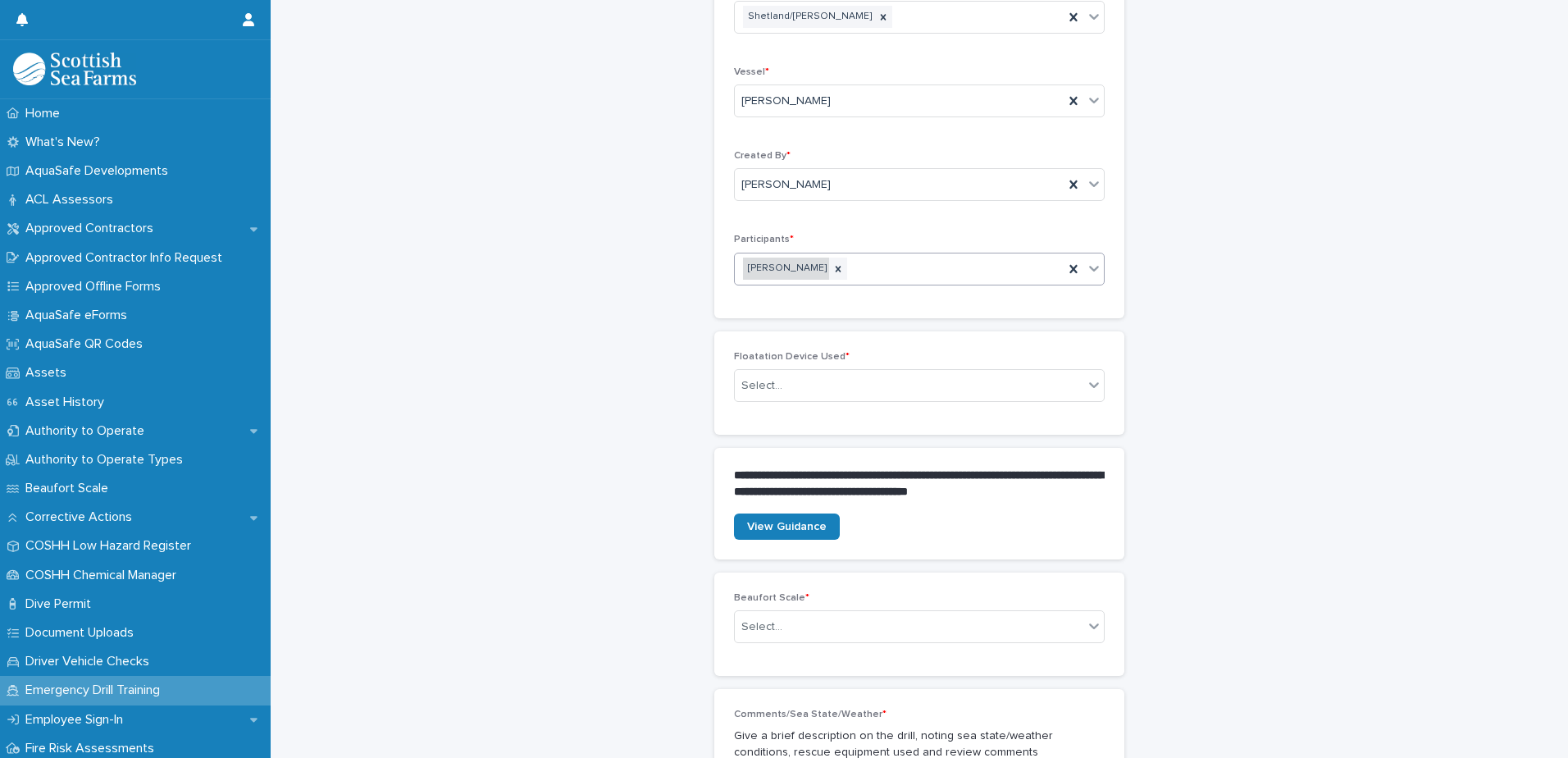
click at [777, 269] on div "John christie" at bounding box center [786, 268] width 86 height 22
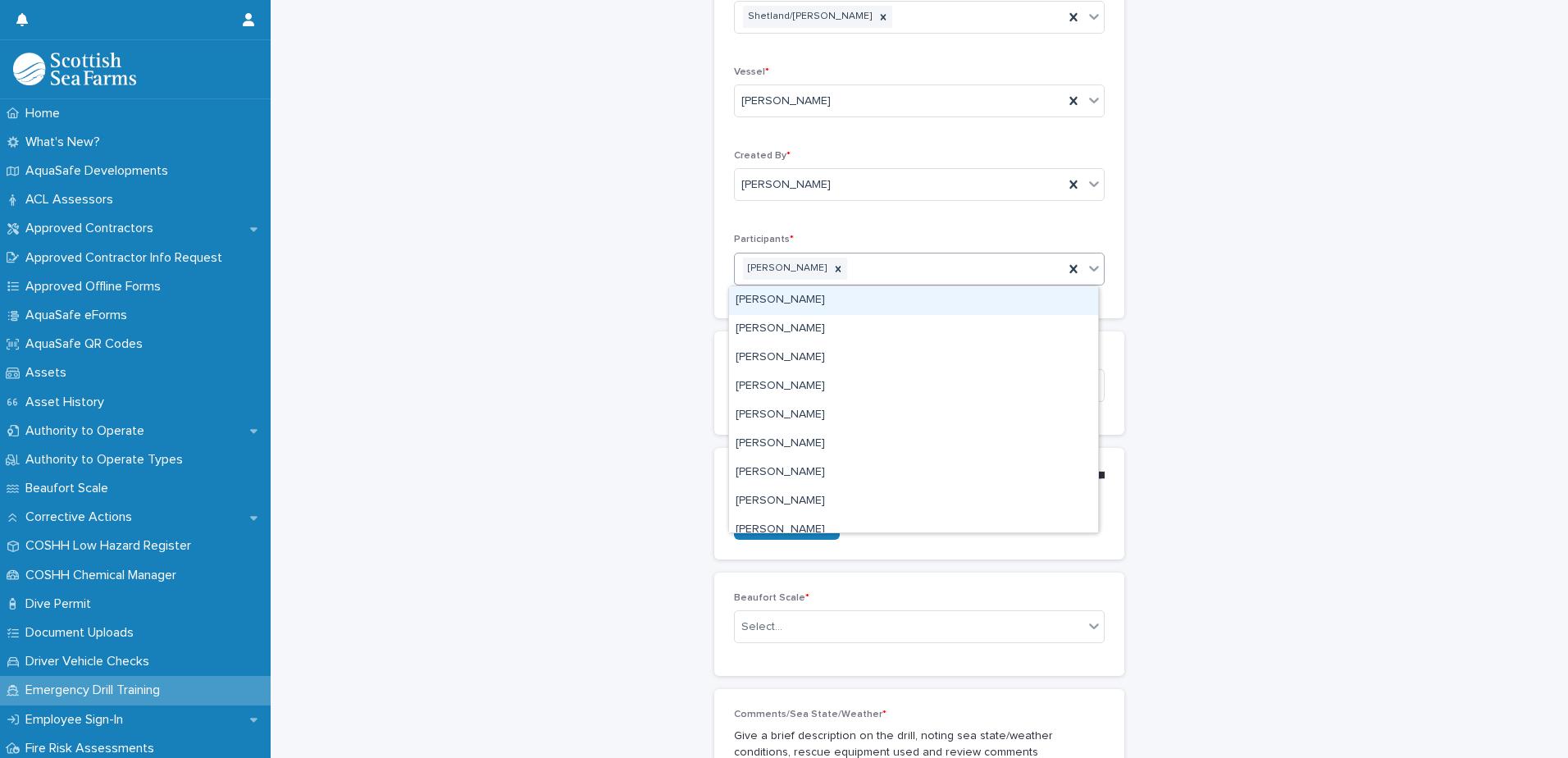
click at [848, 272] on div "John christie" at bounding box center [899, 268] width 329 height 29
type input "*********"
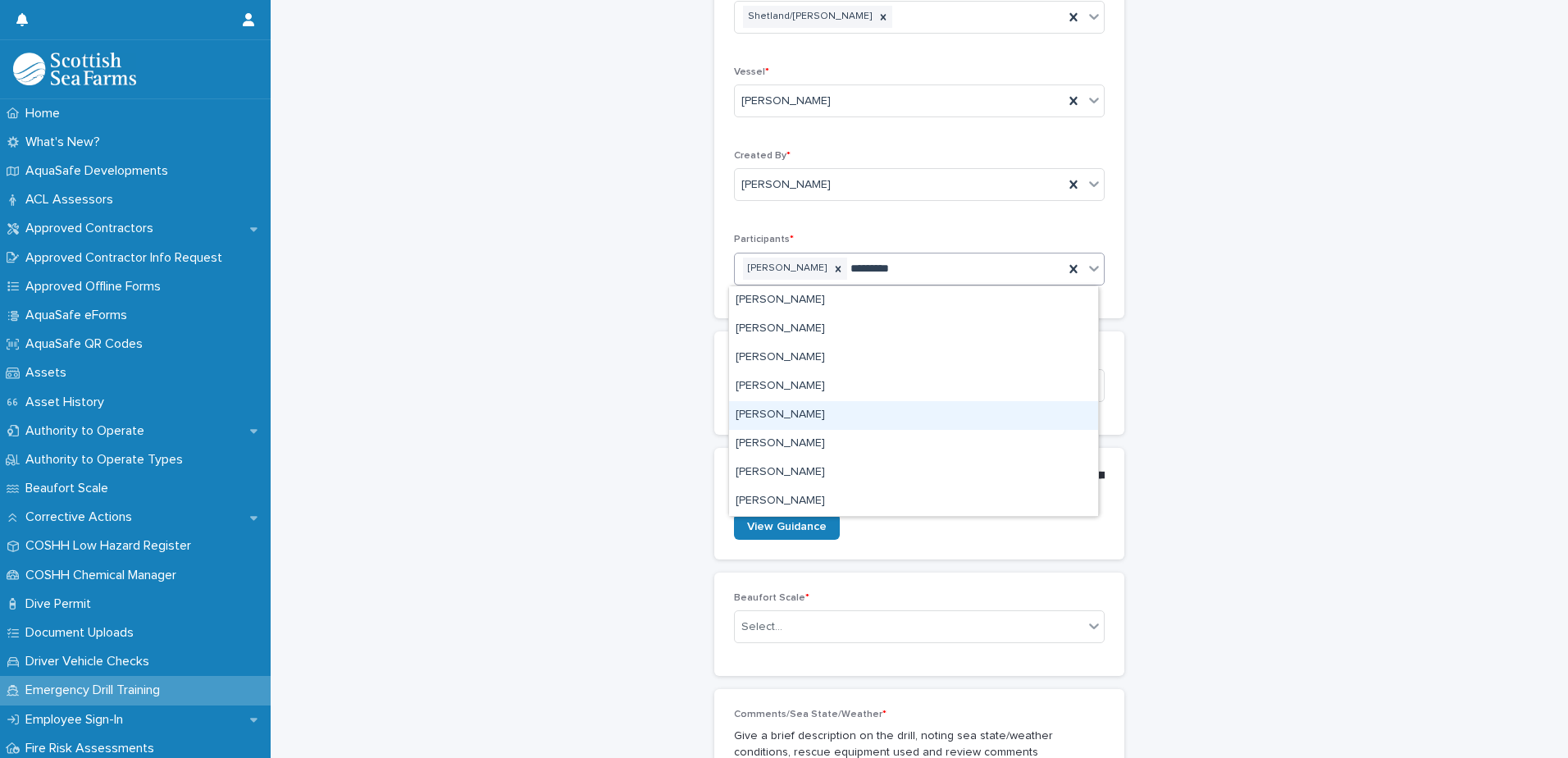
click at [796, 414] on div "John Henderson" at bounding box center [913, 415] width 369 height 29
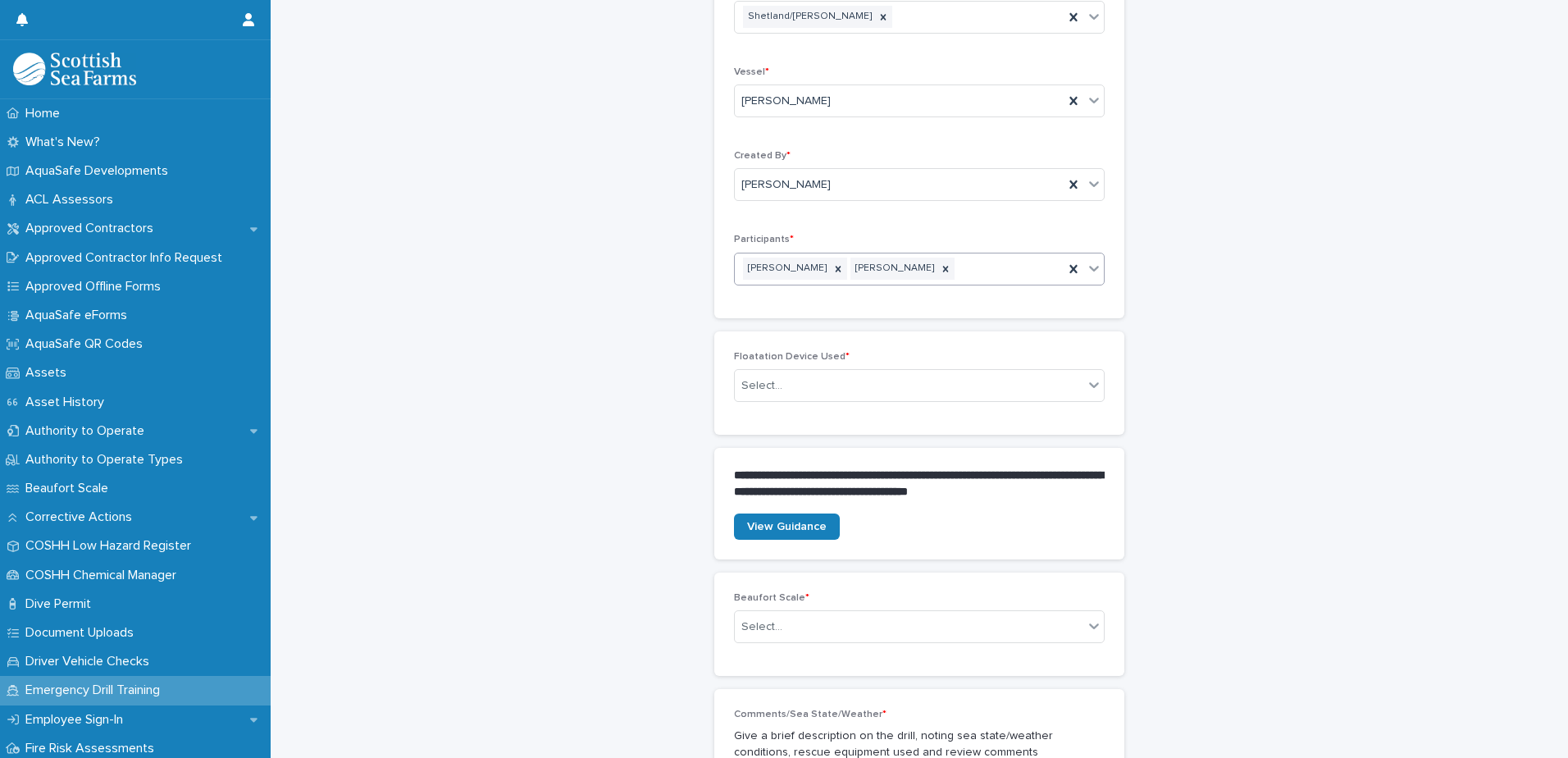
type input "*"
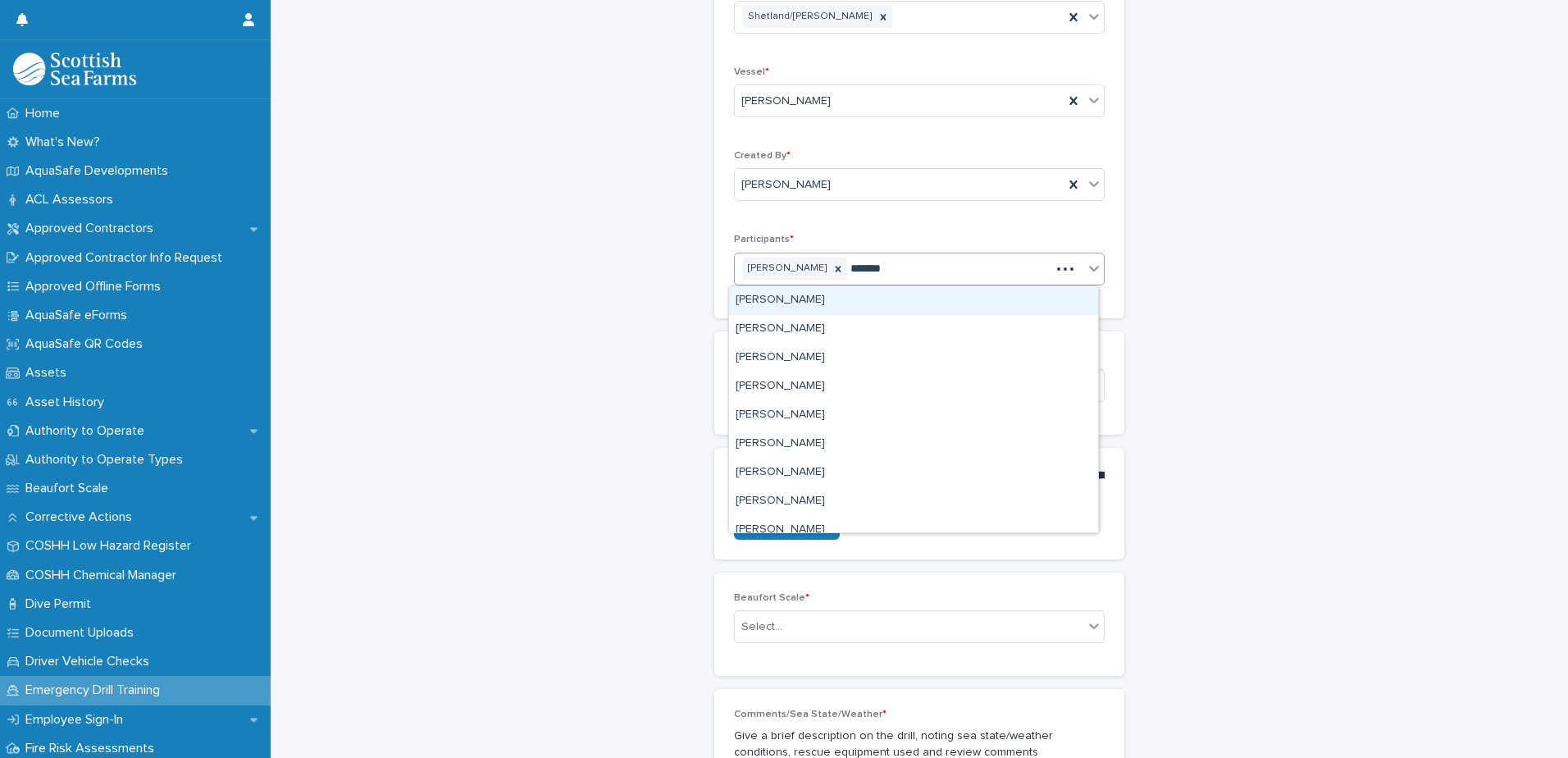
type input "********"
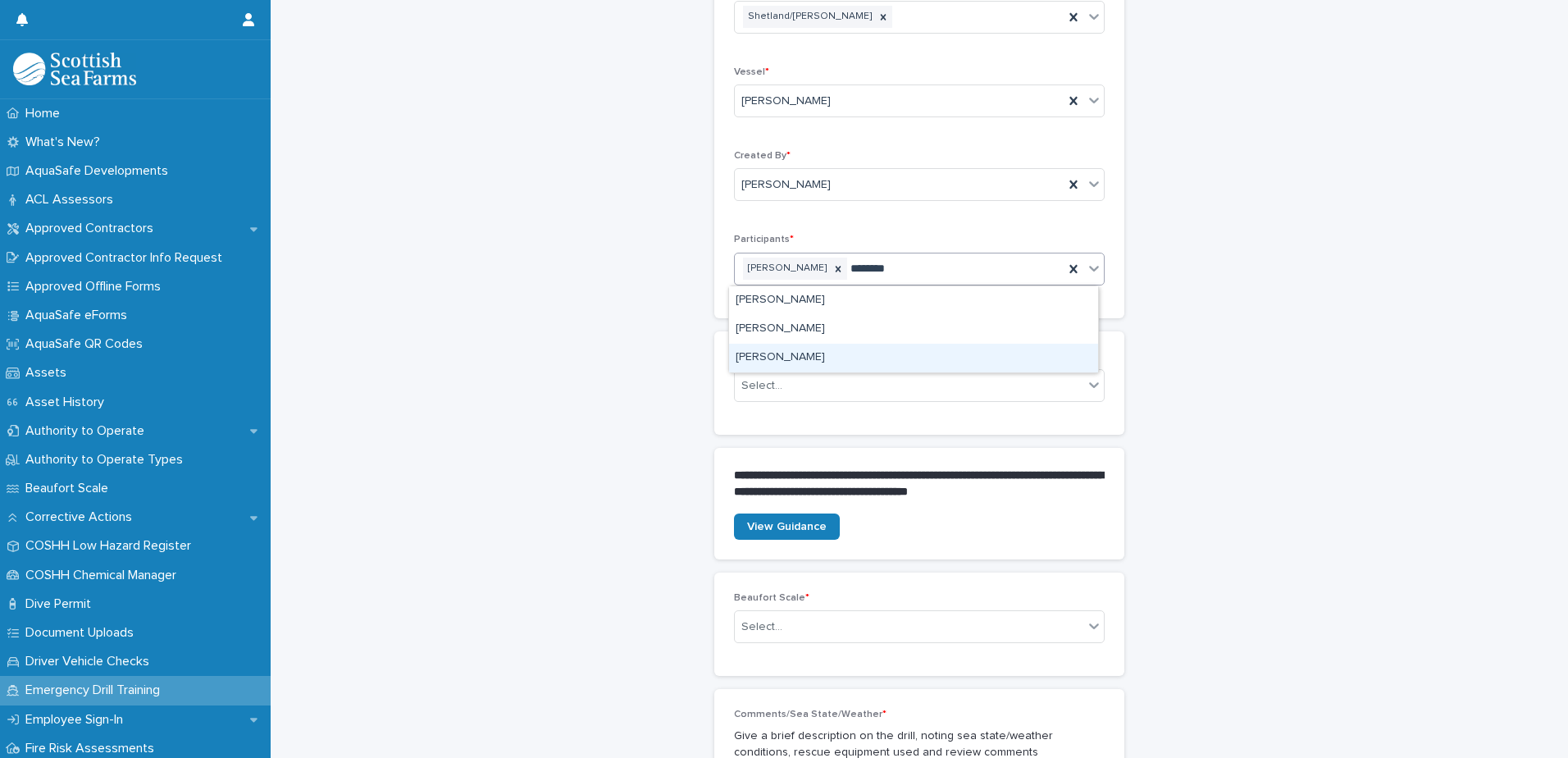
click at [796, 361] on div "Daniel Walterson" at bounding box center [913, 358] width 369 height 29
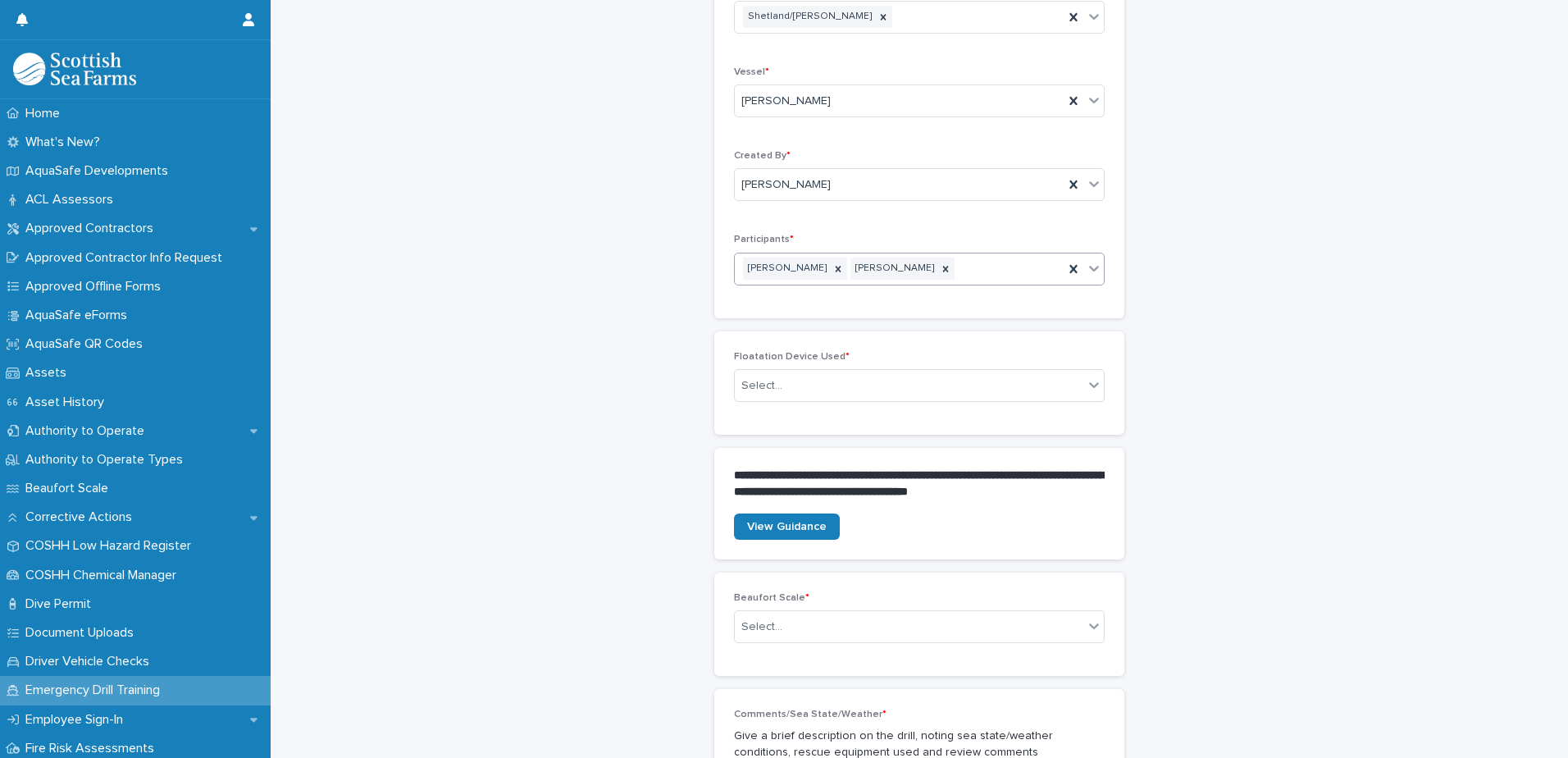
click at [1006, 267] on div "Daniel Walterson John christie" at bounding box center [899, 268] width 329 height 29
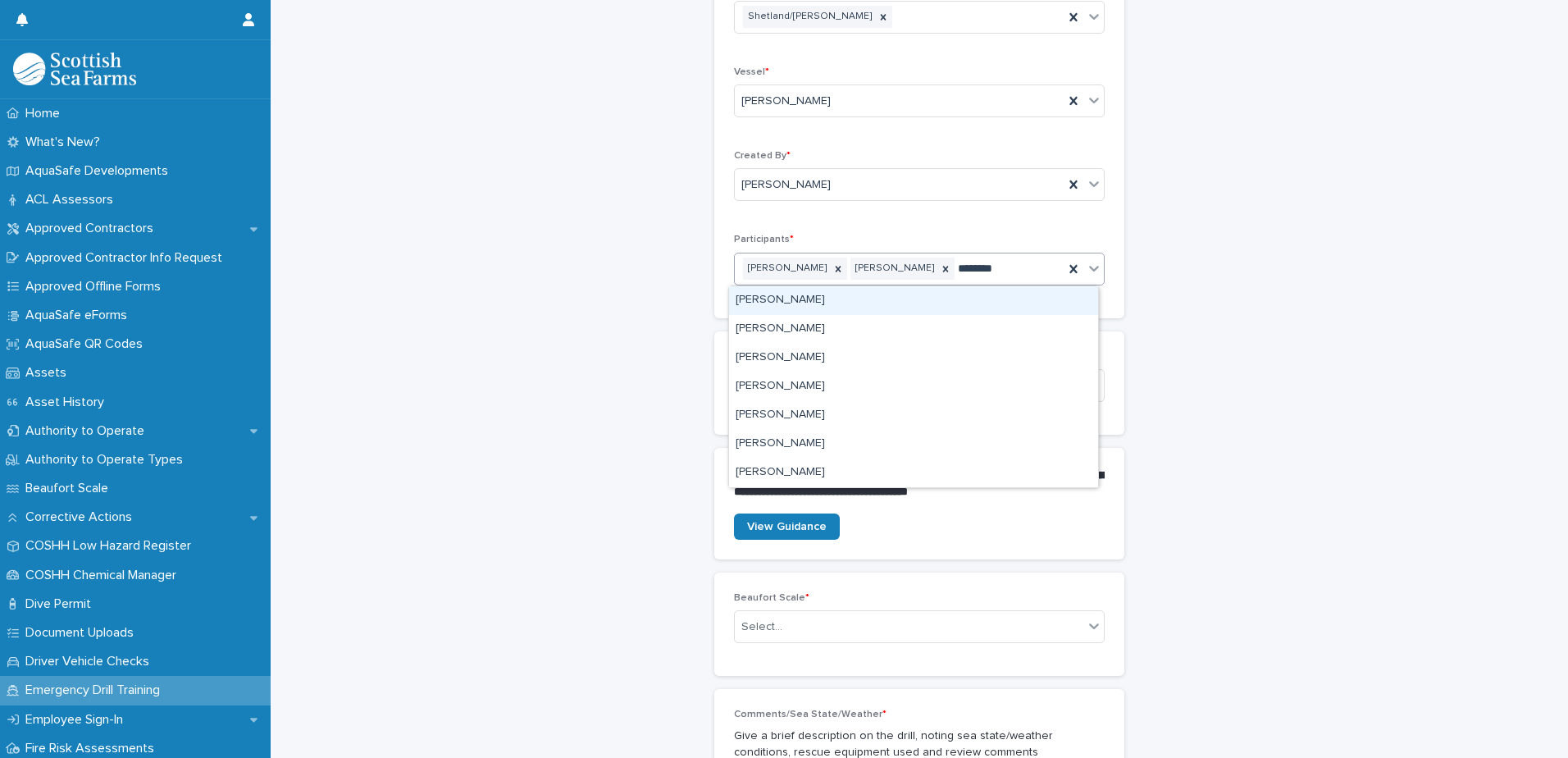
type input "*********"
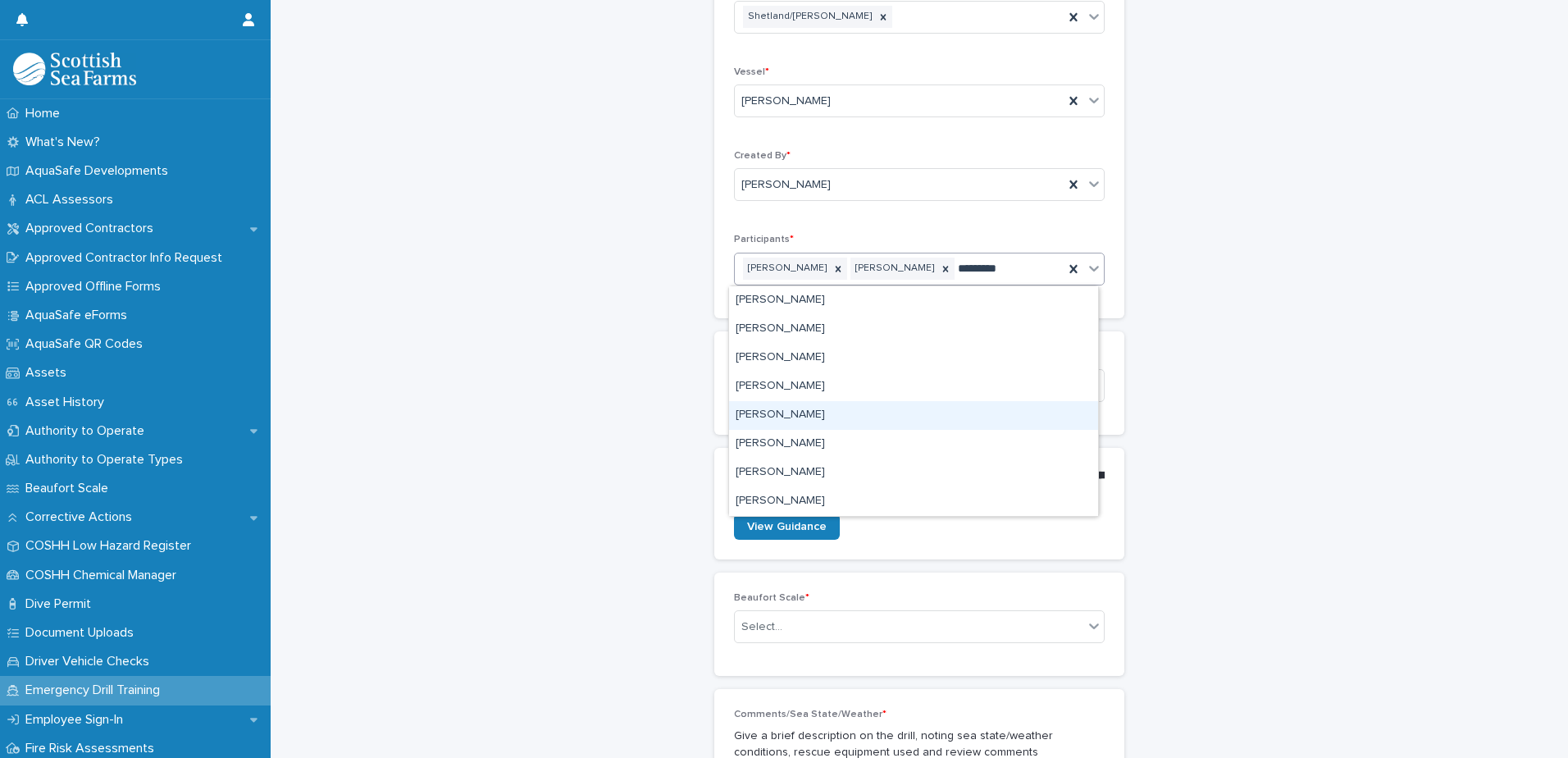
click at [788, 414] on div "John Henderson" at bounding box center [913, 415] width 369 height 29
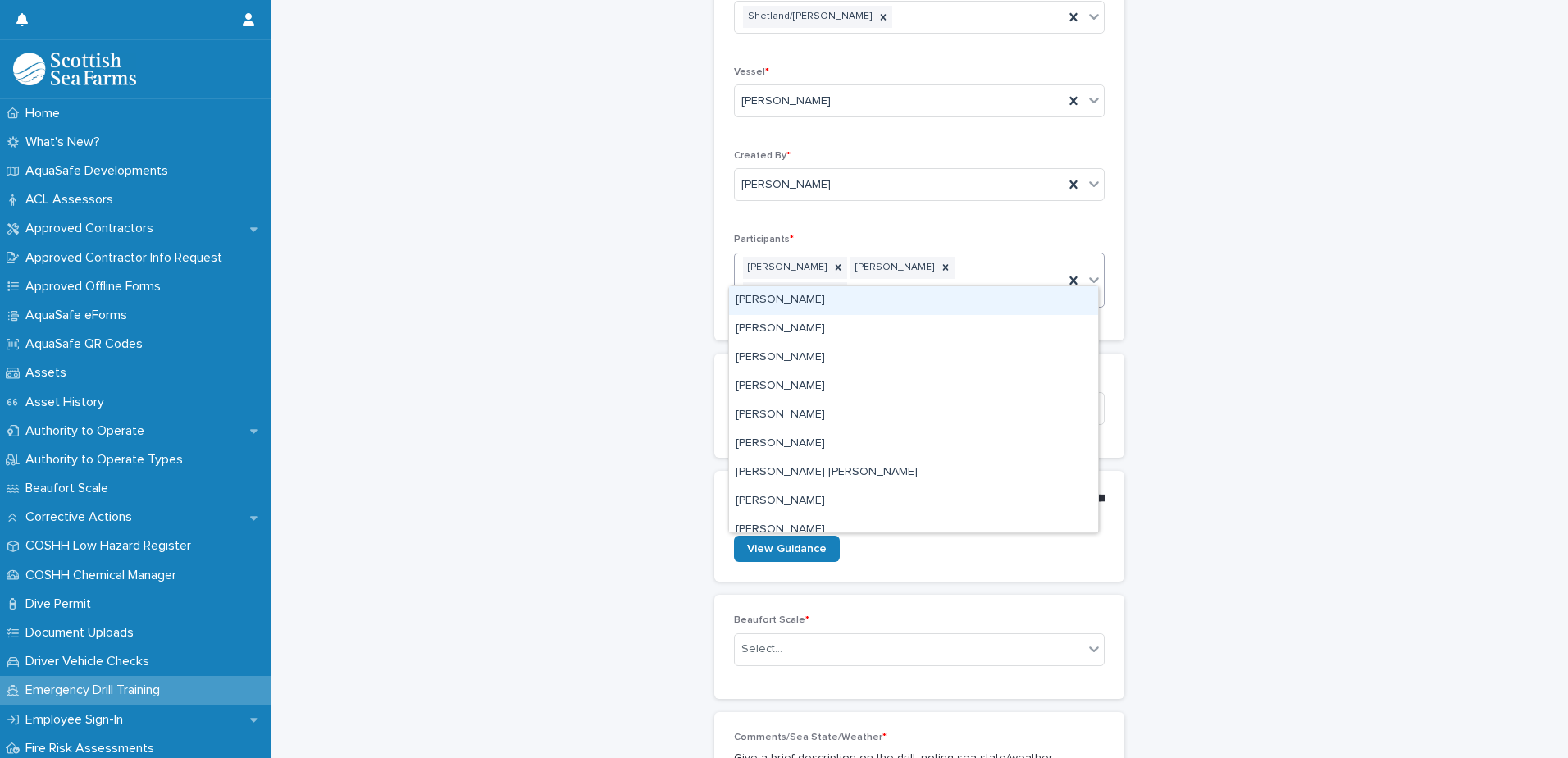
scroll to position [339, 0]
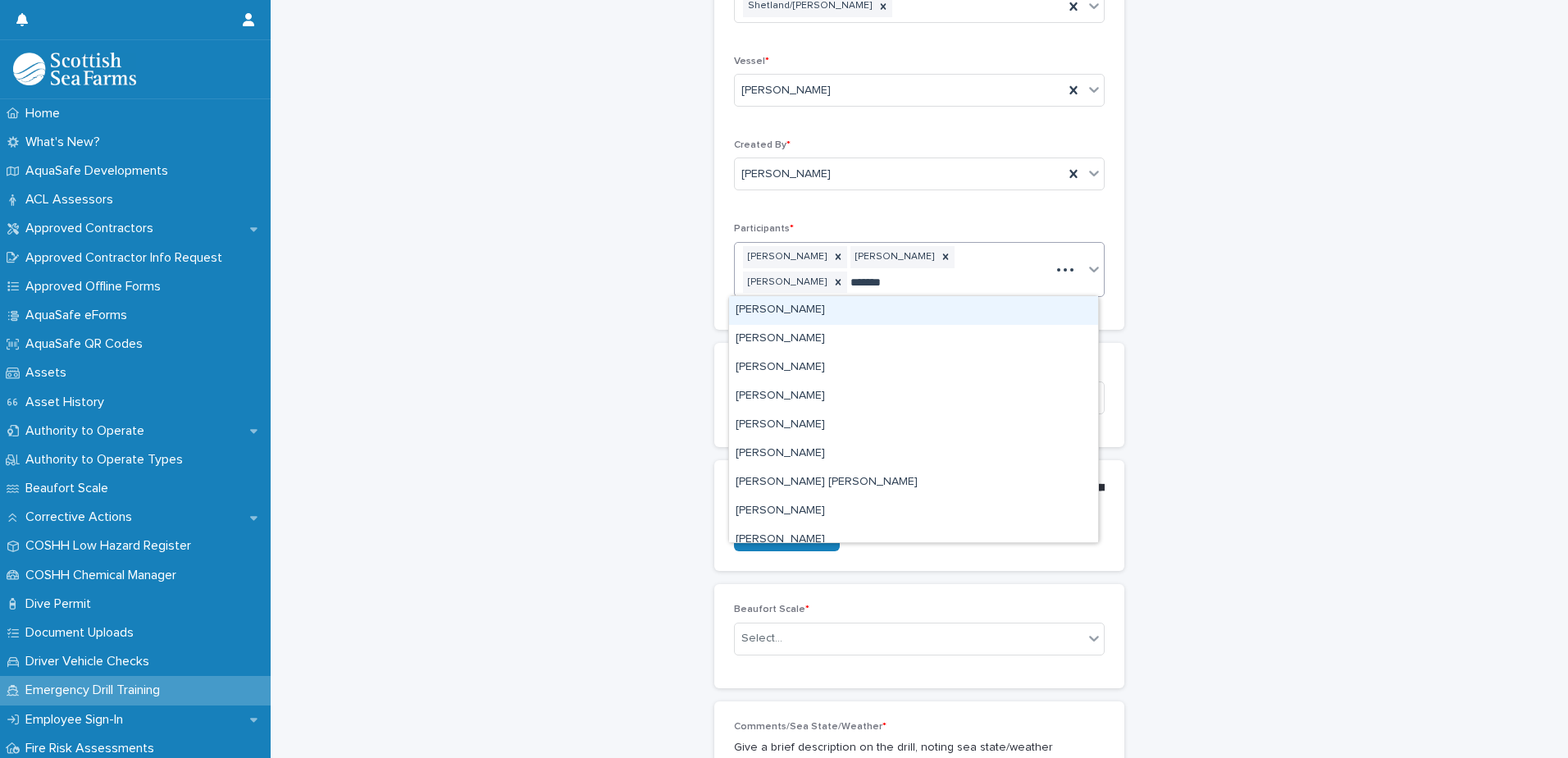
type input "********"
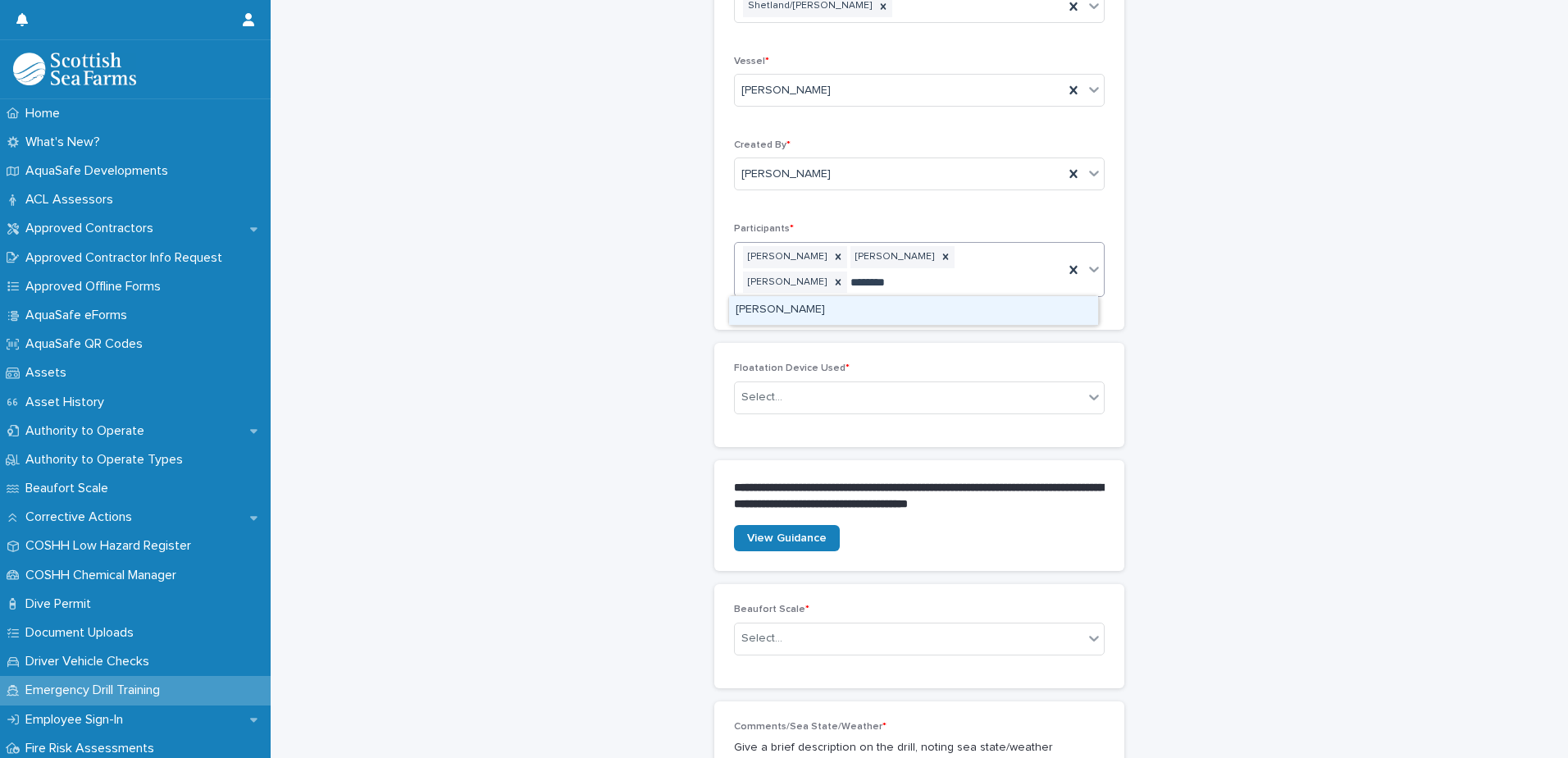
click at [774, 306] on div "[PERSON_NAME]" at bounding box center [913, 310] width 369 height 29
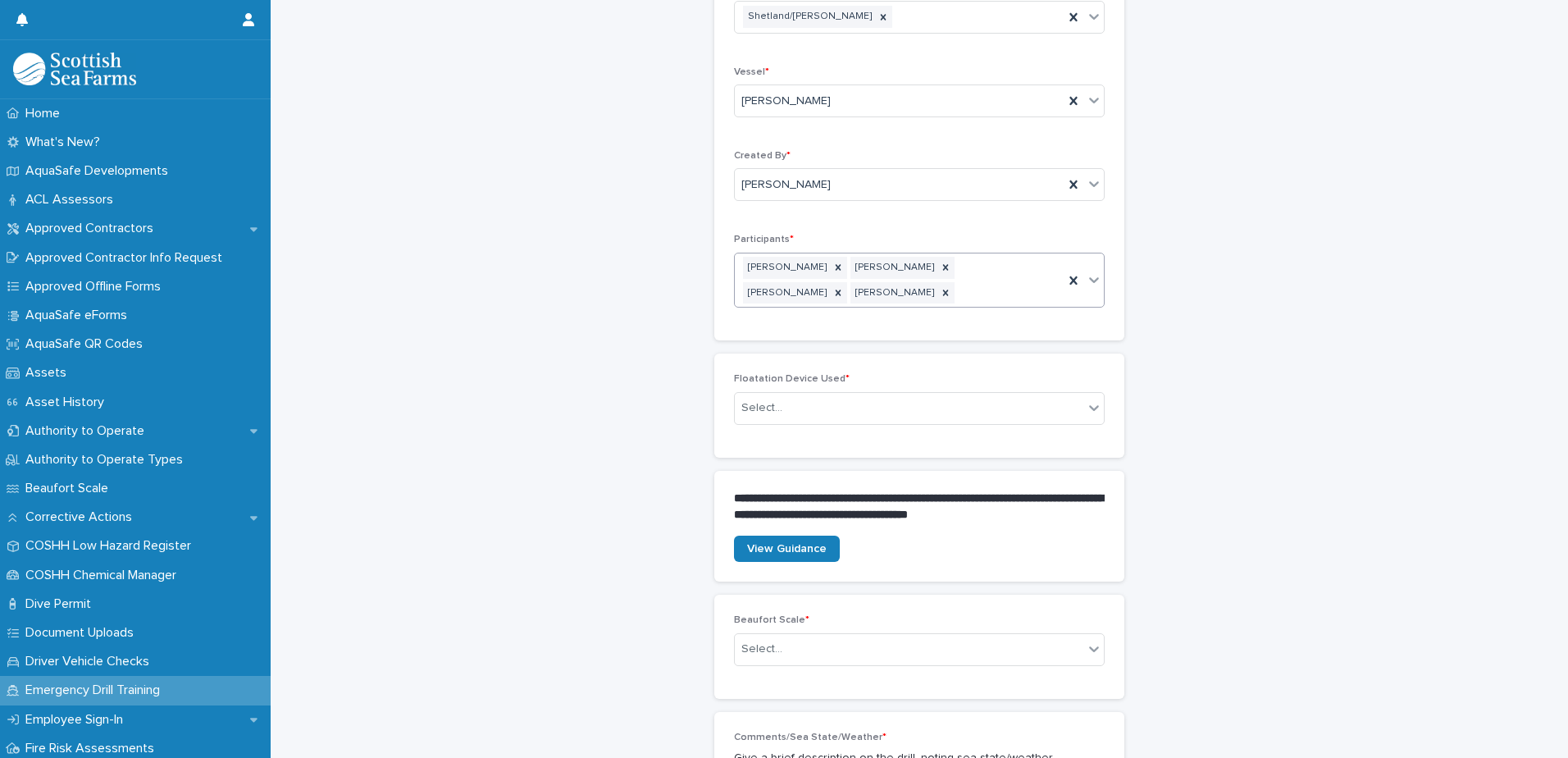
scroll to position [340, 0]
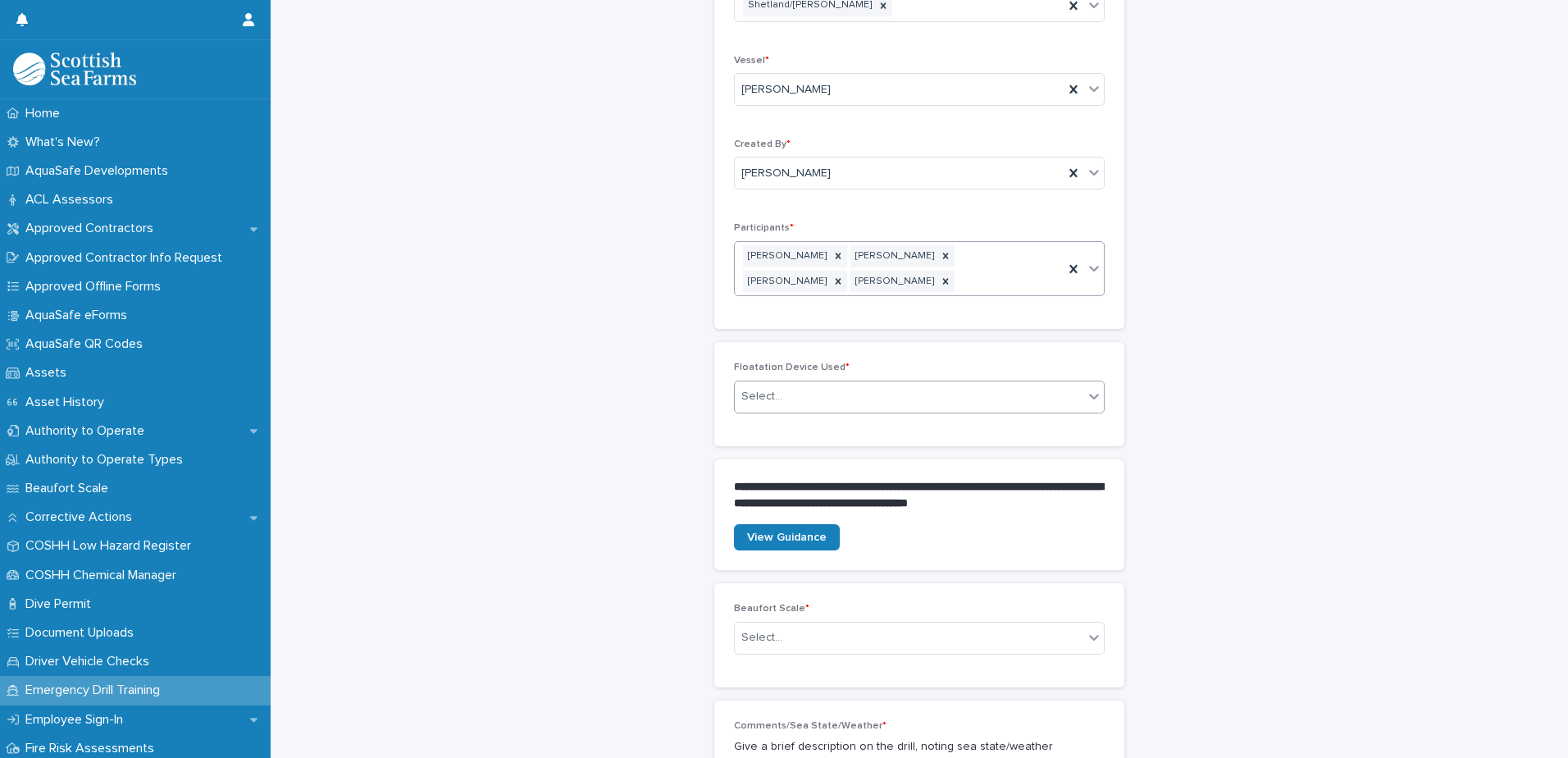
click at [836, 398] on div "Select..." at bounding box center [909, 396] width 348 height 27
click at [762, 454] on span "Other" at bounding box center [754, 456] width 37 height 18
click at [879, 648] on div "Select..." at bounding box center [909, 637] width 348 height 27
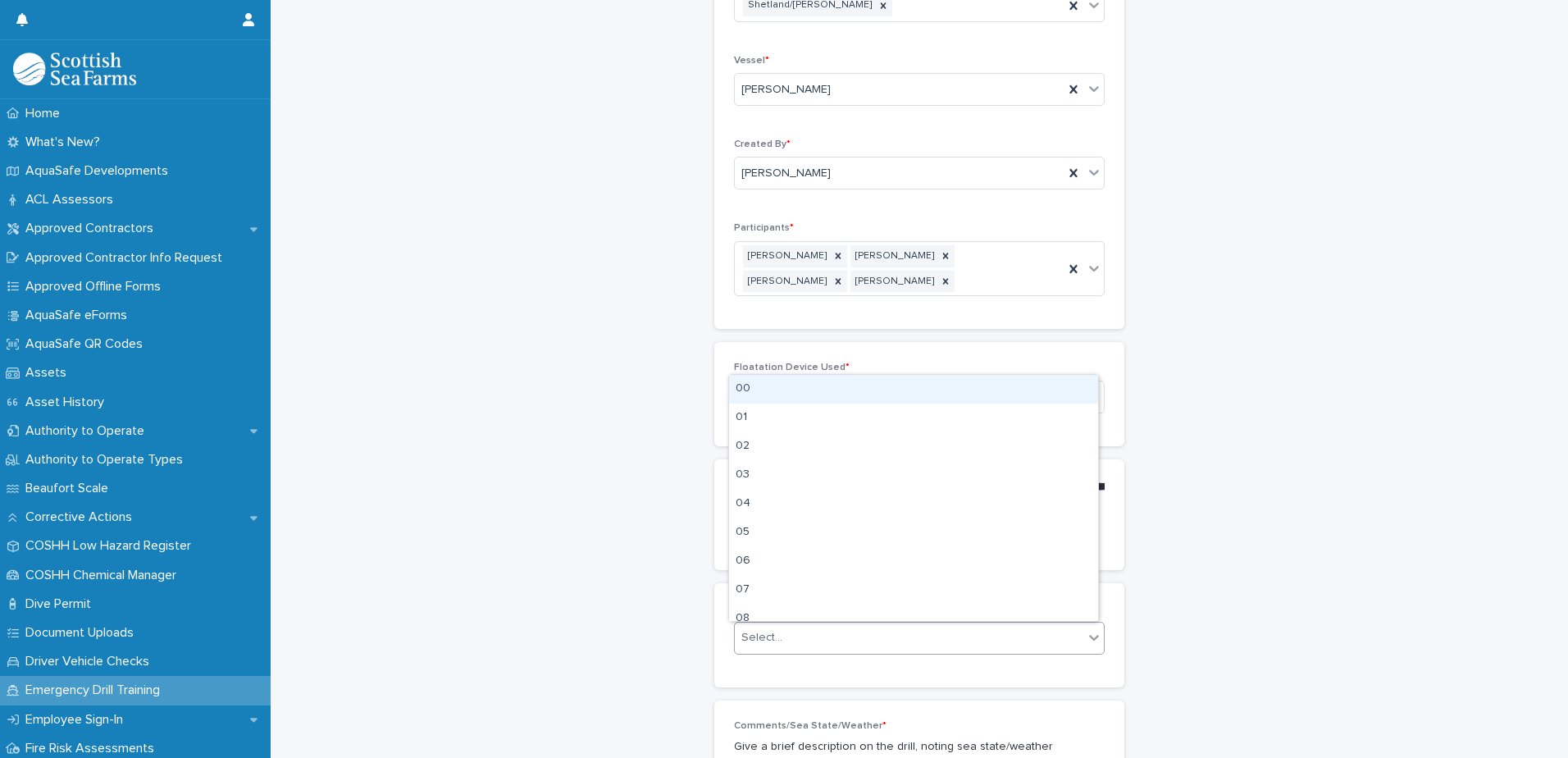
click at [746, 388] on div "00" at bounding box center [913, 389] width 369 height 29
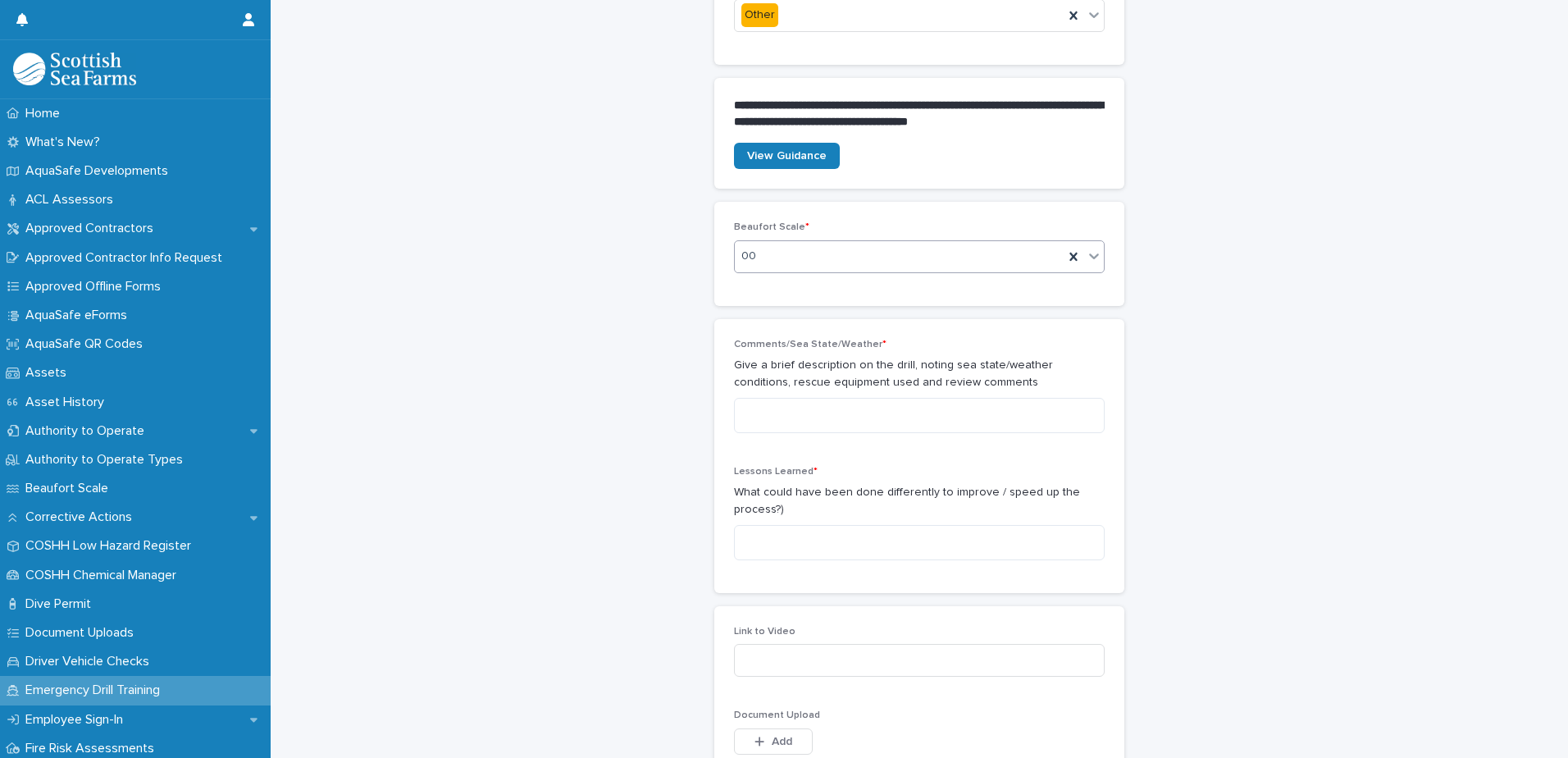
scroll to position [750, 0]
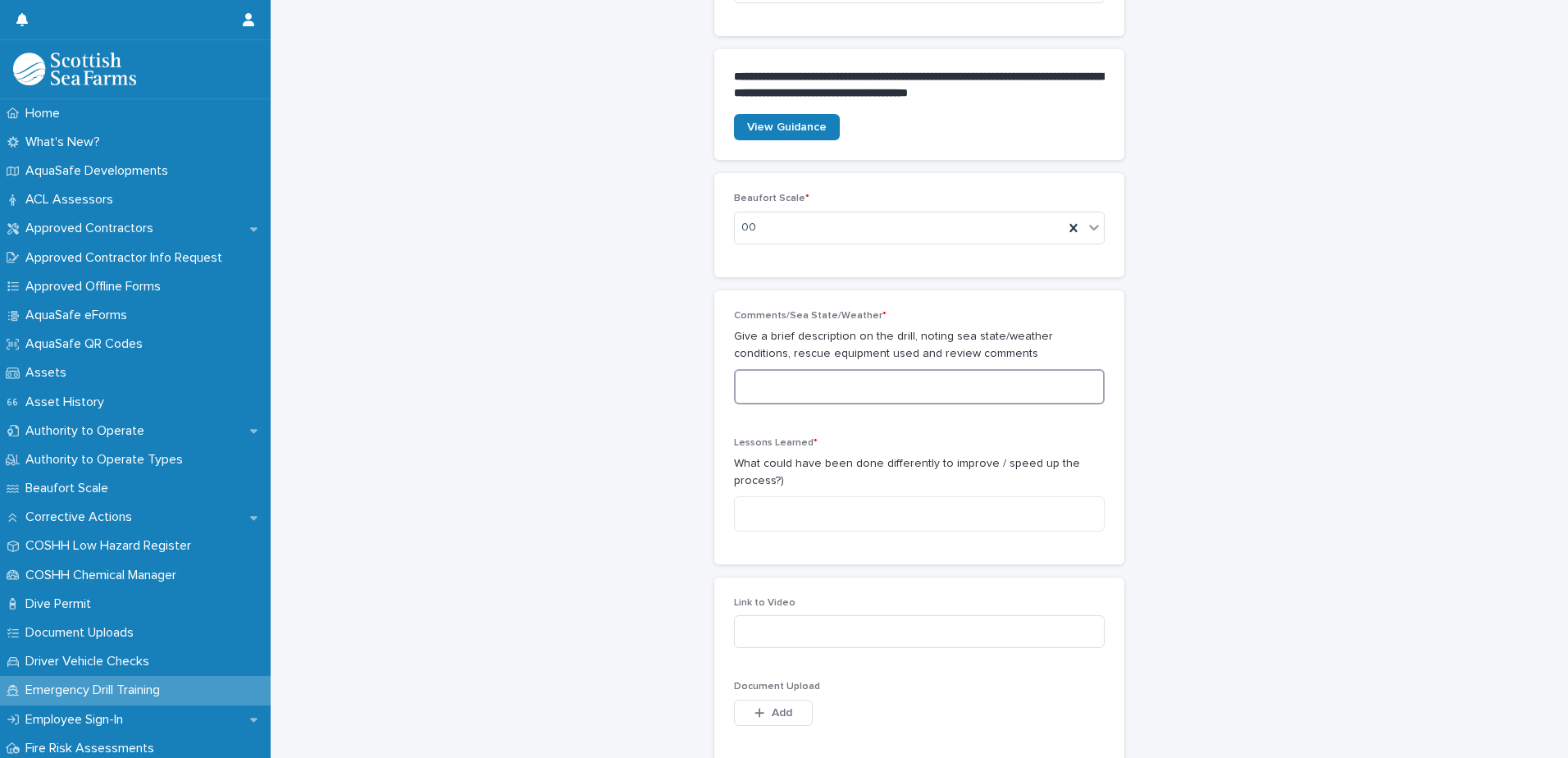
click at [784, 384] on textarea at bounding box center [919, 387] width 371 height 35
type textarea "**********"
click at [797, 511] on textarea at bounding box center [919, 513] width 371 height 35
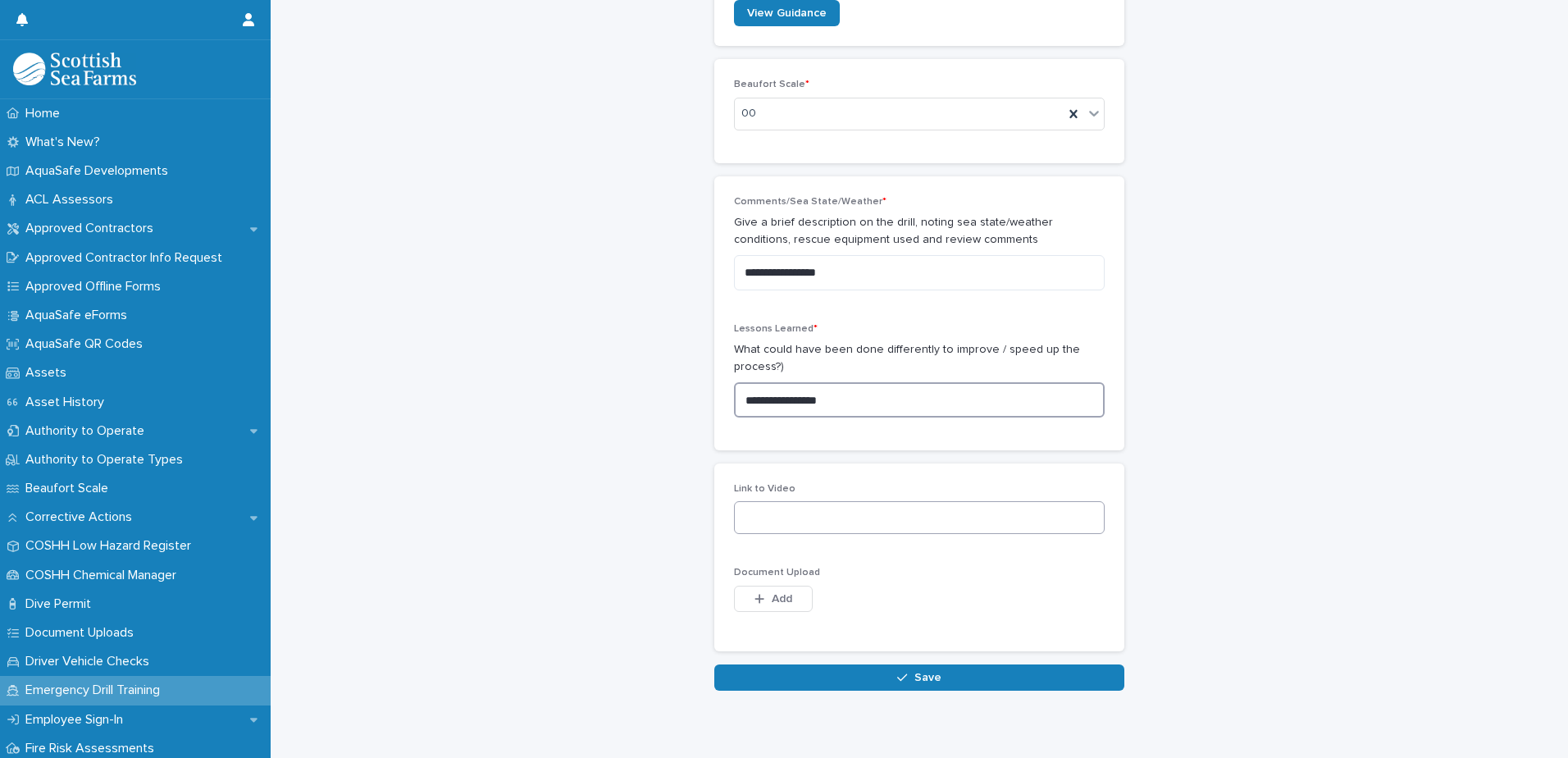
scroll to position [891, 0]
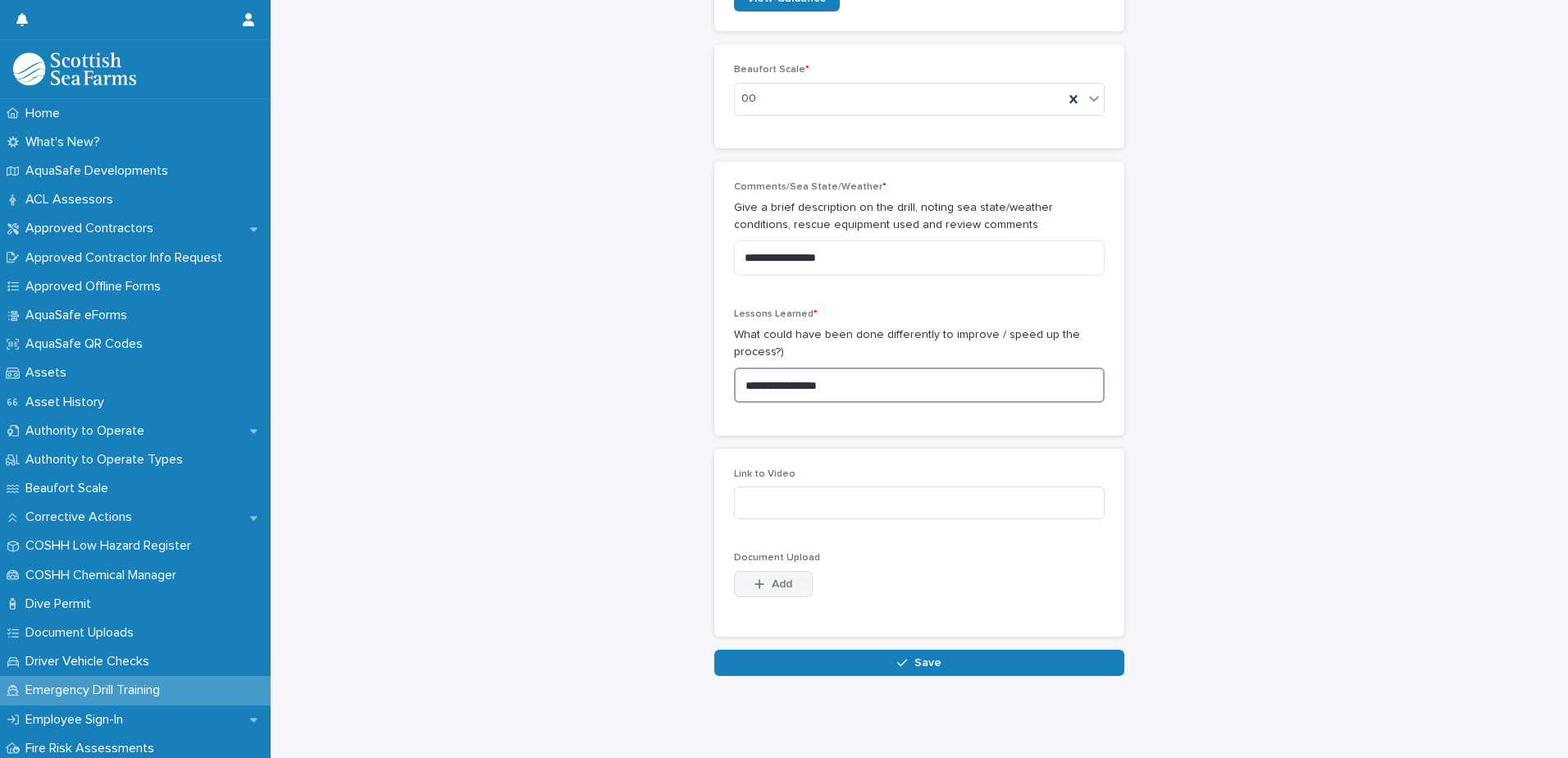
type textarea "**********"
click at [776, 578] on span "Add" at bounding box center [781, 583] width 20 height 11
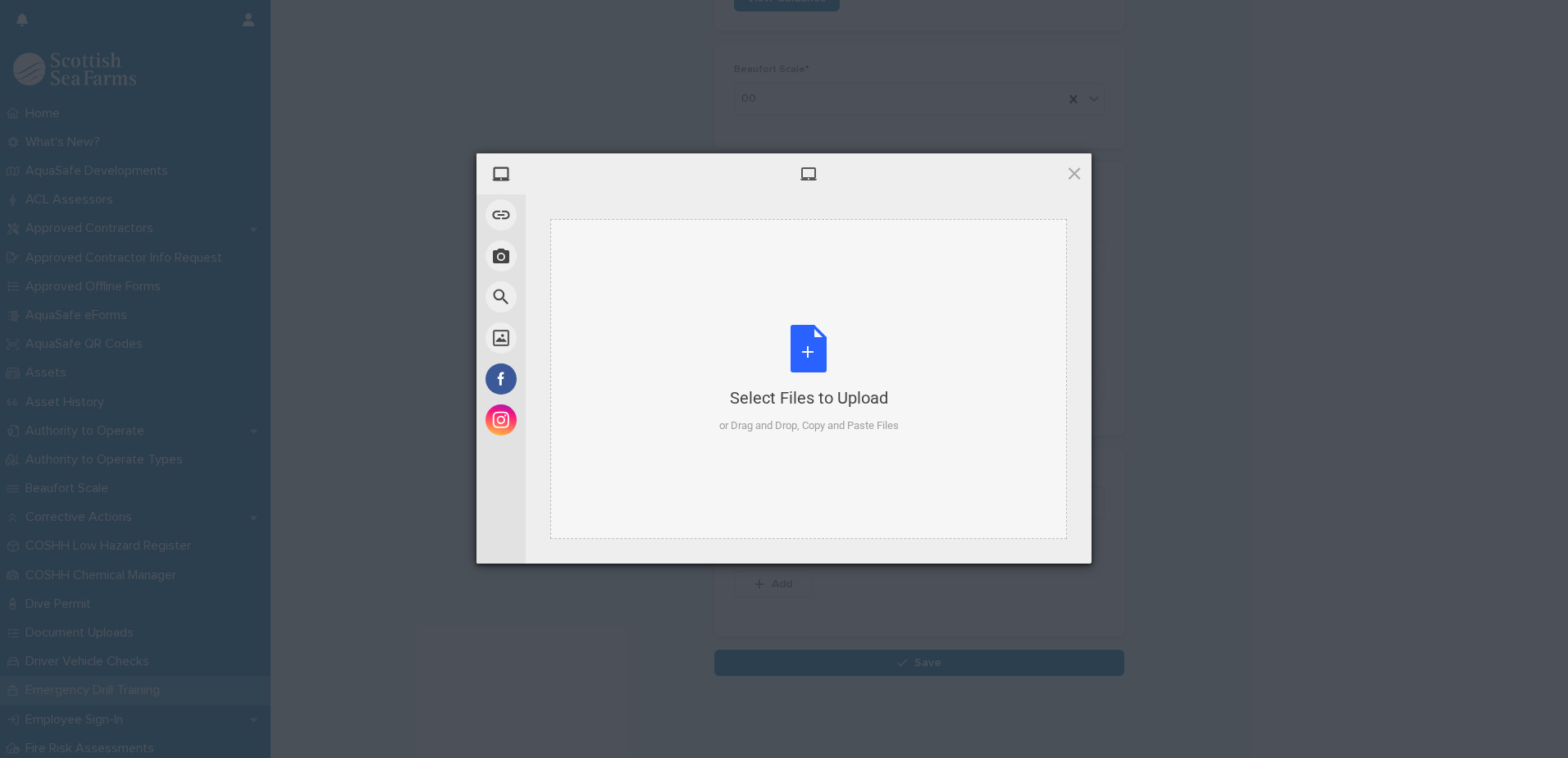
click at [799, 345] on div "Select Files to Upload or Drag and Drop, Copy and Paste Files" at bounding box center [809, 379] width 180 height 109
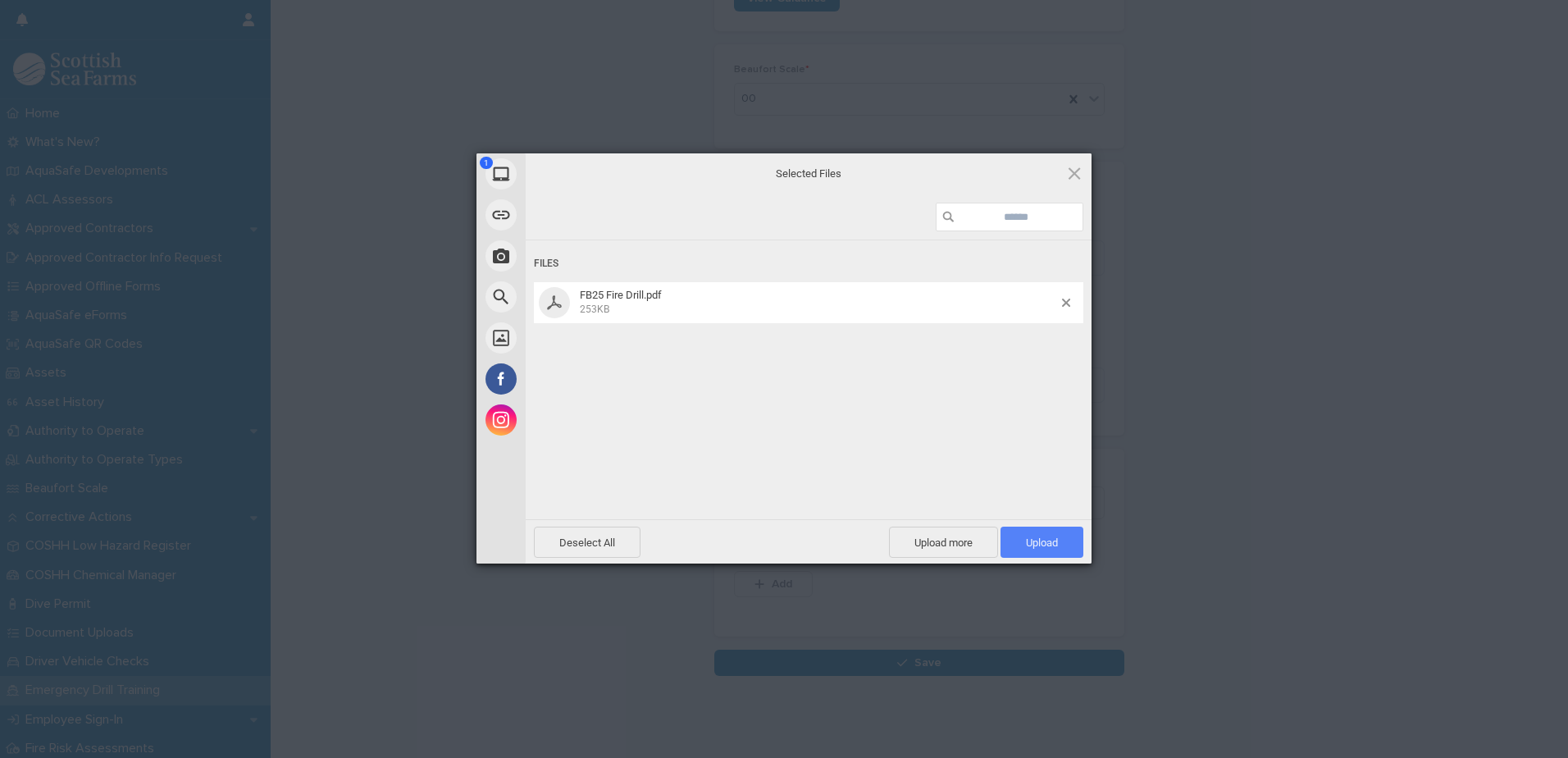
click at [1047, 538] on span "Upload 1" at bounding box center [1042, 542] width 32 height 12
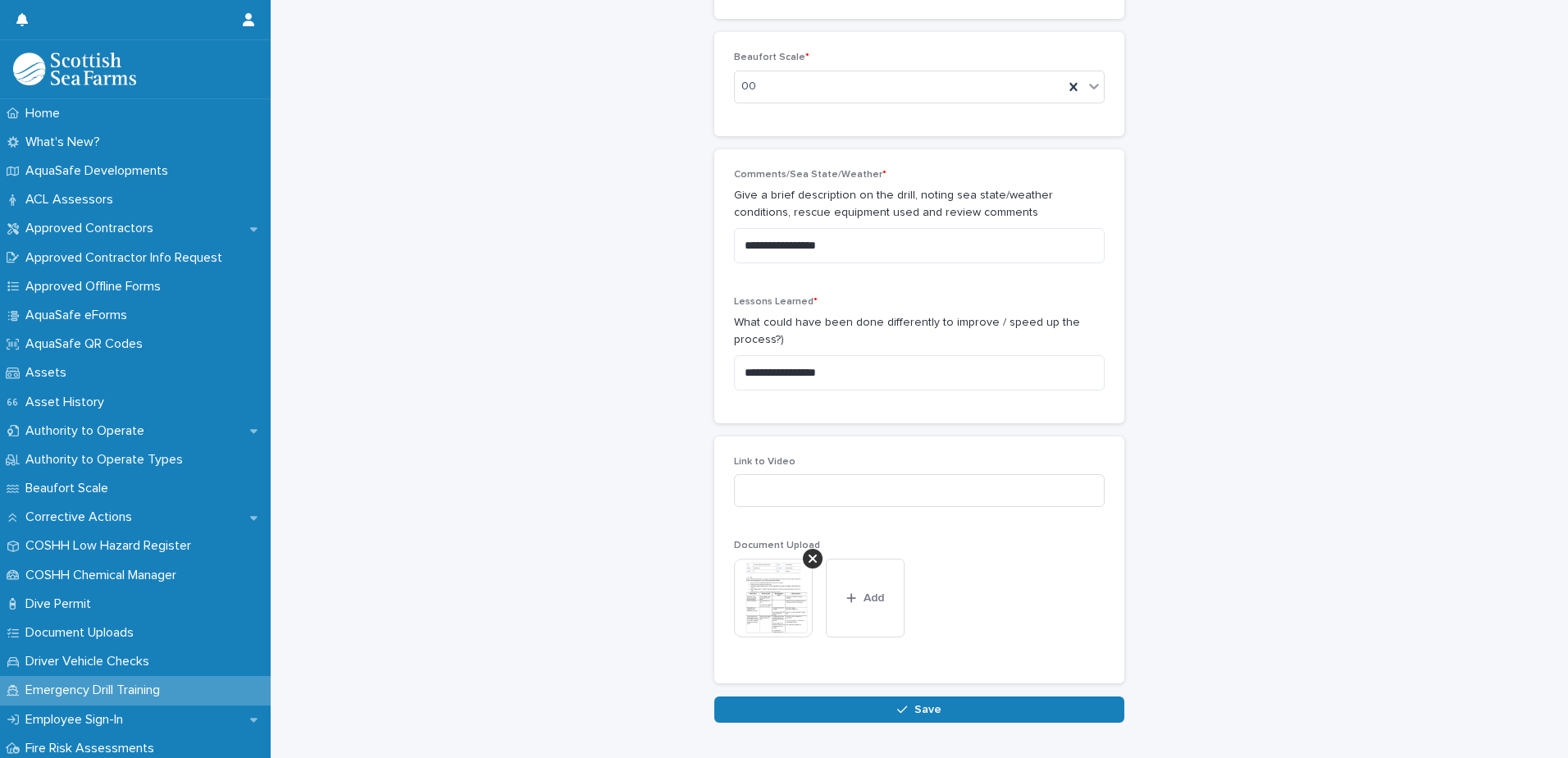
click at [771, 593] on img at bounding box center [774, 598] width 79 height 79
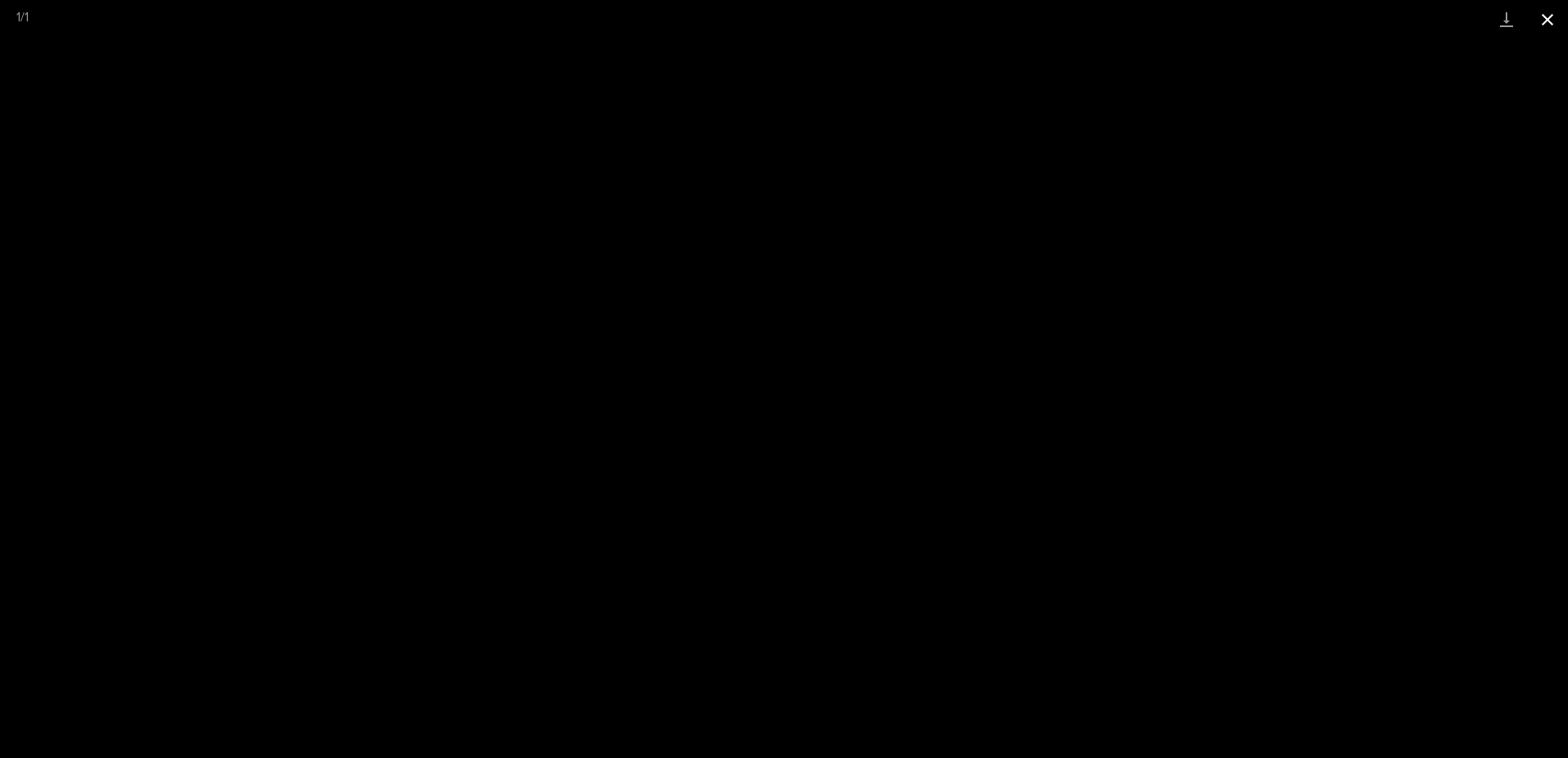
click at [1550, 15] on button "Close gallery" at bounding box center [1547, 19] width 41 height 38
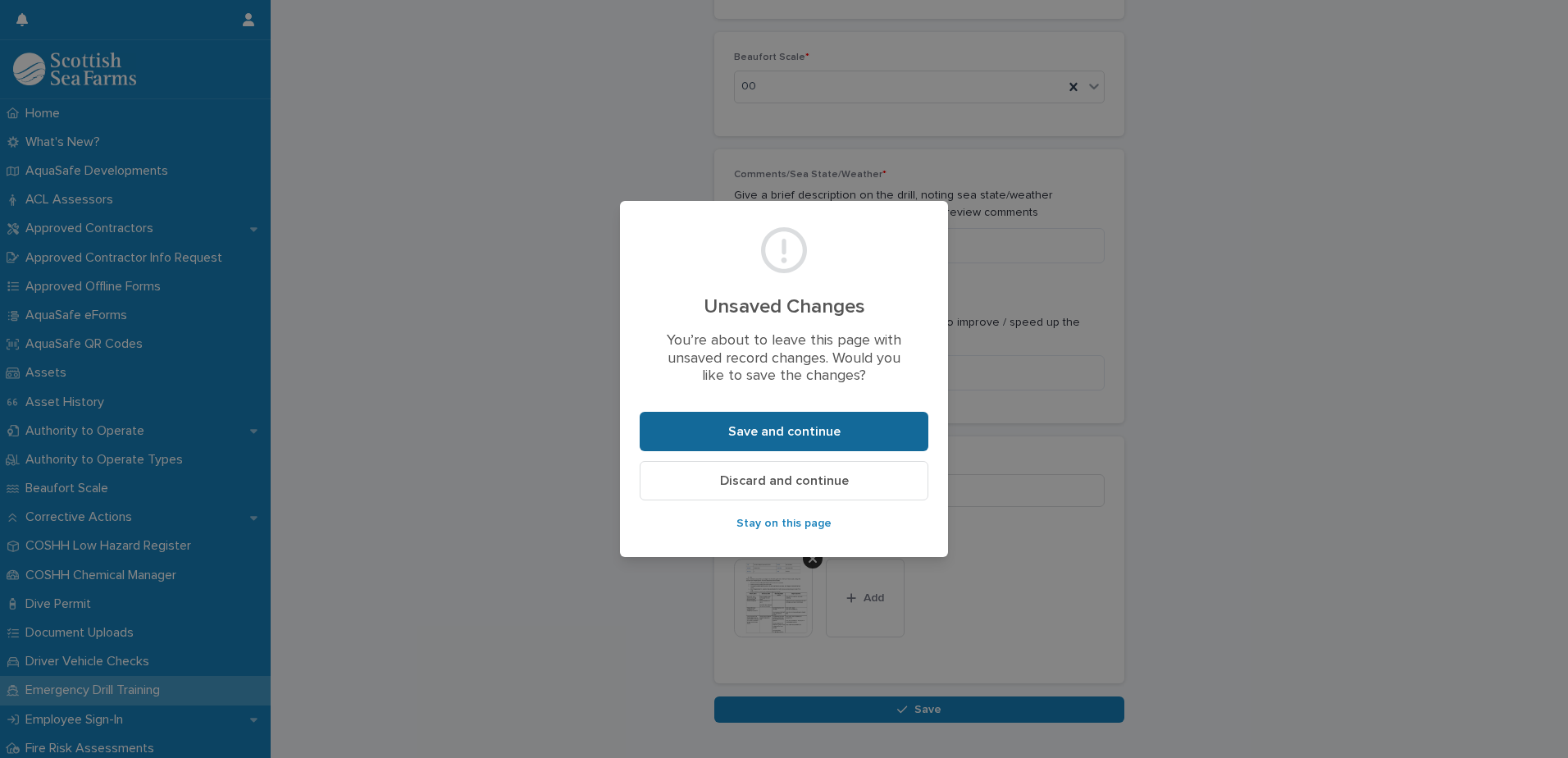
click at [778, 433] on span "Save and continue" at bounding box center [784, 431] width 113 height 13
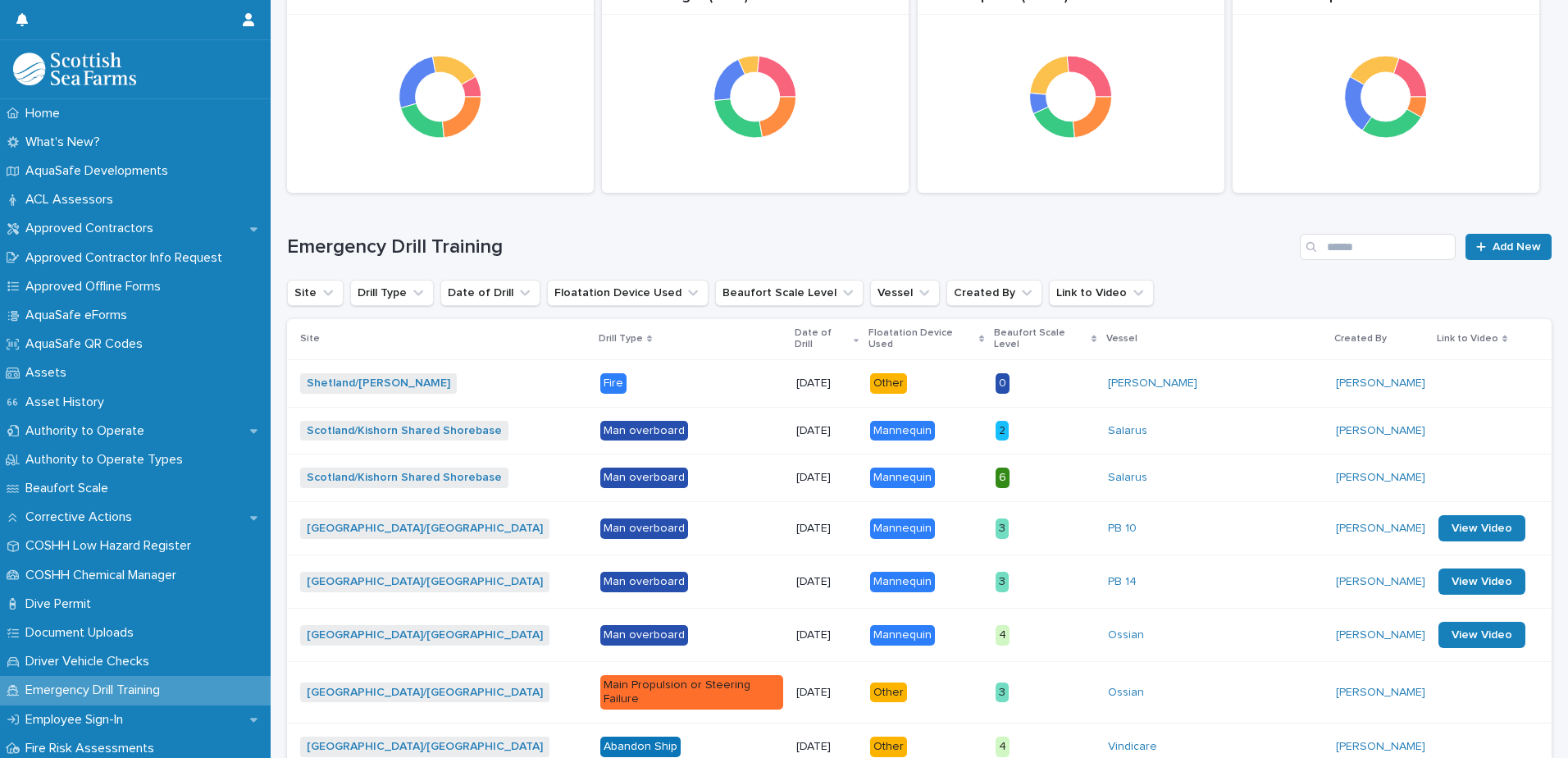
scroll to position [246, 0]
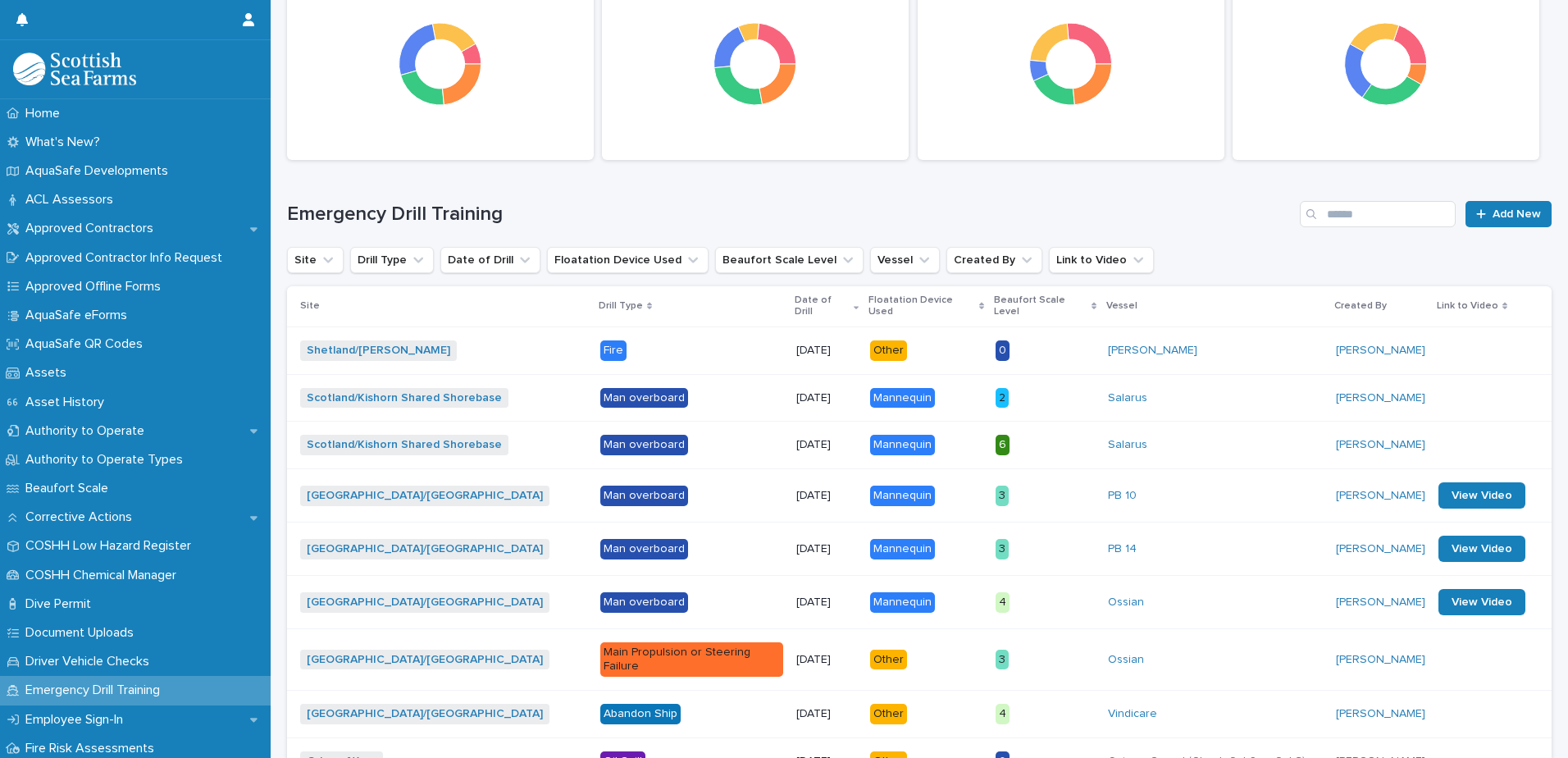
click at [1183, 344] on div "Lynn Marie" at bounding box center [1215, 351] width 215 height 14
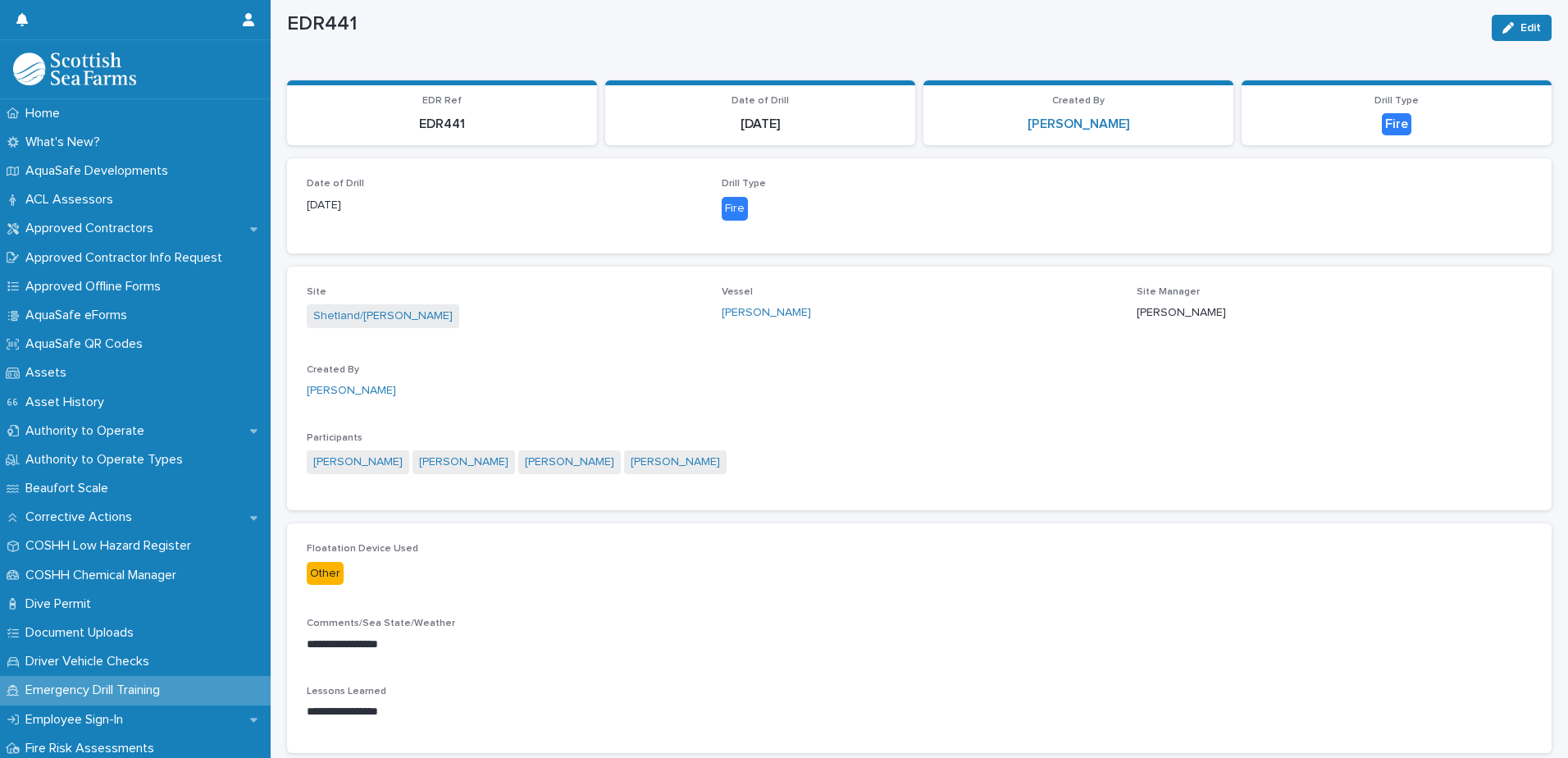
scroll to position [52, 0]
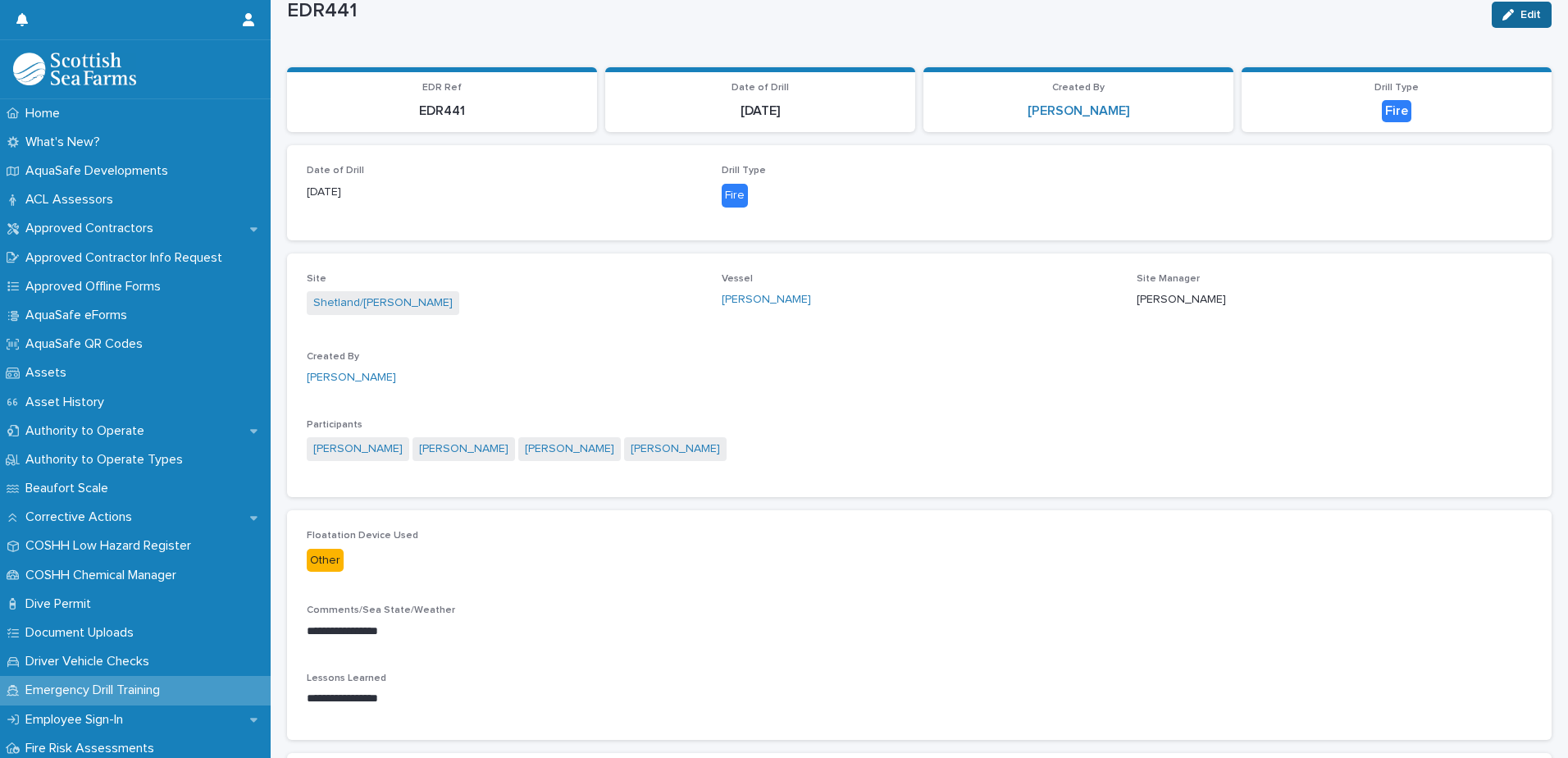
click at [1521, 12] on span "Edit" at bounding box center [1530, 14] width 20 height 11
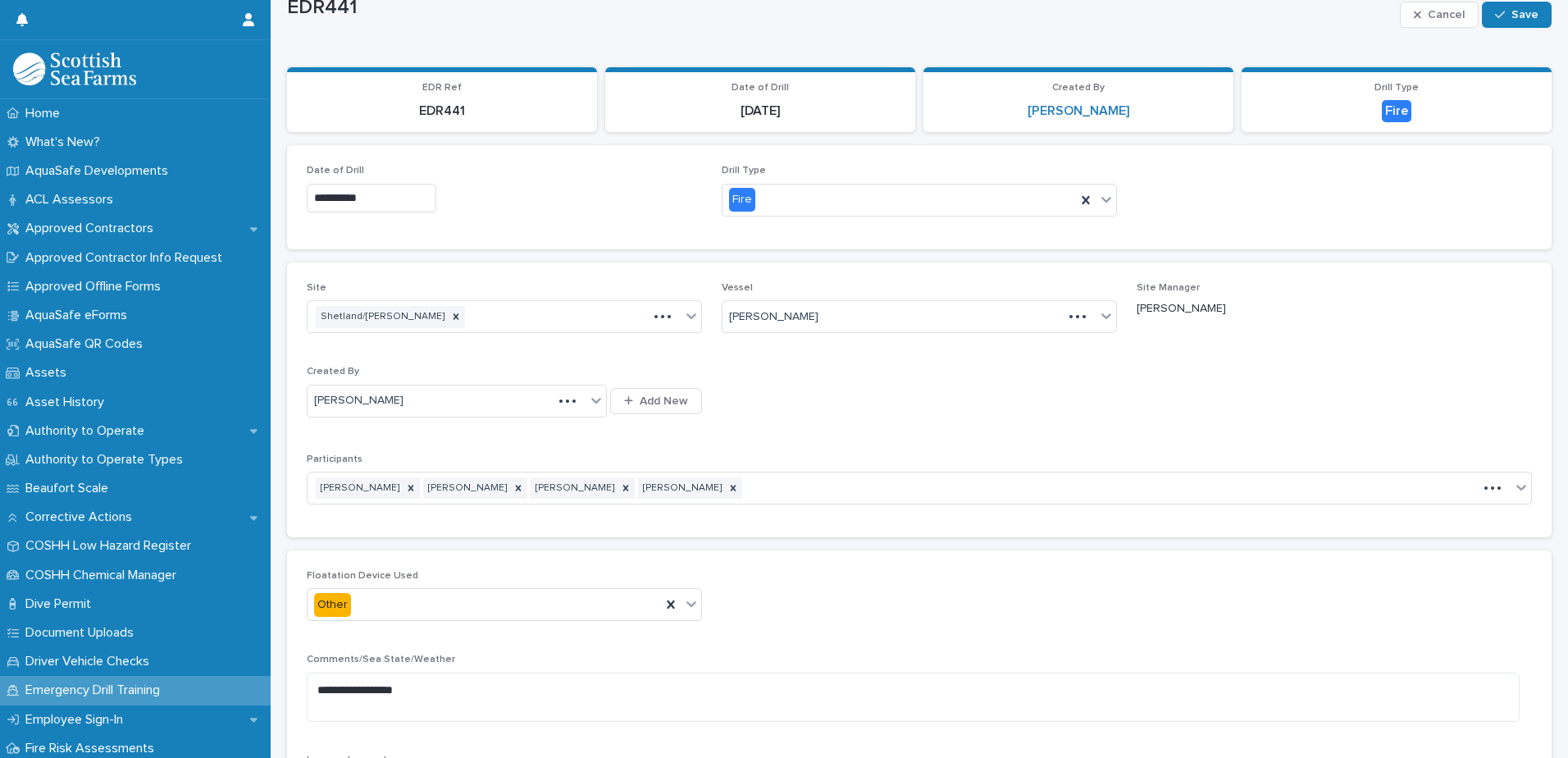
scroll to position [101, 0]
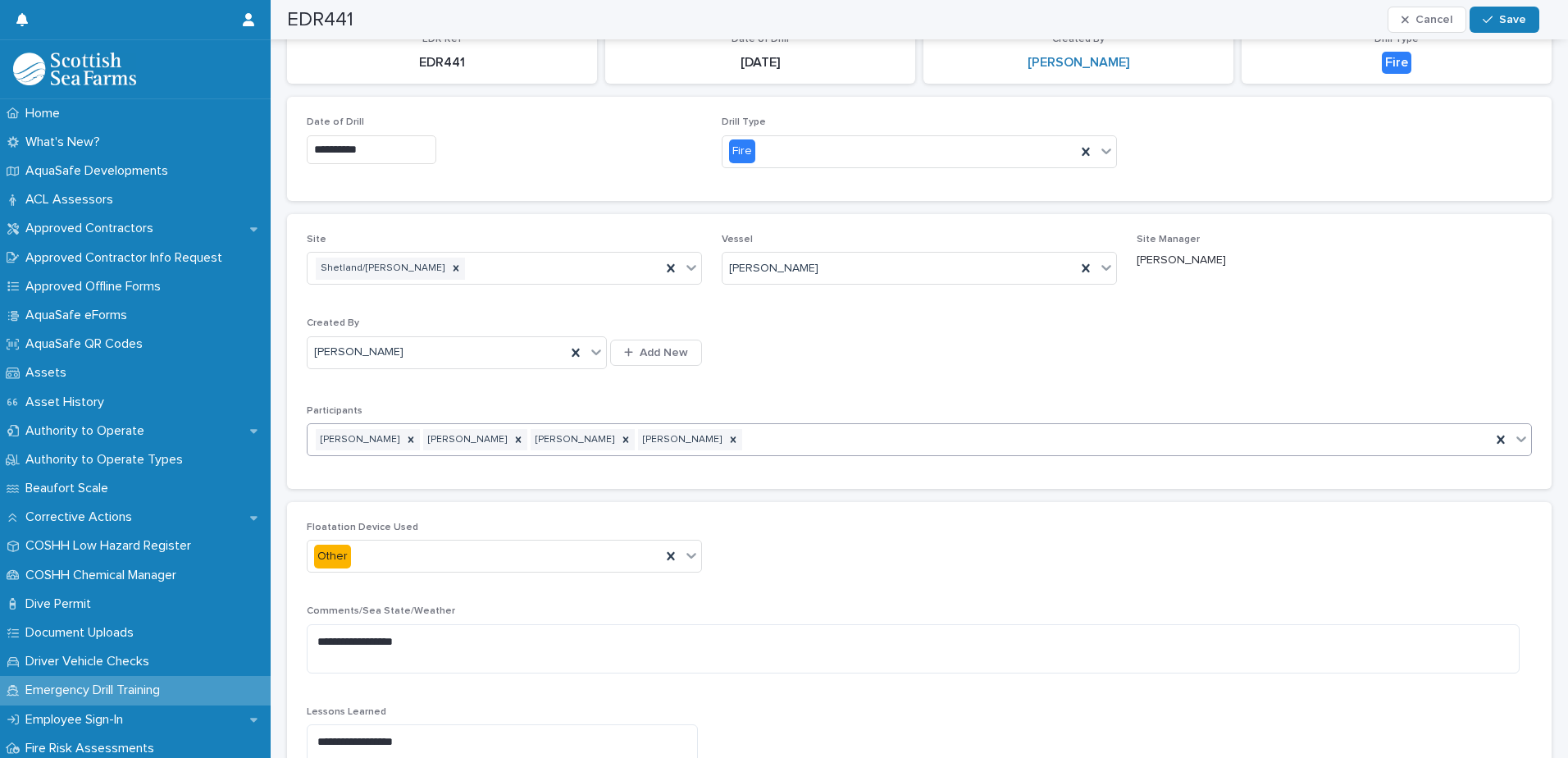
click at [791, 444] on div "Daniel Walterson John christie John Henderson Stuart Graham" at bounding box center [899, 440] width 1184 height 29
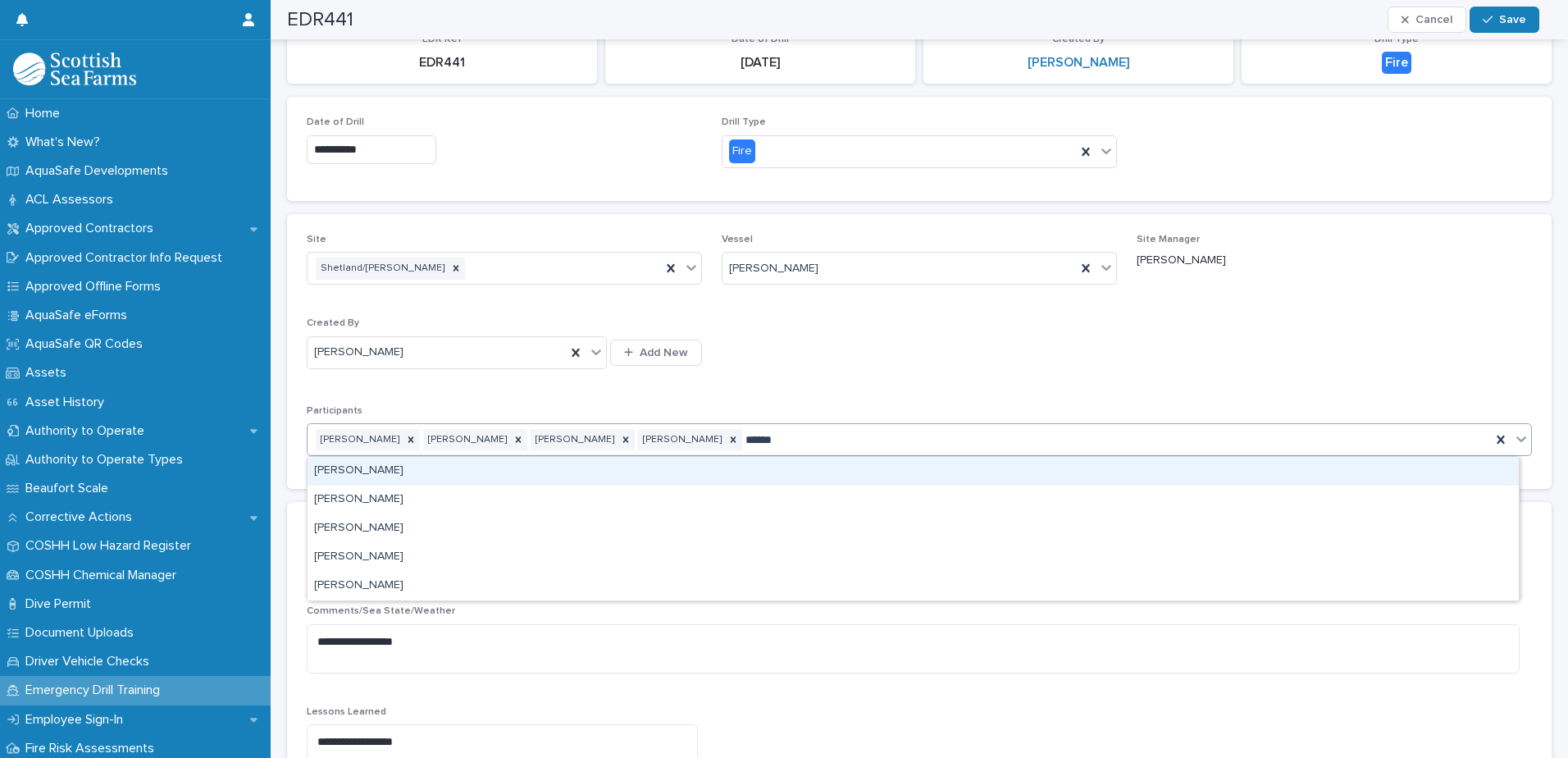
type input "*******"
click at [364, 471] on div "Connor Jackson" at bounding box center [913, 471] width 1212 height 29
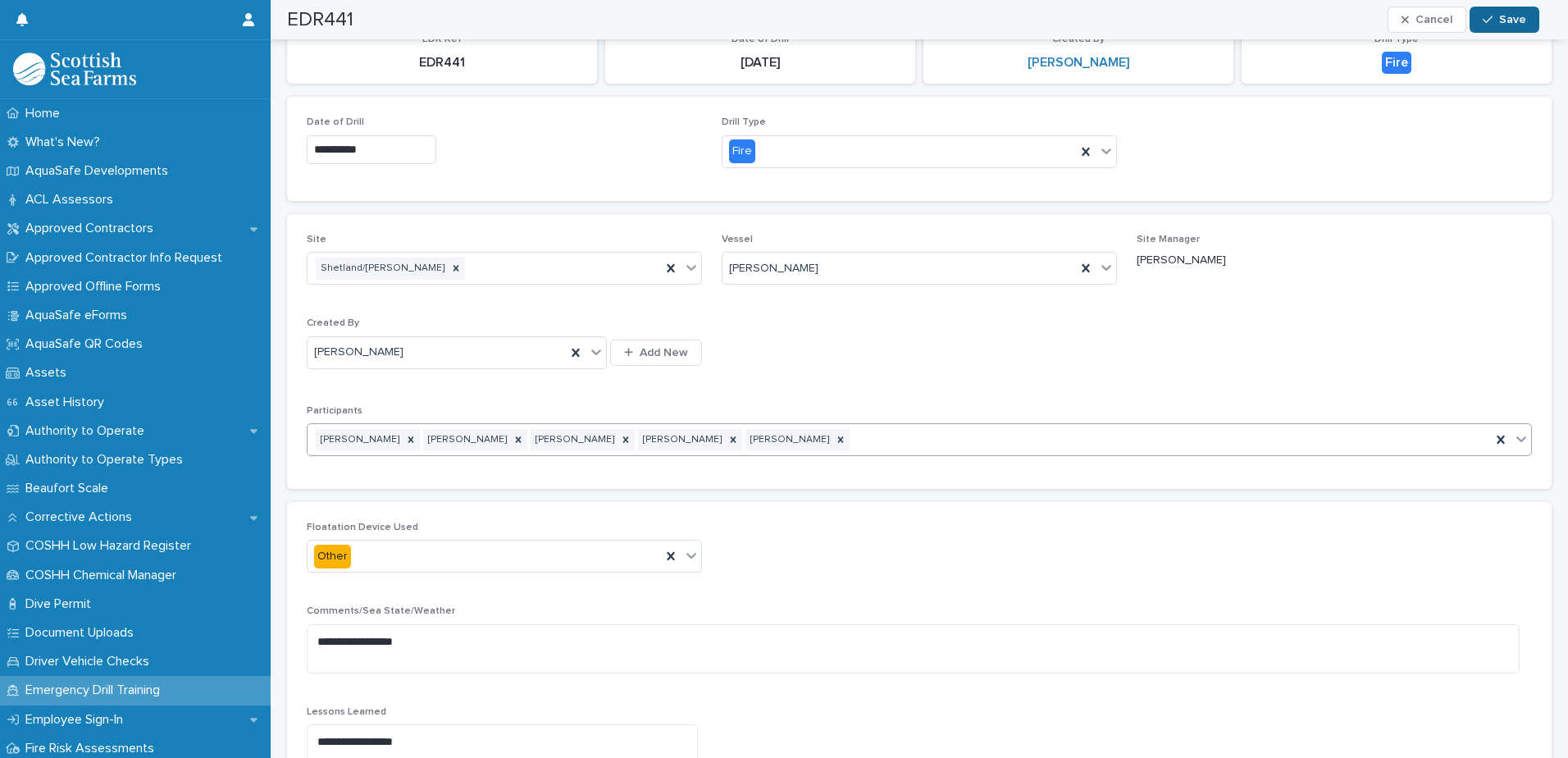
click at [1514, 12] on button "Save" at bounding box center [1505, 20] width 70 height 26
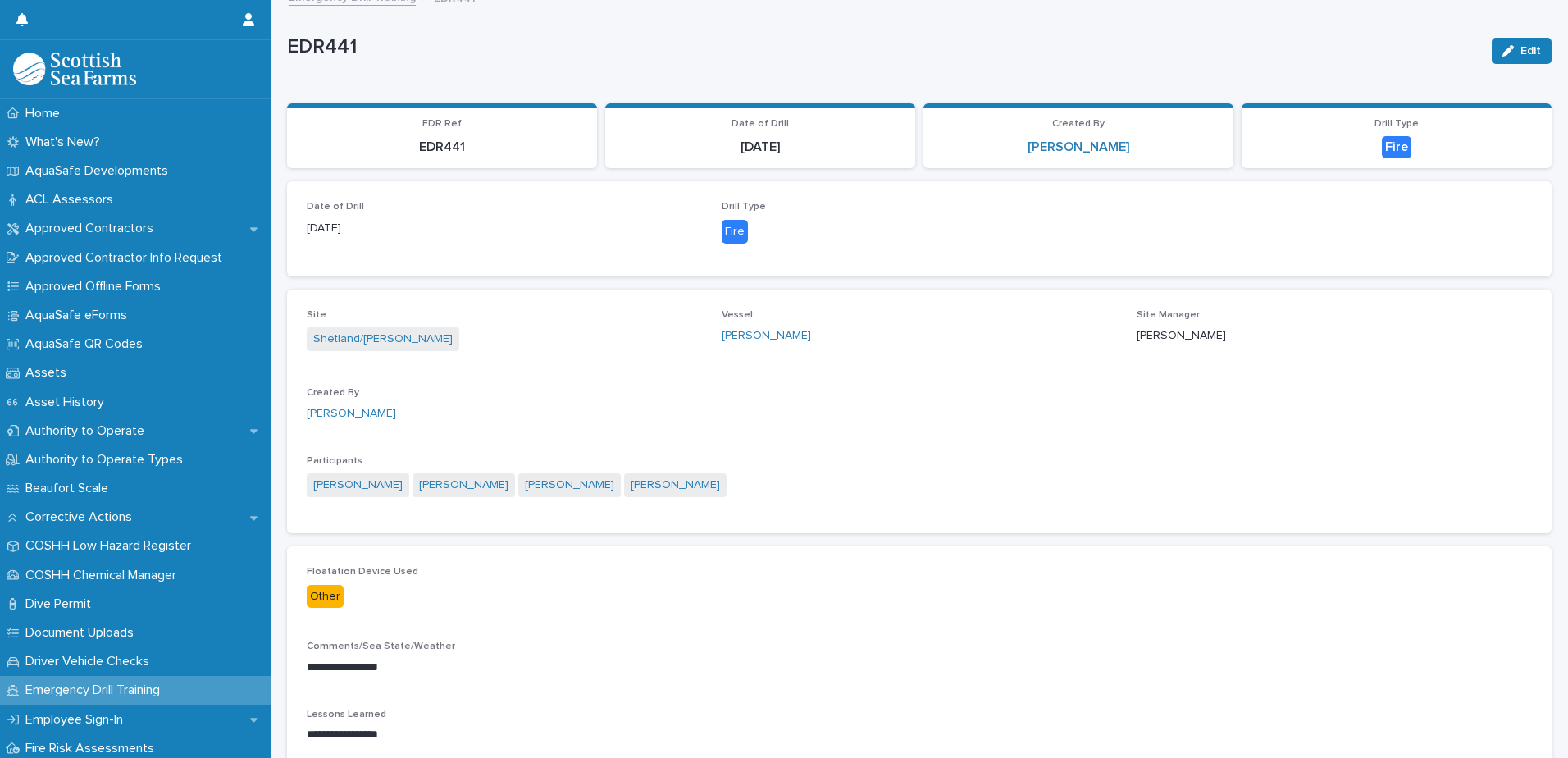
scroll to position [0, 0]
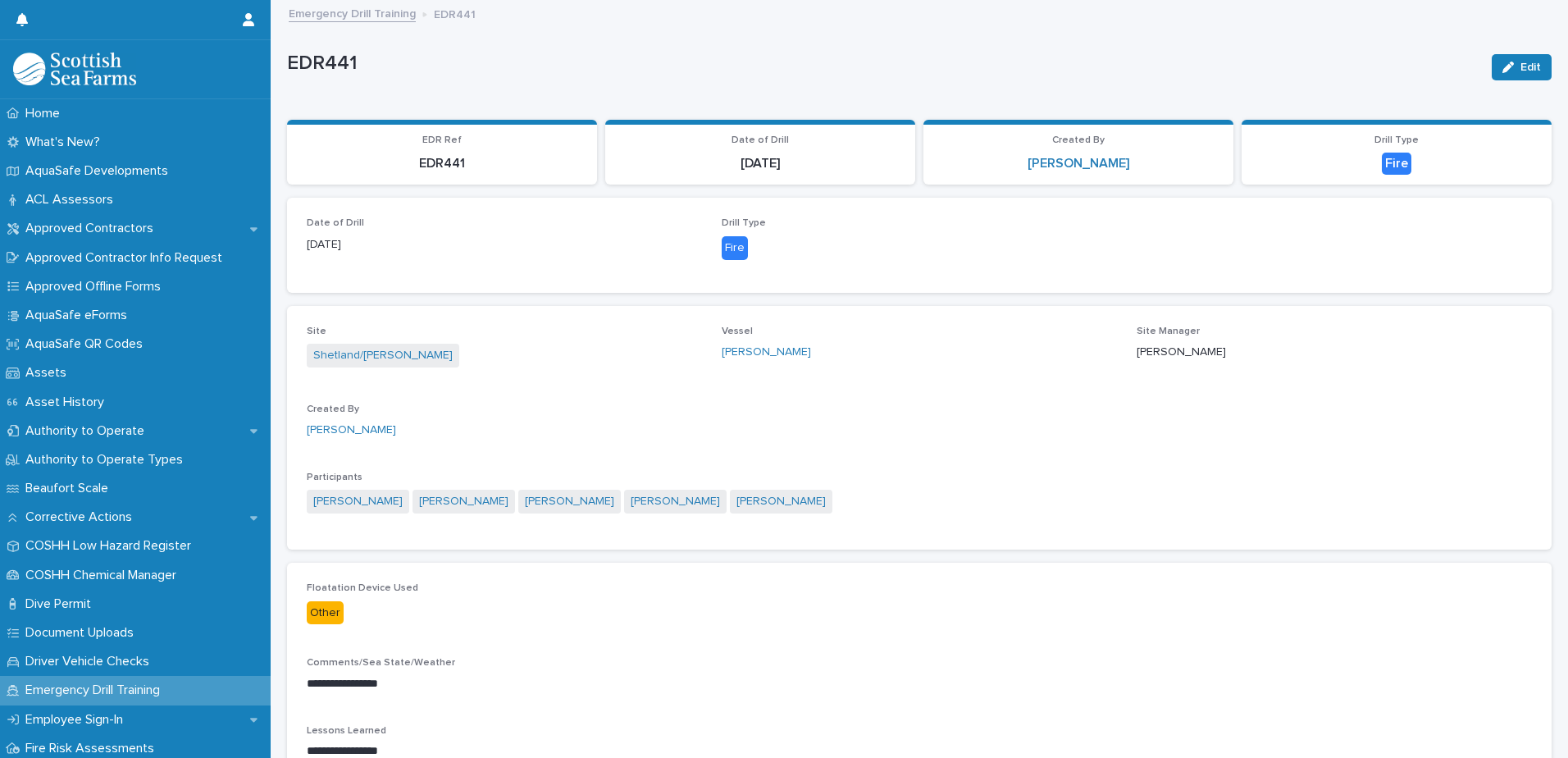
click at [860, 665] on p "Comments/Sea State/Weather" at bounding box center [919, 663] width 1226 height 11
click at [90, 60] on img at bounding box center [74, 69] width 123 height 33
